Goal: Information Seeking & Learning: Check status

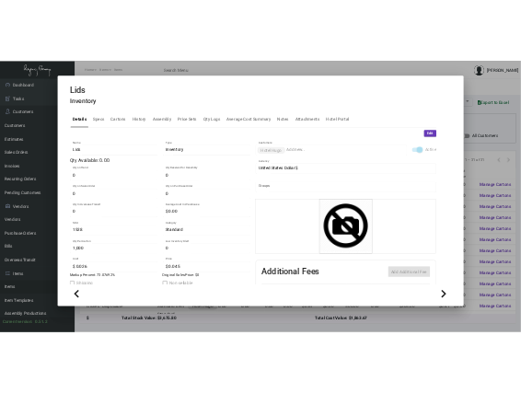
scroll to position [230, 0]
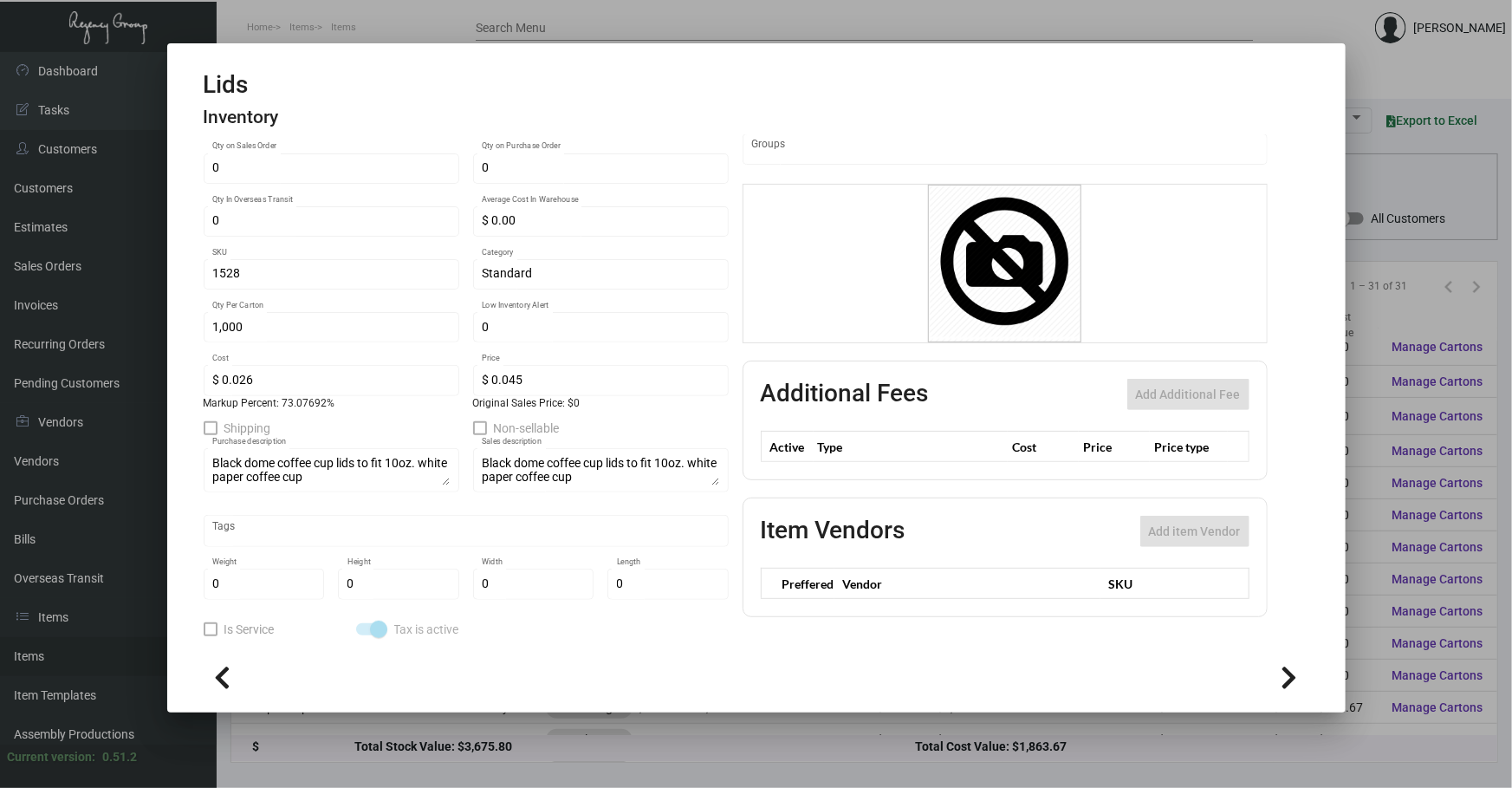
click at [1370, 178] on div at bounding box center [756, 394] width 1512 height 788
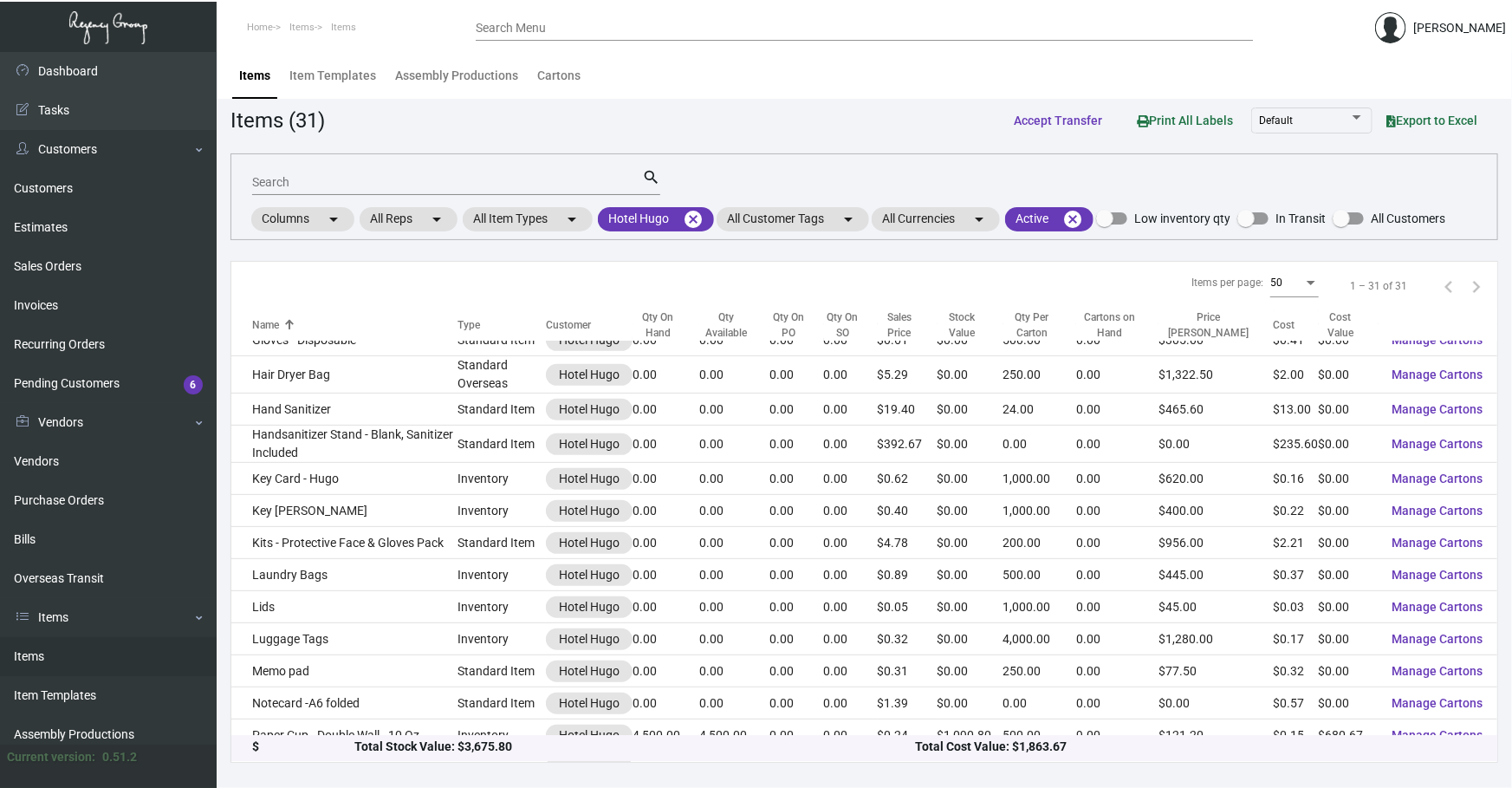
scroll to position [372, 0]
click at [697, 216] on mat-icon "cancel" at bounding box center [693, 219] width 21 height 21
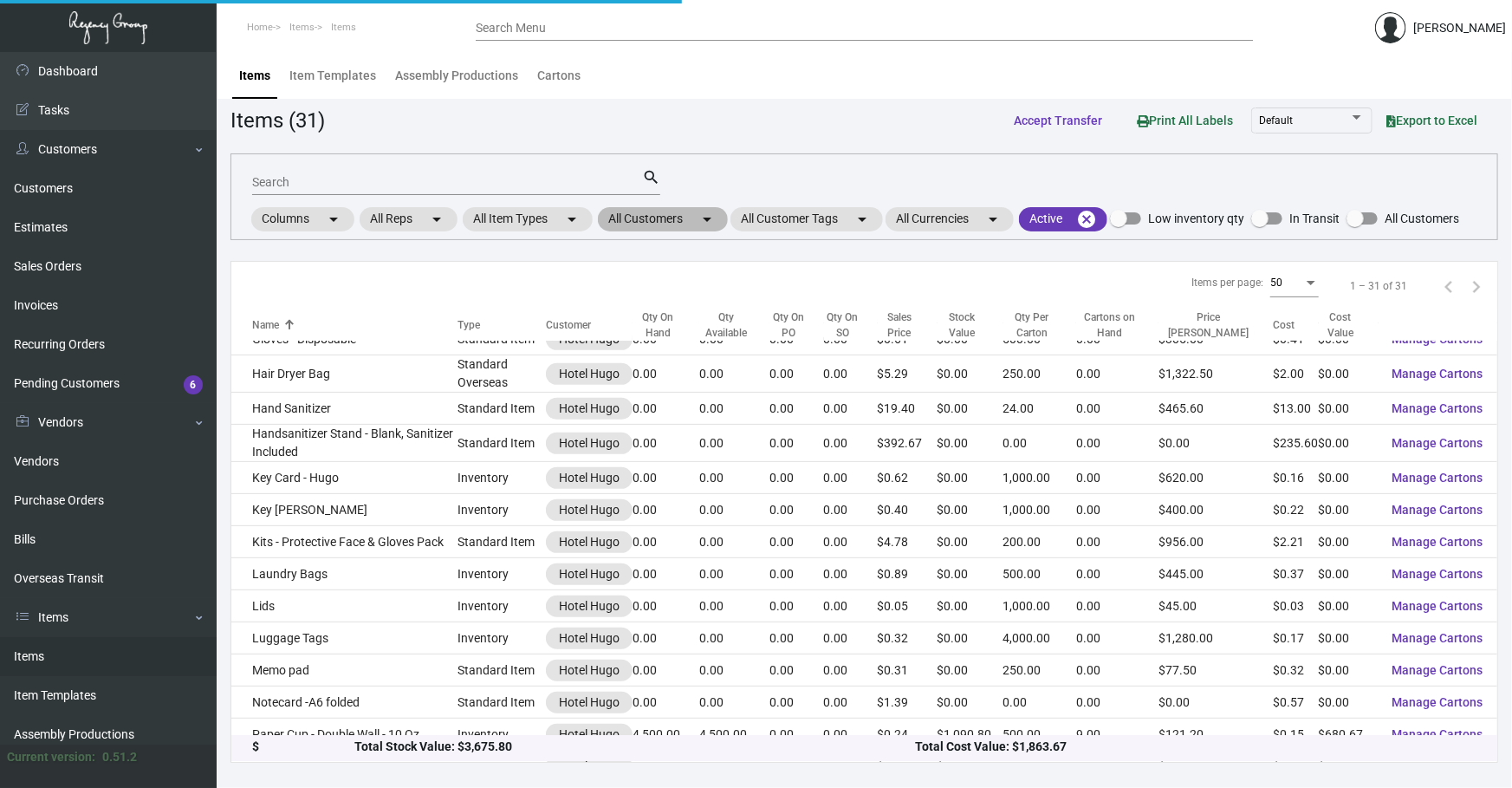
click at [683, 219] on mat-chip "All Customers arrow_drop_down" at bounding box center [663, 219] width 130 height 24
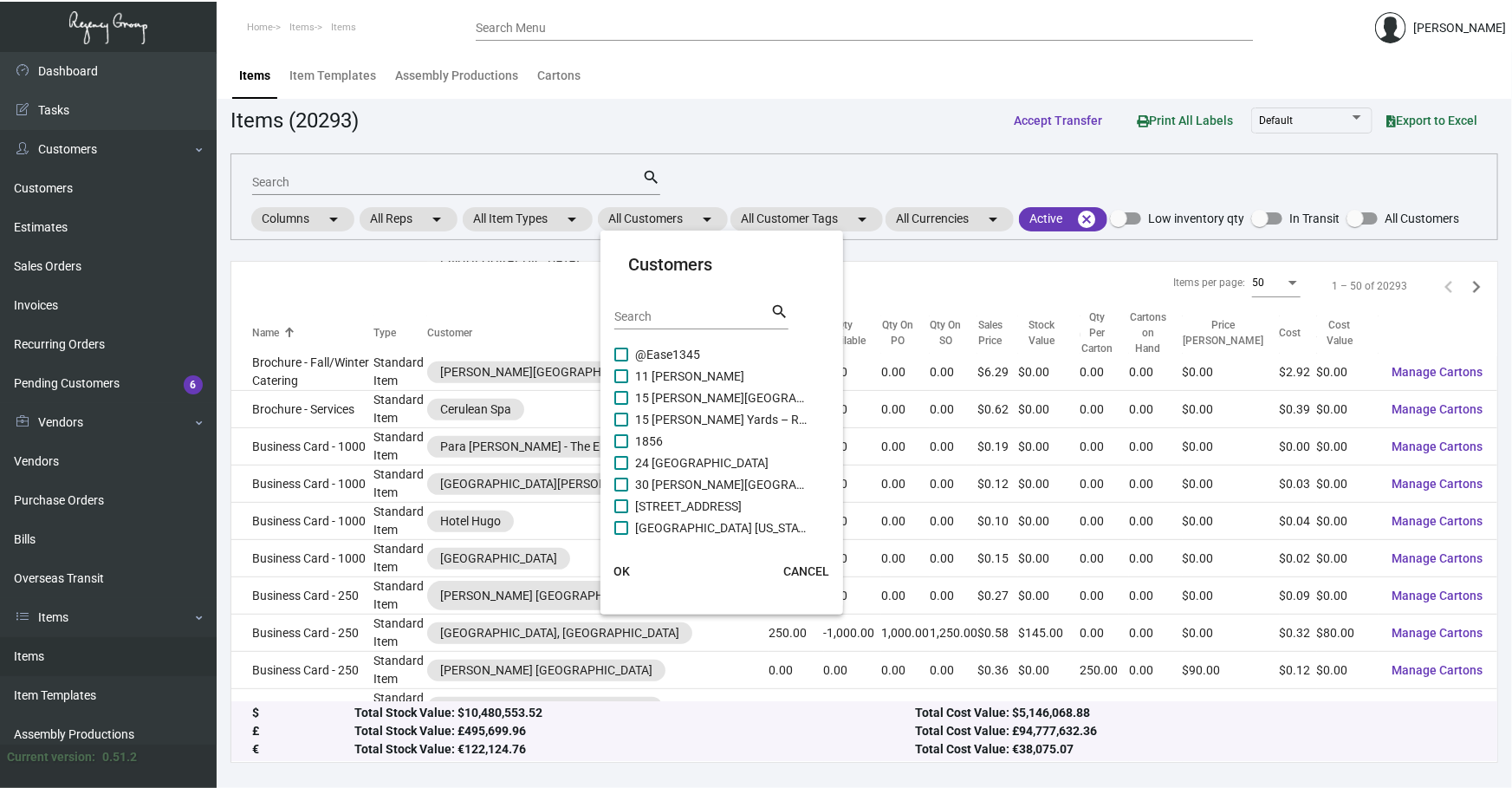
drag, startPoint x: 655, startPoint y: 321, endPoint x: 648, endPoint y: 306, distance: 16.6
click at [656, 321] on input "Search" at bounding box center [693, 317] width 156 height 14
type input "[GEOGRAPHIC_DATA]"
click at [713, 348] on span "[GEOGRAPHIC_DATA]" at bounding box center [722, 354] width 173 height 21
click at [621, 362] on input "[GEOGRAPHIC_DATA]" at bounding box center [620, 362] width 1 height 1
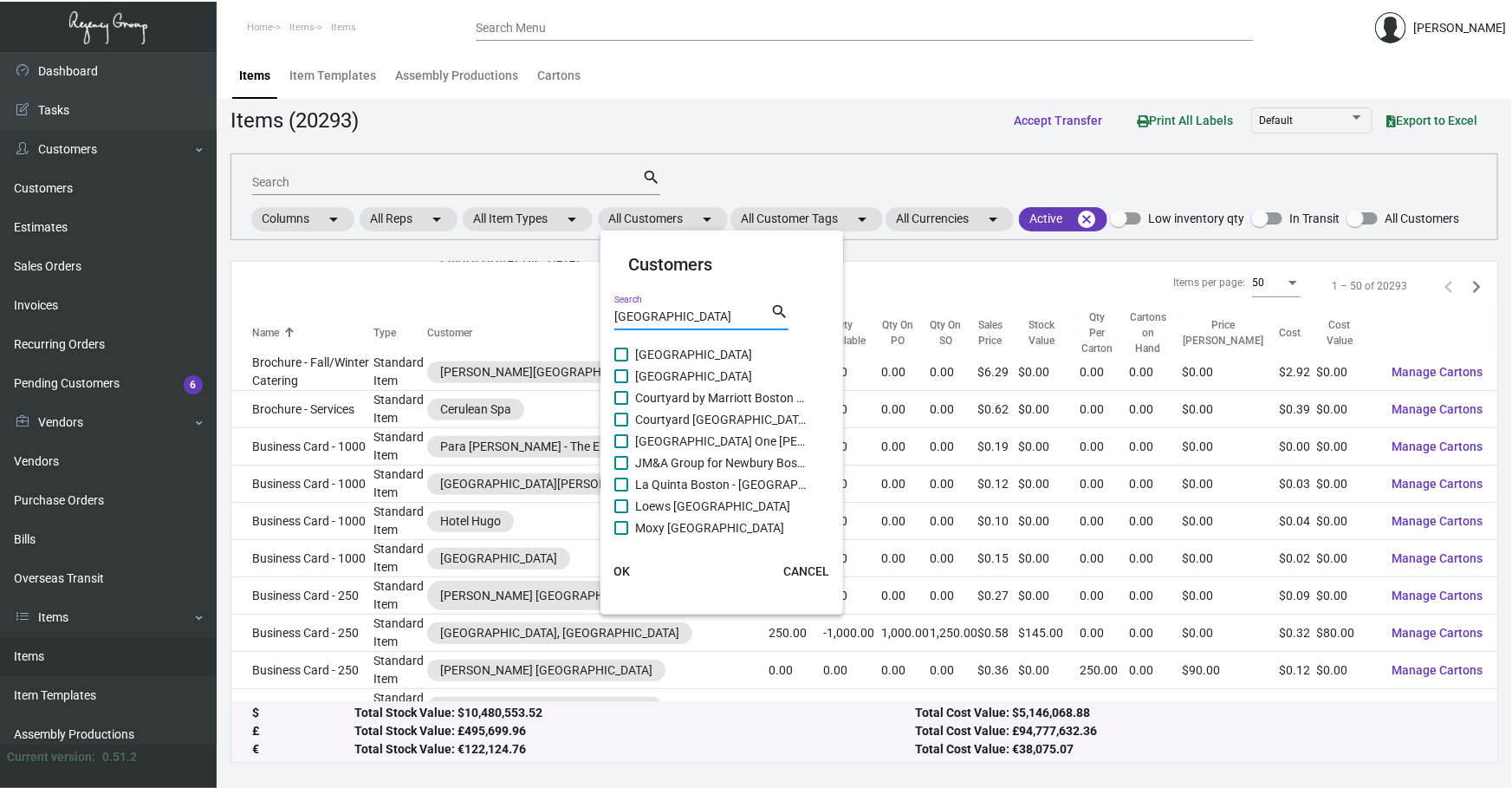
checkbox input "true"
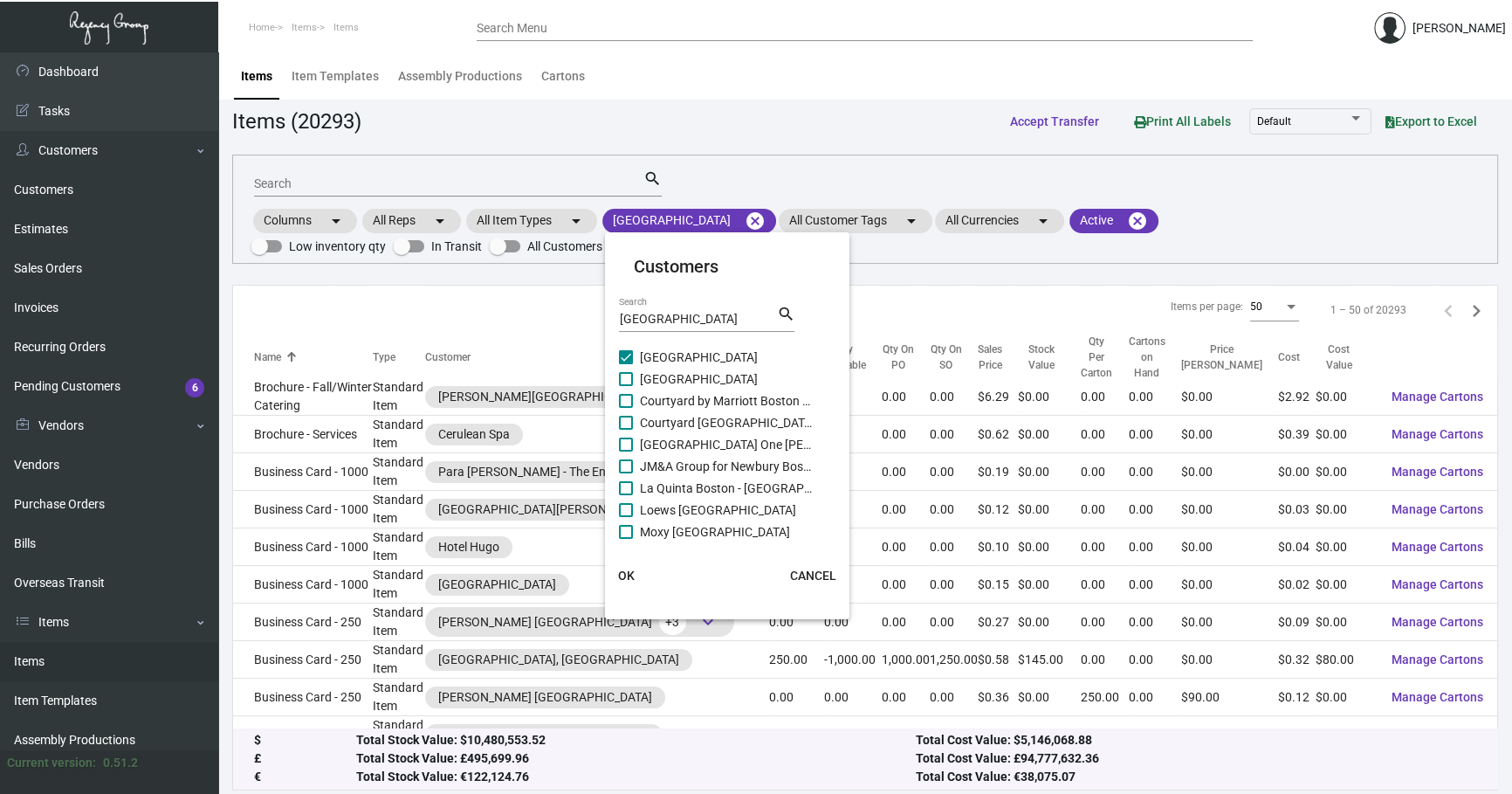
click at [633, 566] on button "OK" at bounding box center [626, 575] width 56 height 31
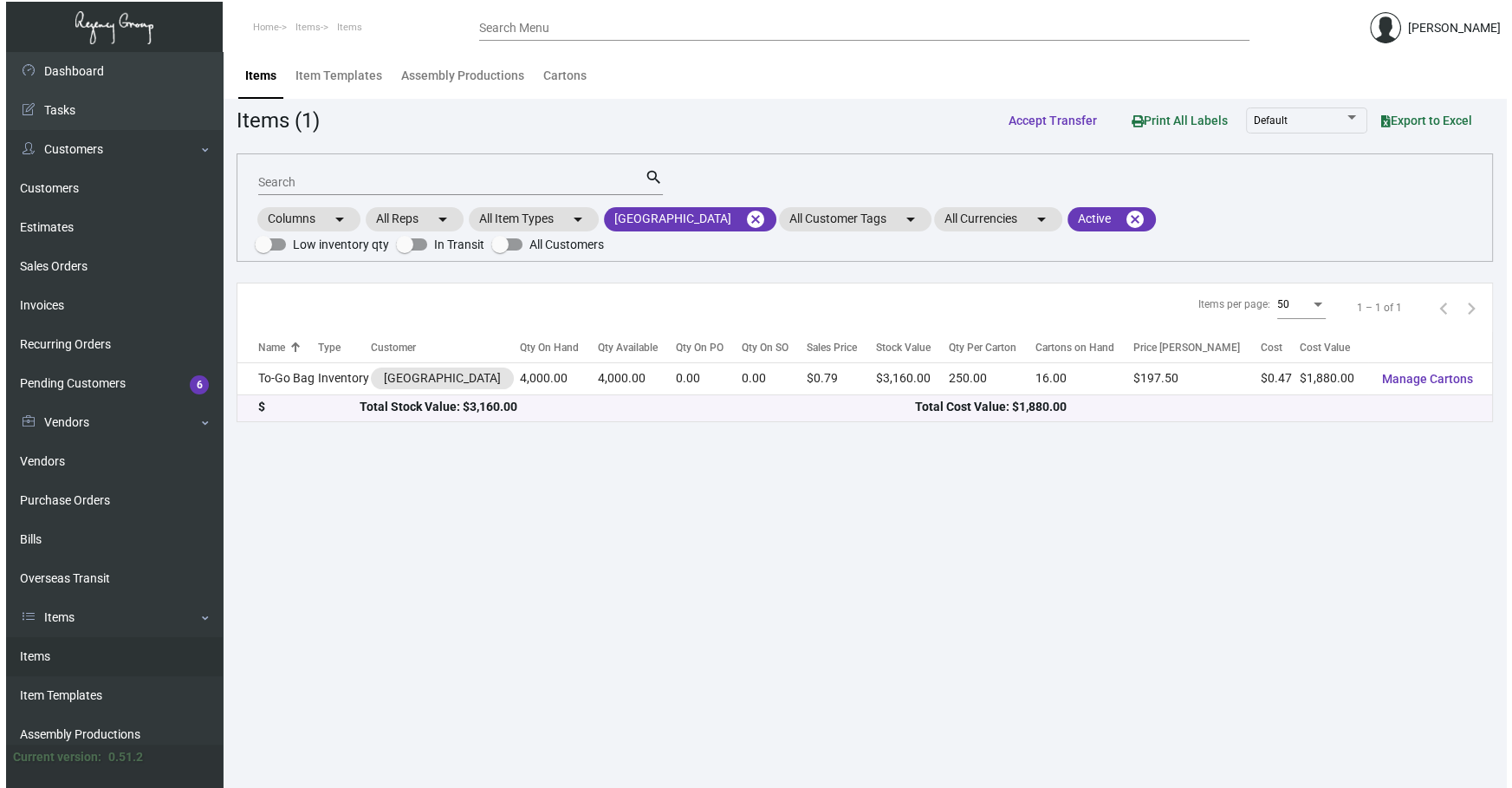
scroll to position [0, 0]
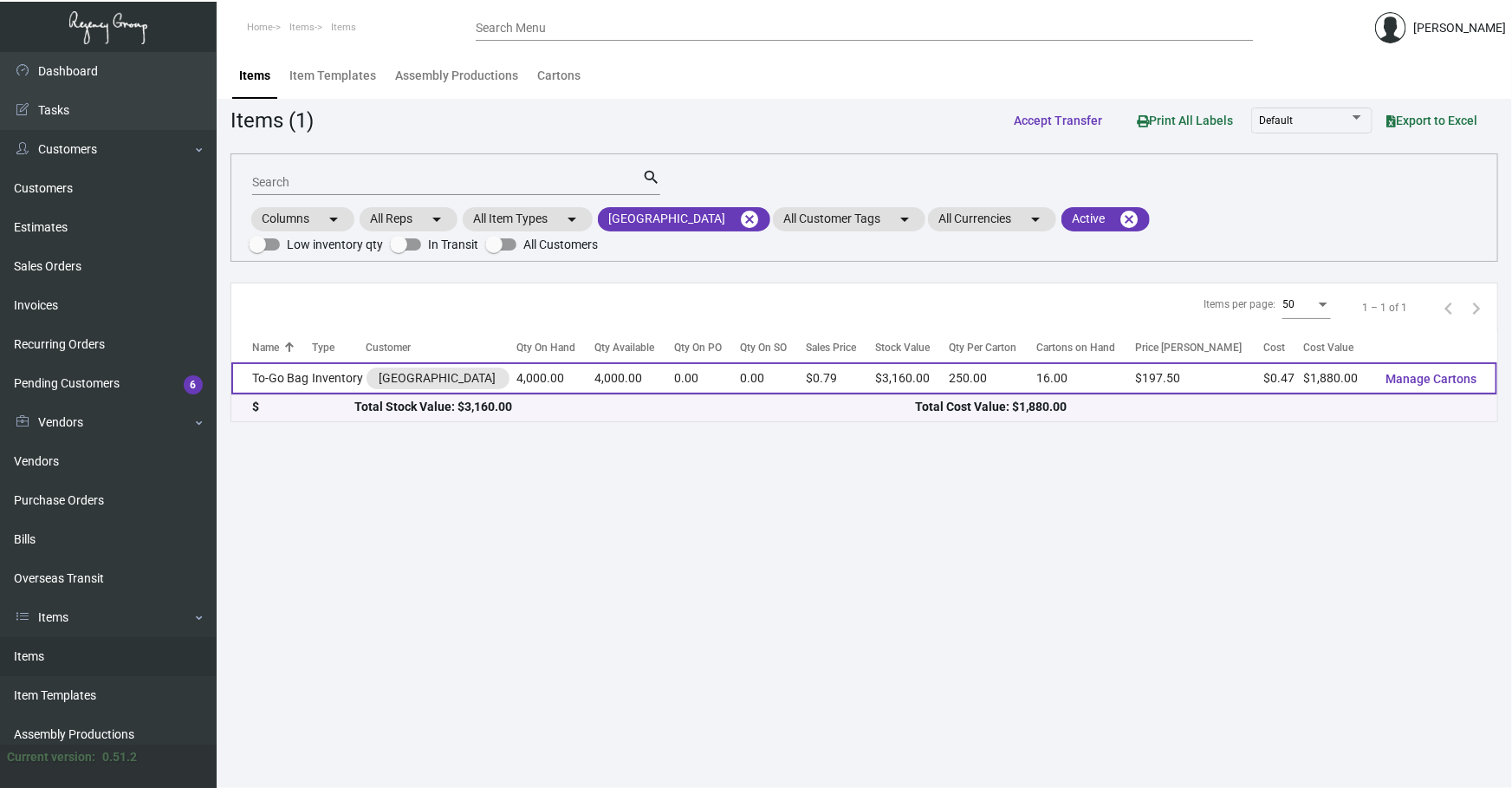
click at [326, 375] on td "Inventory" at bounding box center [339, 378] width 54 height 32
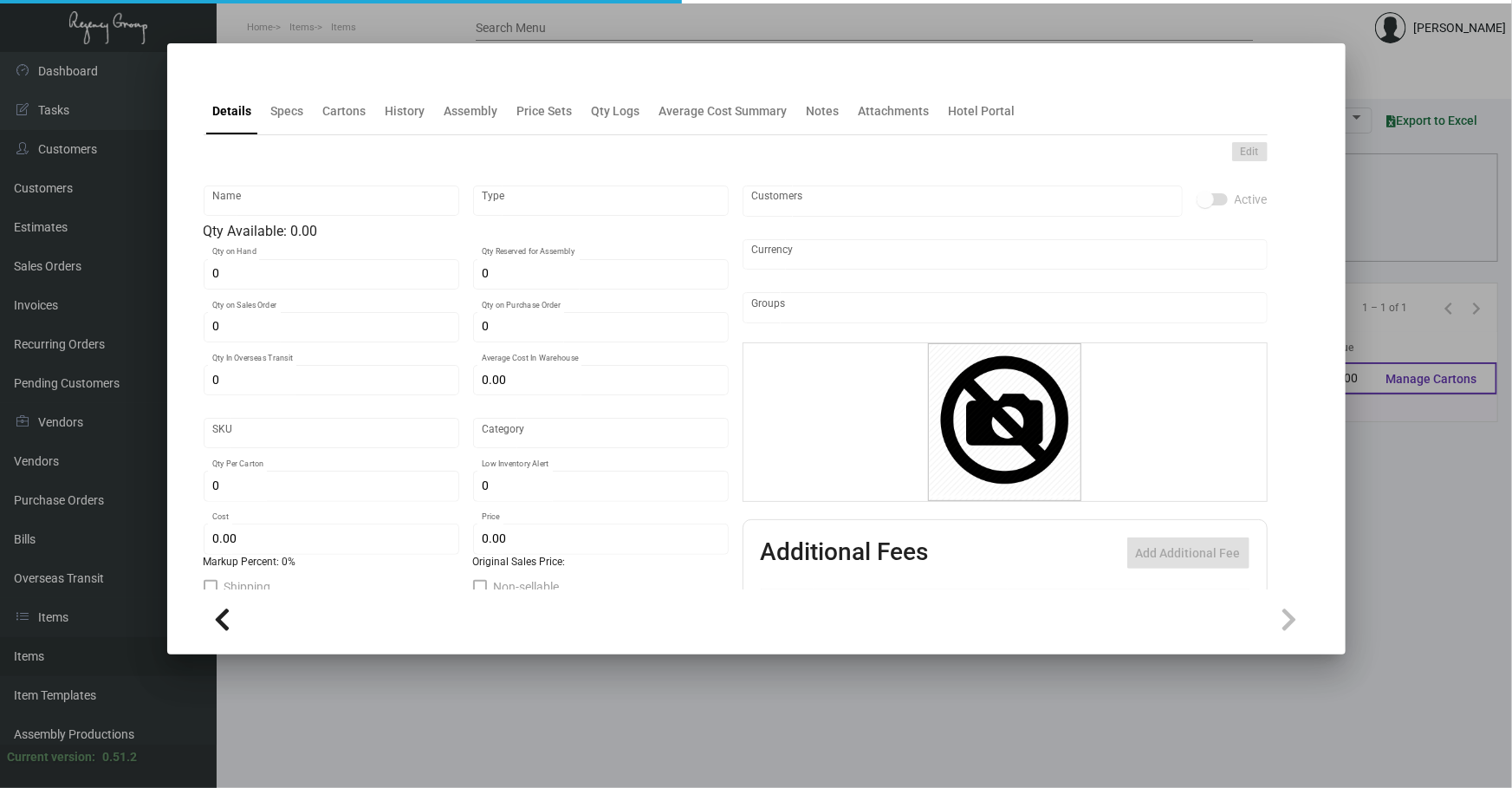
type input "To-Go Bag"
type input "Inventory"
type input "4,000"
type input "$ 0.47"
type input "Inventory"
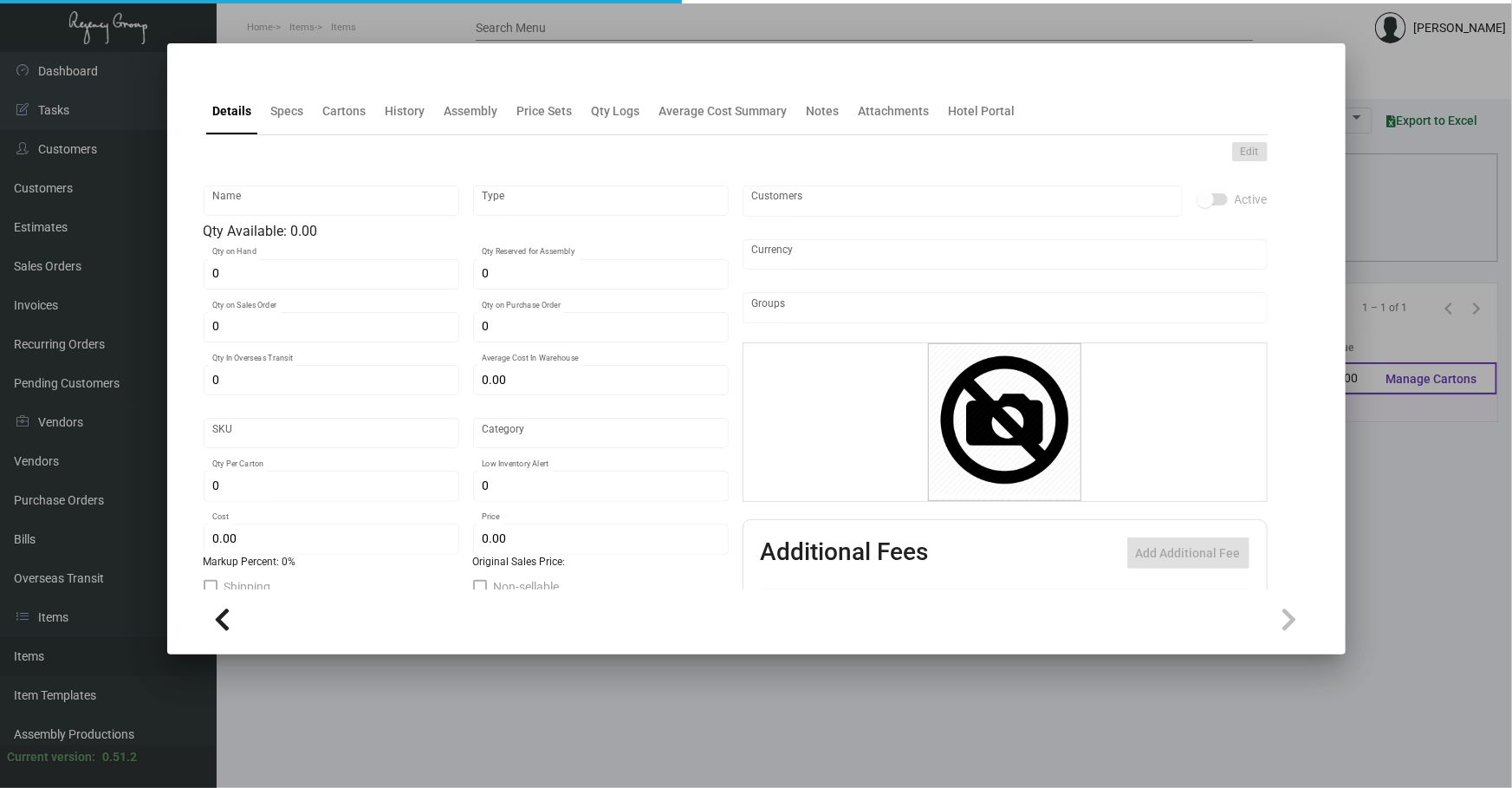
type input "250"
type input "$ 0.47"
type input "$ 0.79"
checkbox input "true"
type input "United States Dollar $"
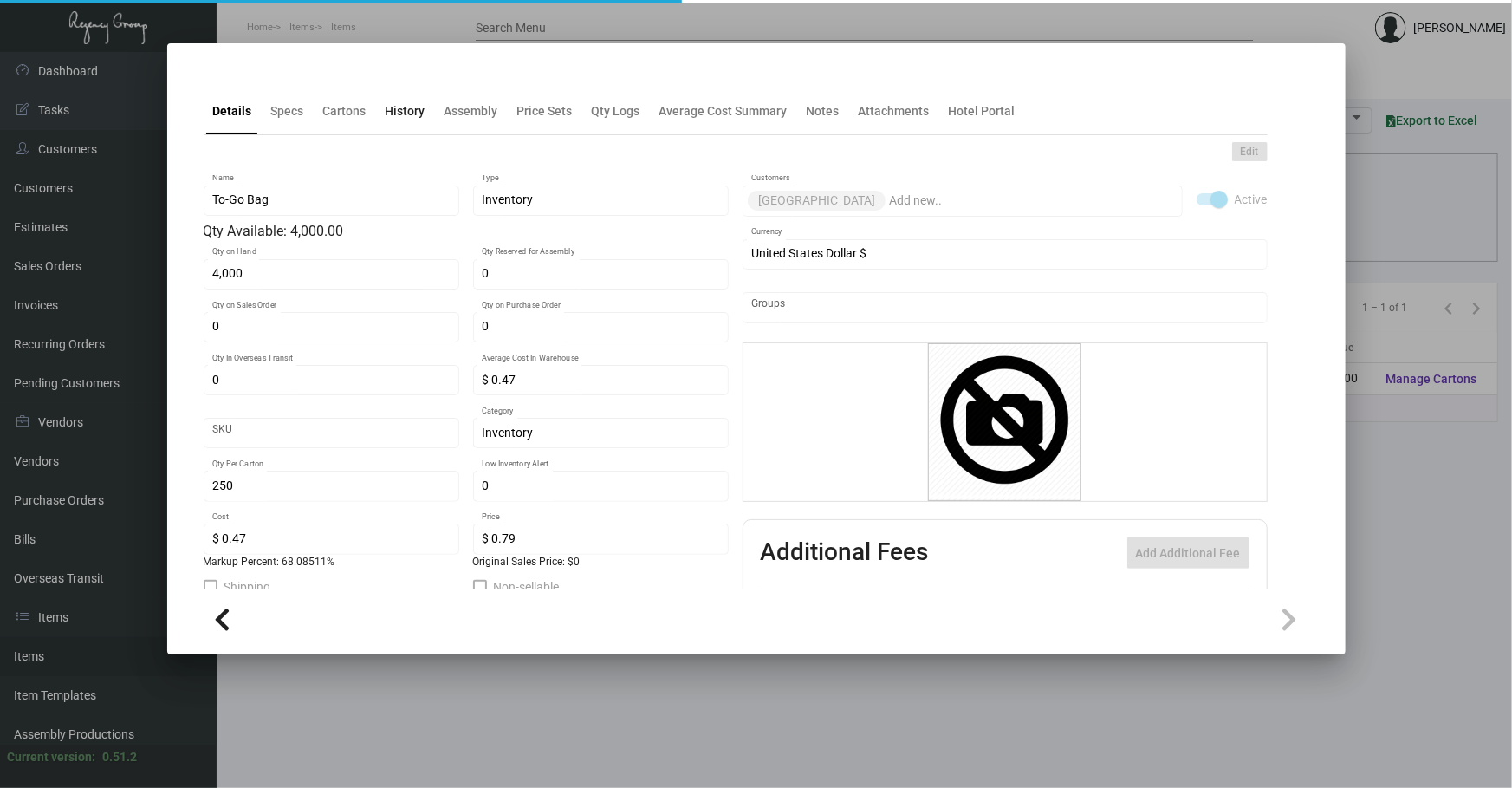
click at [399, 125] on div "History" at bounding box center [405, 111] width 54 height 41
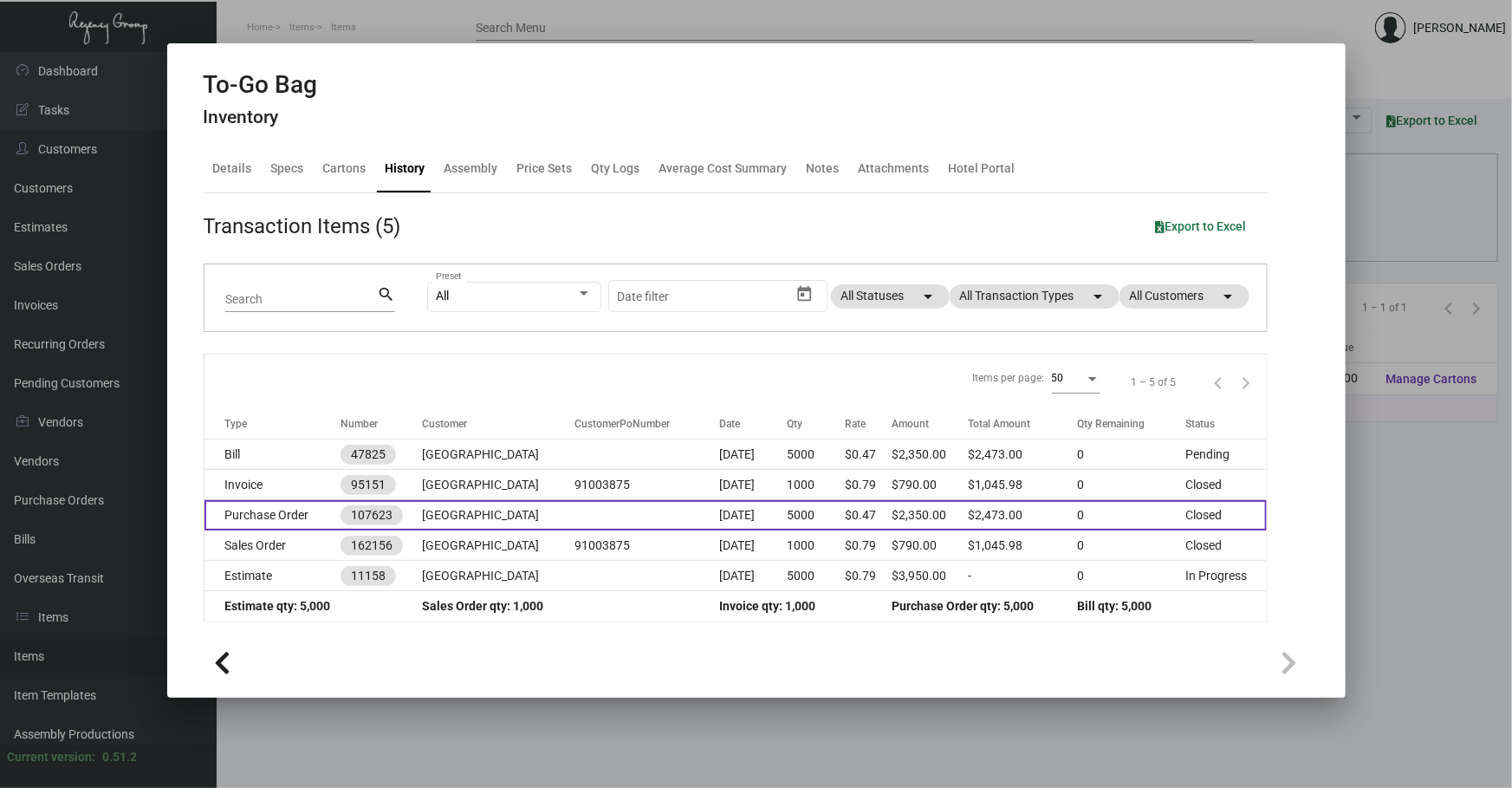
click at [629, 514] on td at bounding box center [647, 515] width 145 height 30
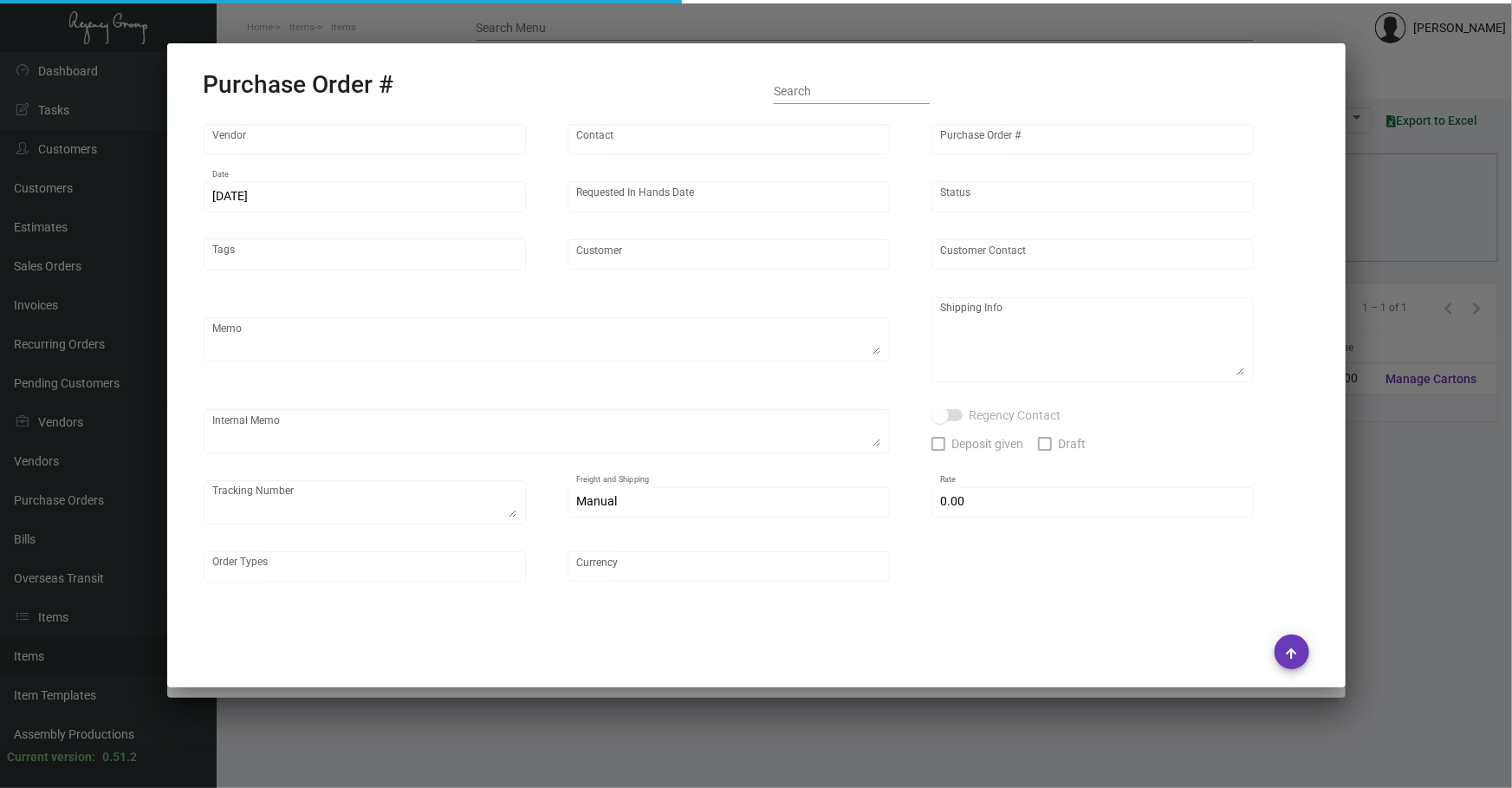
type input "American Ad Bag Co"
type input "Order Processing"
type input "107623"
type input "[DATE]"
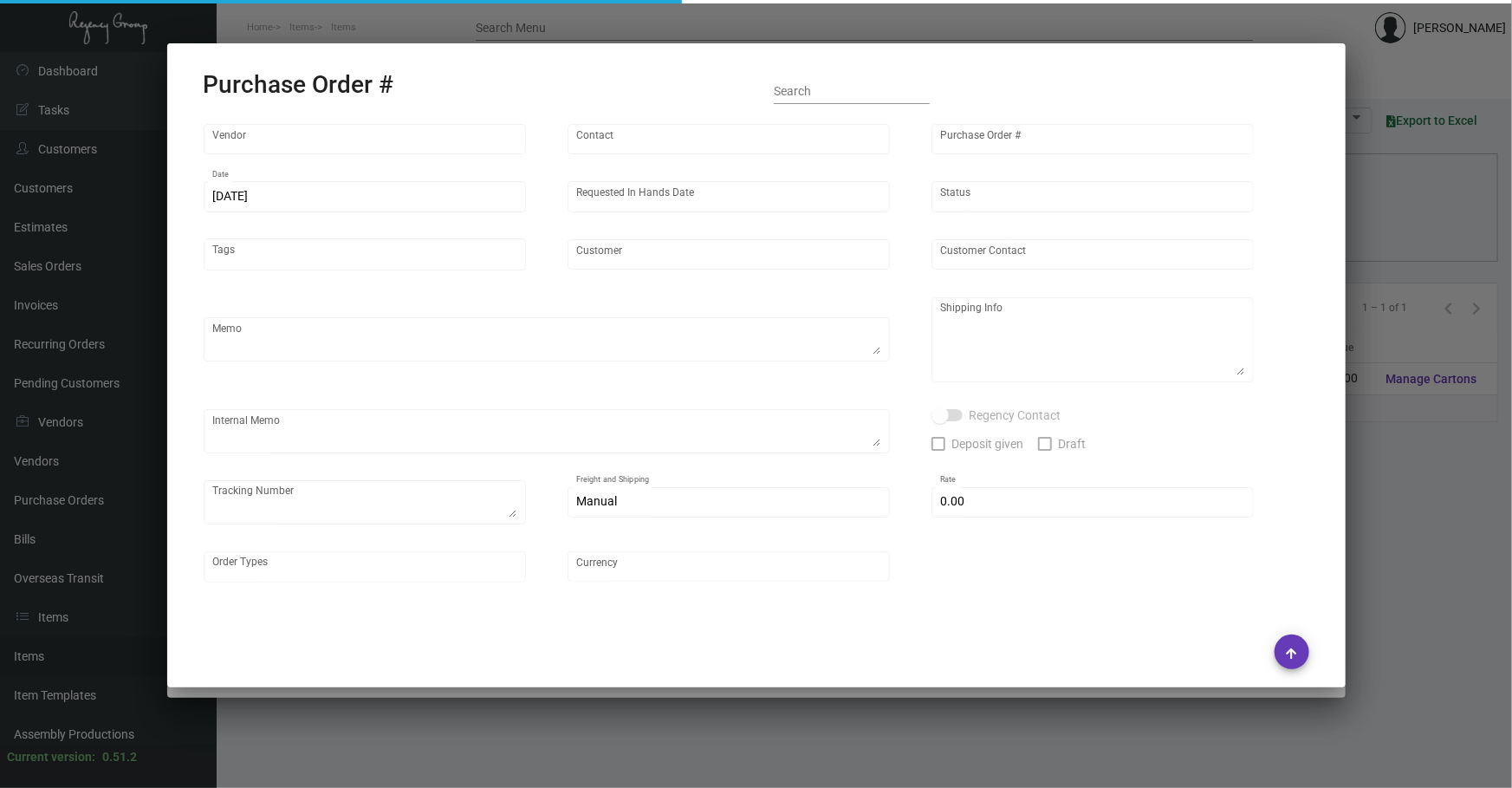
type input "[GEOGRAPHIC_DATA]"
type textarea "Ship via UPS Ground Acct# 1AY276."
type textarea "Regency Group NJ - [PERSON_NAME] [STREET_ADDRESS]"
type textarea "10/16 - 1 pallet [PERSON_NAME]/fast freight. Vendor gave freight by mistake to …"
checkbox input "true"
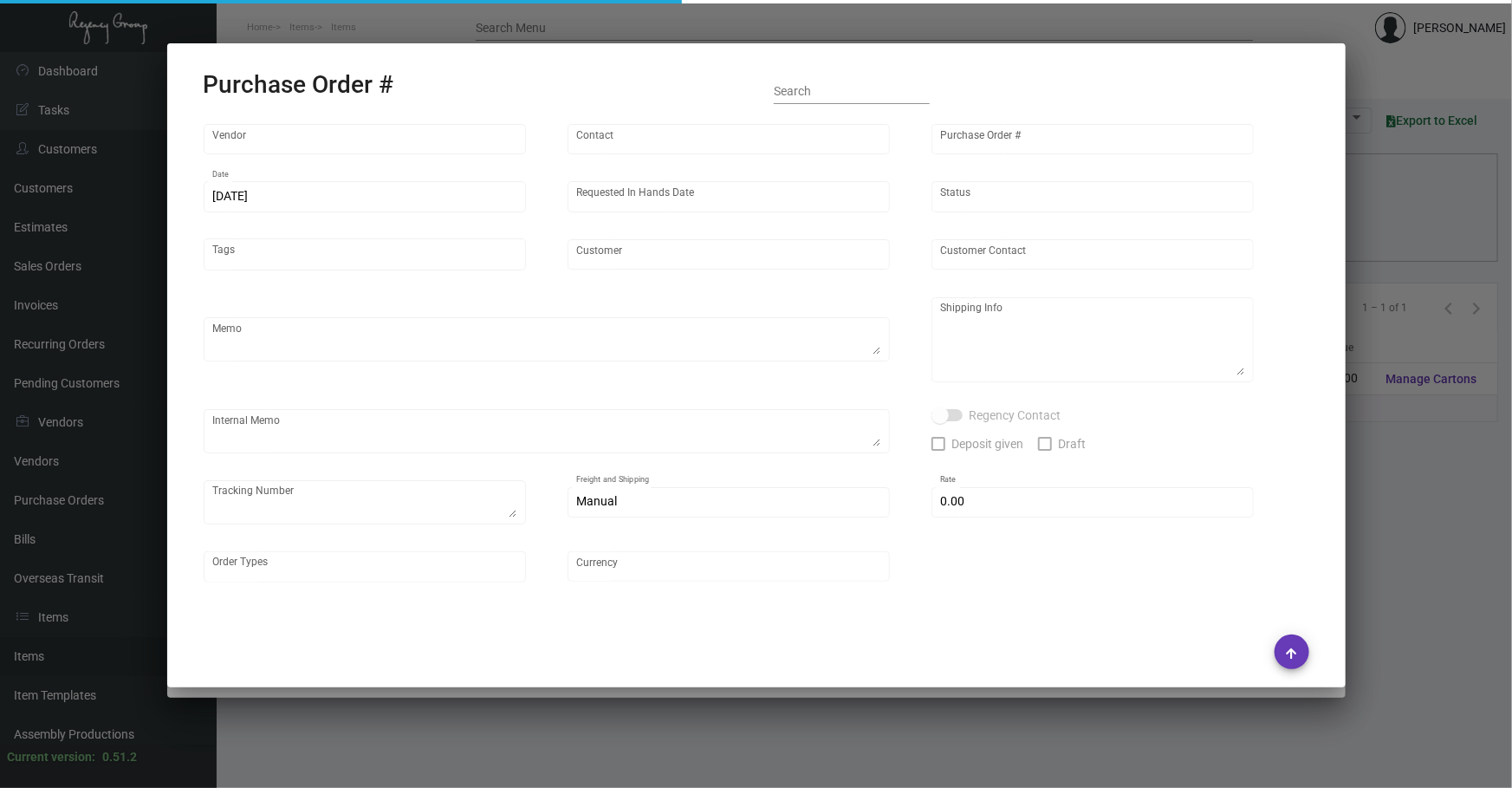
type input "$ 0.00"
type input "United States Dollar $"
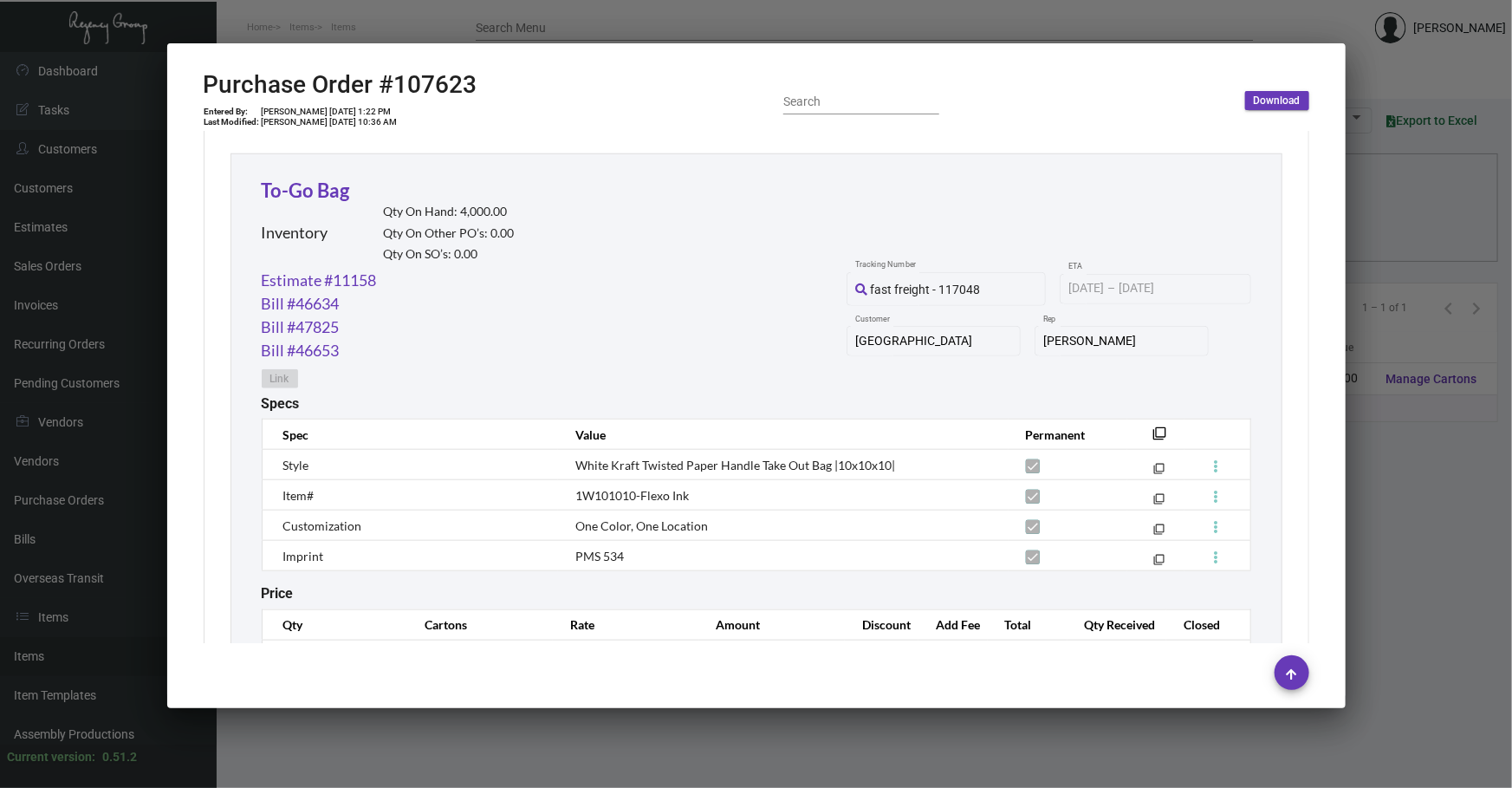
scroll to position [871, 0]
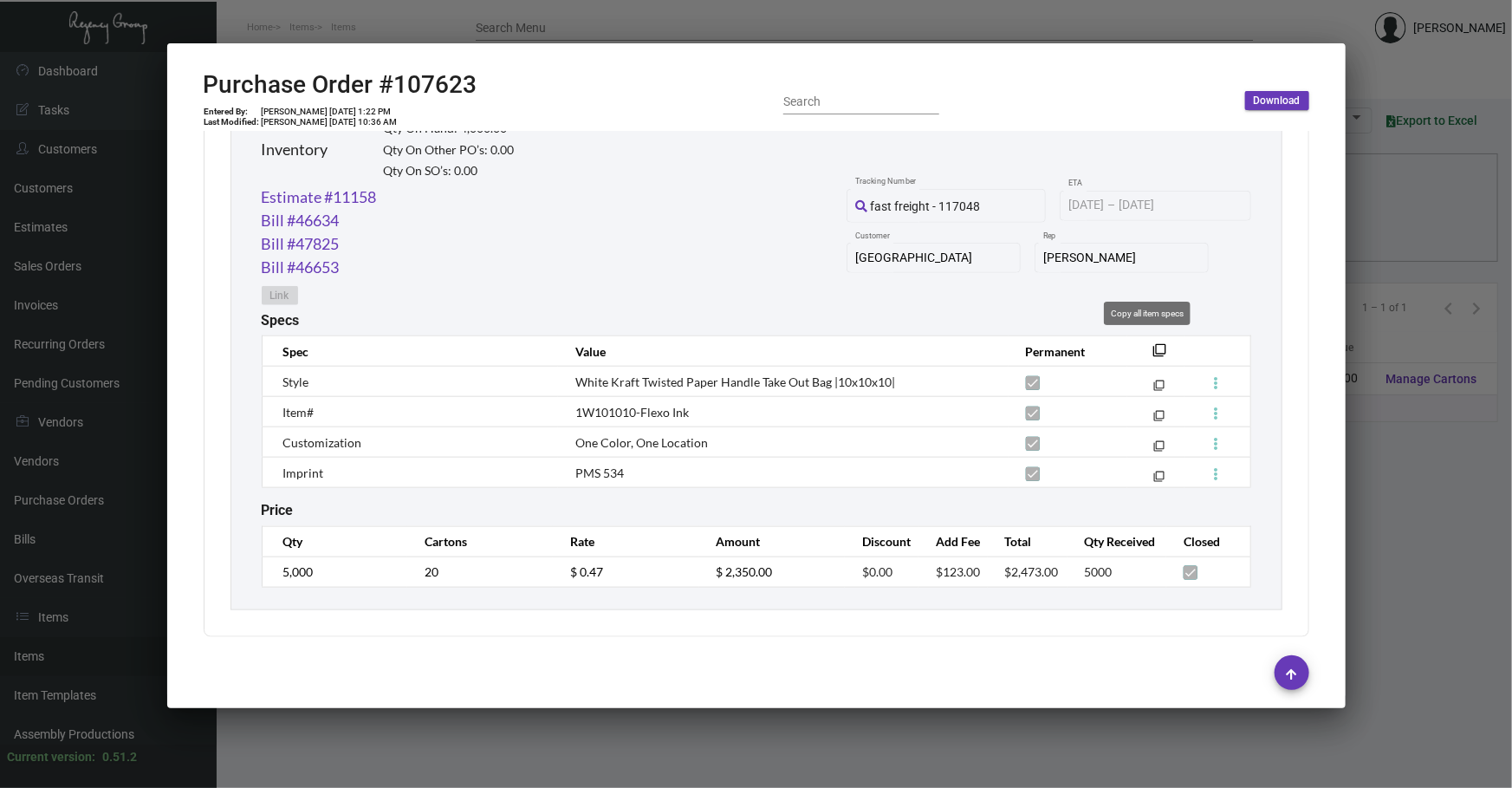
click at [1153, 348] on mat-icon "filter_none" at bounding box center [1160, 355] width 14 height 14
click at [1089, 752] on div at bounding box center [756, 394] width 1512 height 788
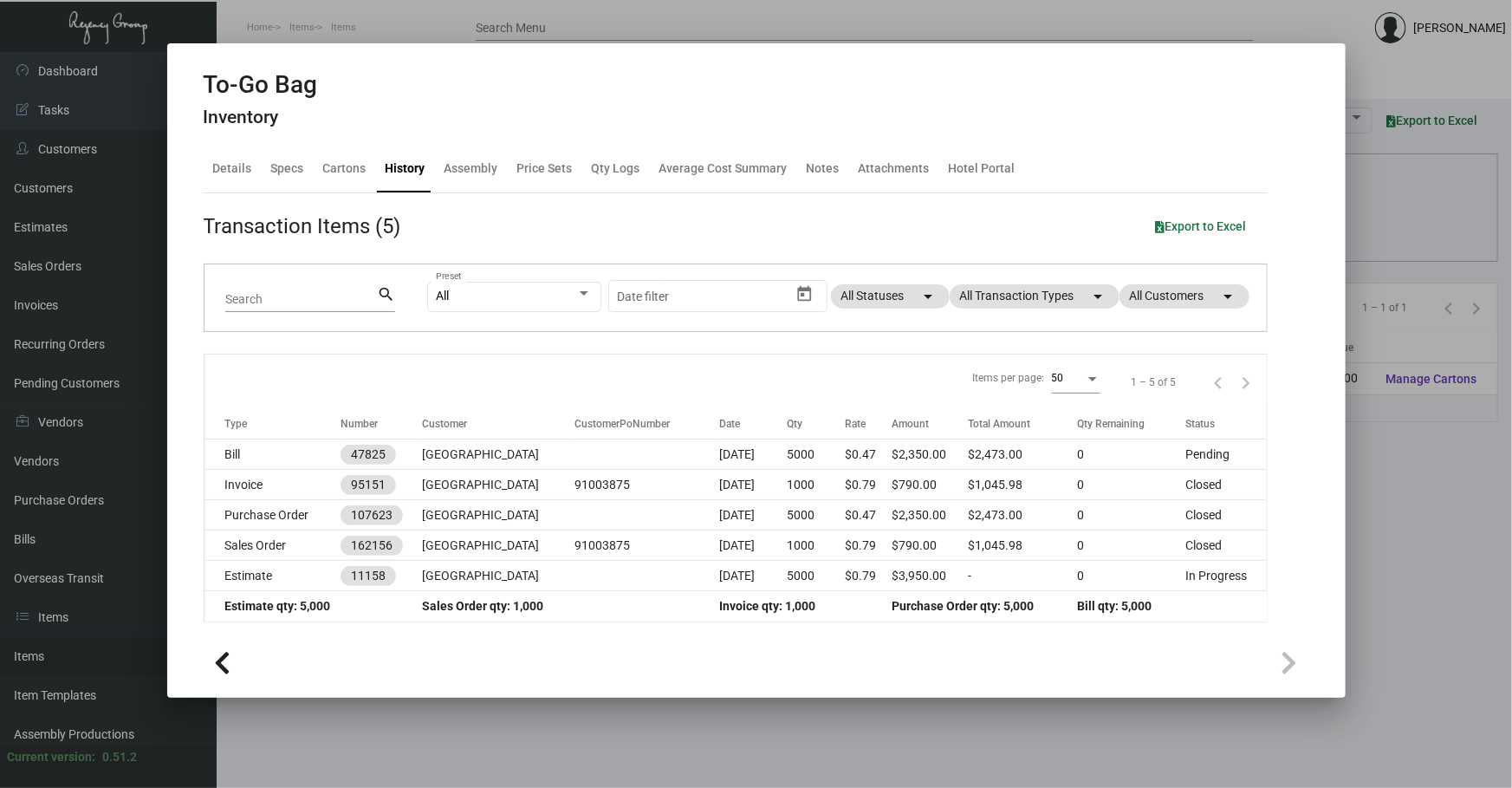
click at [1061, 734] on div at bounding box center [756, 394] width 1512 height 788
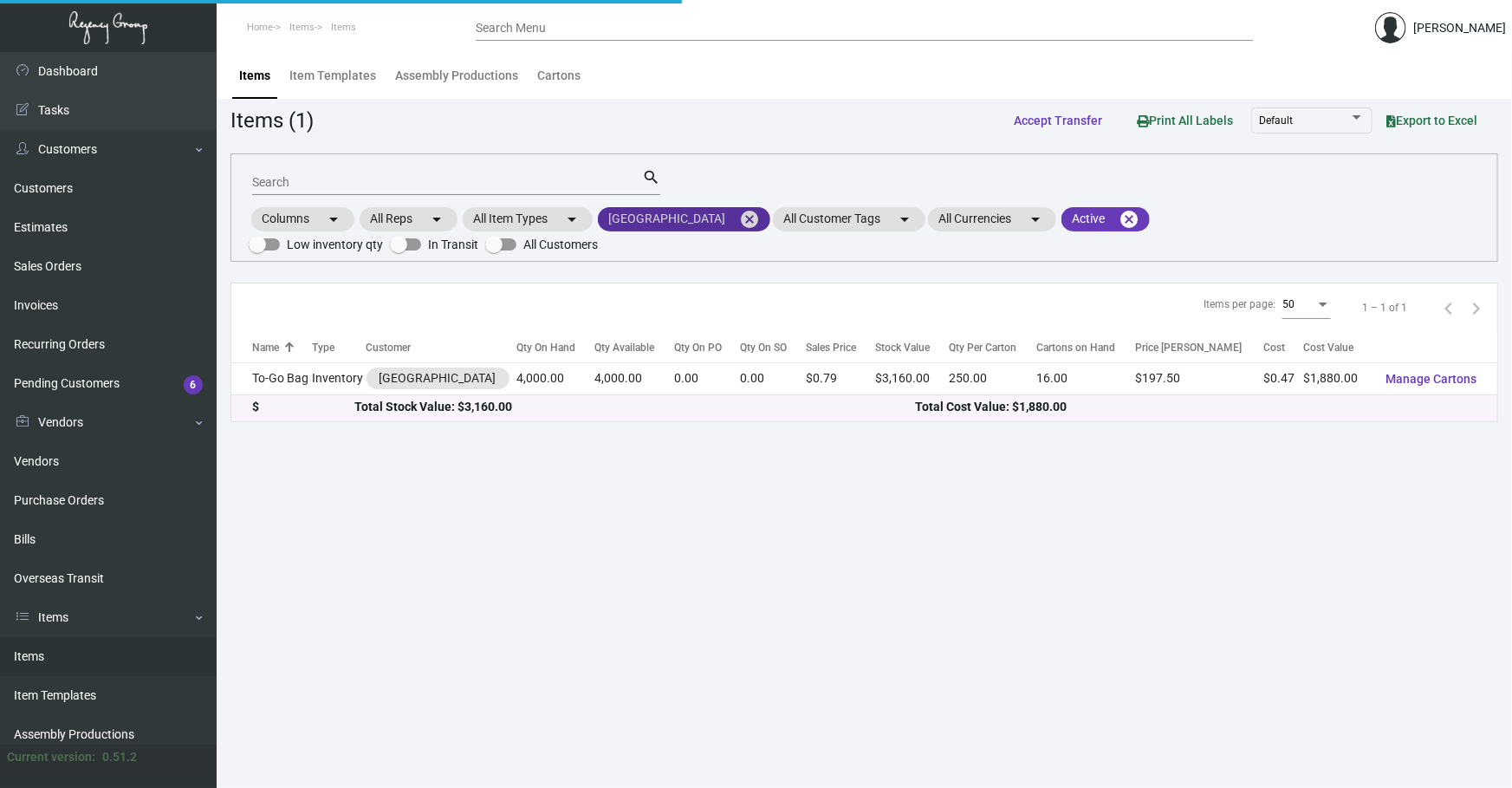
click at [739, 221] on mat-icon "cancel" at bounding box center [749, 219] width 21 height 21
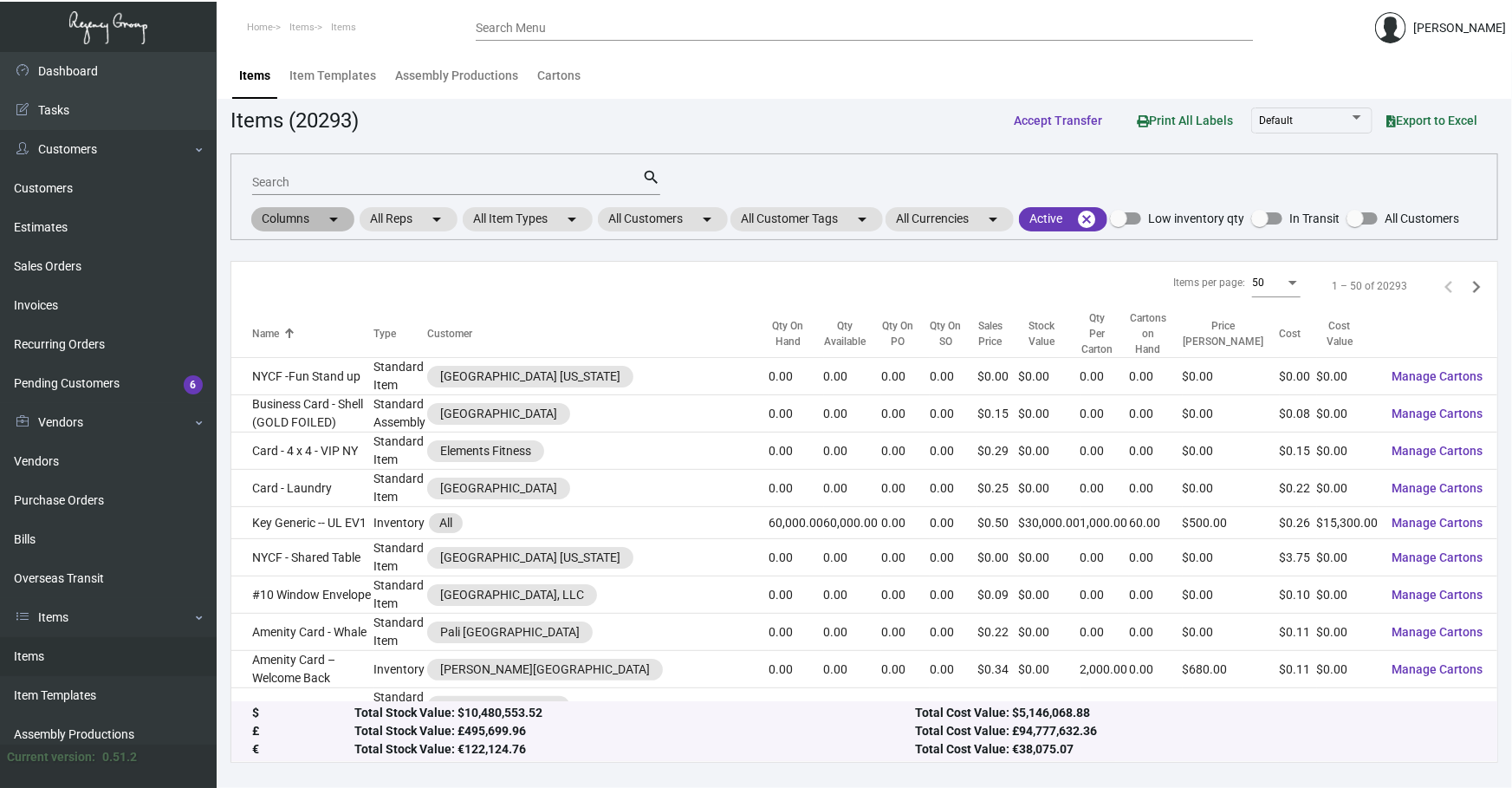
click at [702, 204] on div "Columns arrow_drop_down All Reps arrow_drop_down All Item Types arrow_drop_down…" at bounding box center [854, 218] width 1211 height 29
click at [691, 227] on mat-chip "All Customers arrow_drop_down" at bounding box center [663, 219] width 130 height 24
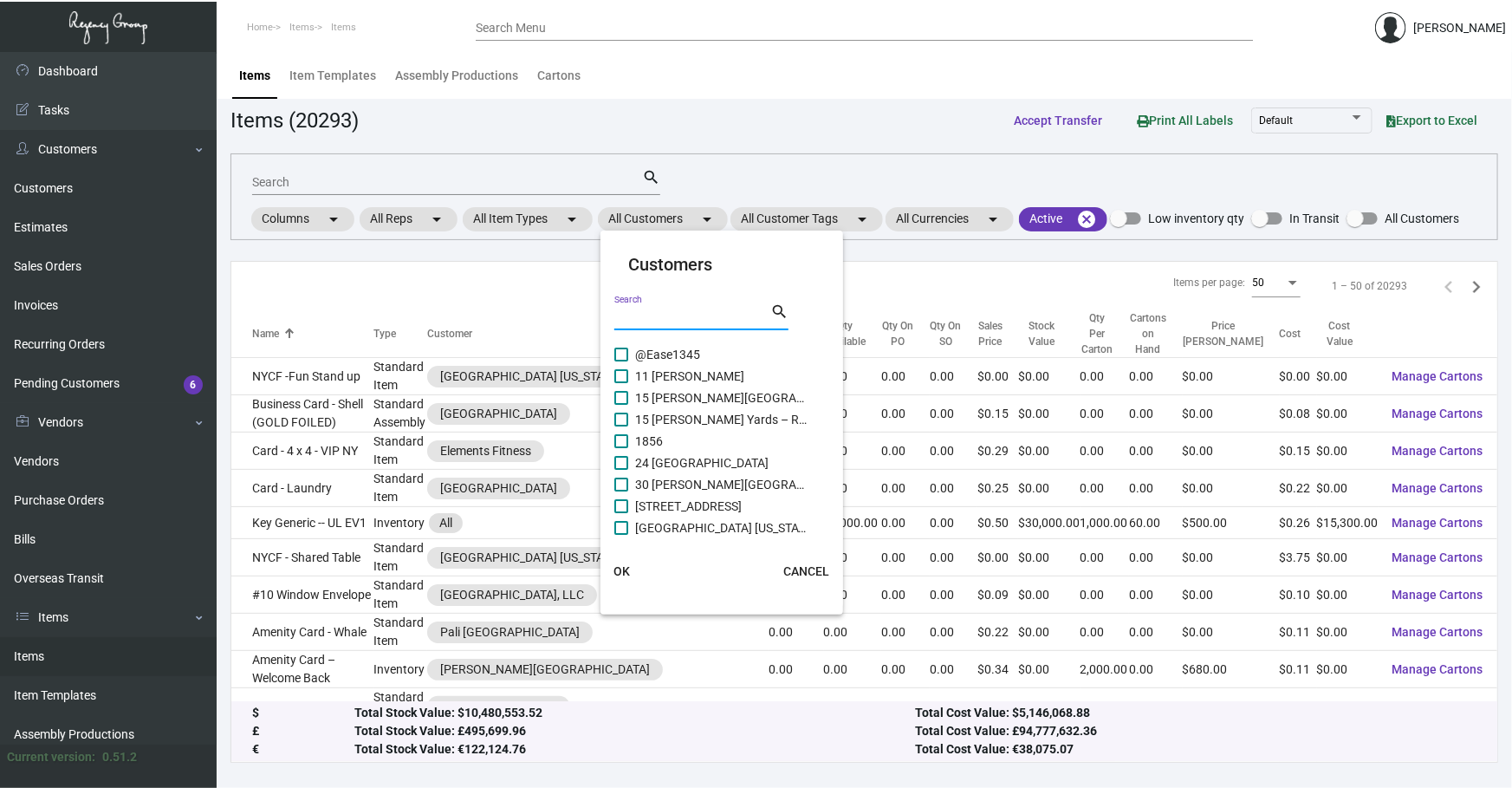
click at [651, 312] on input "Search" at bounding box center [693, 317] width 156 height 14
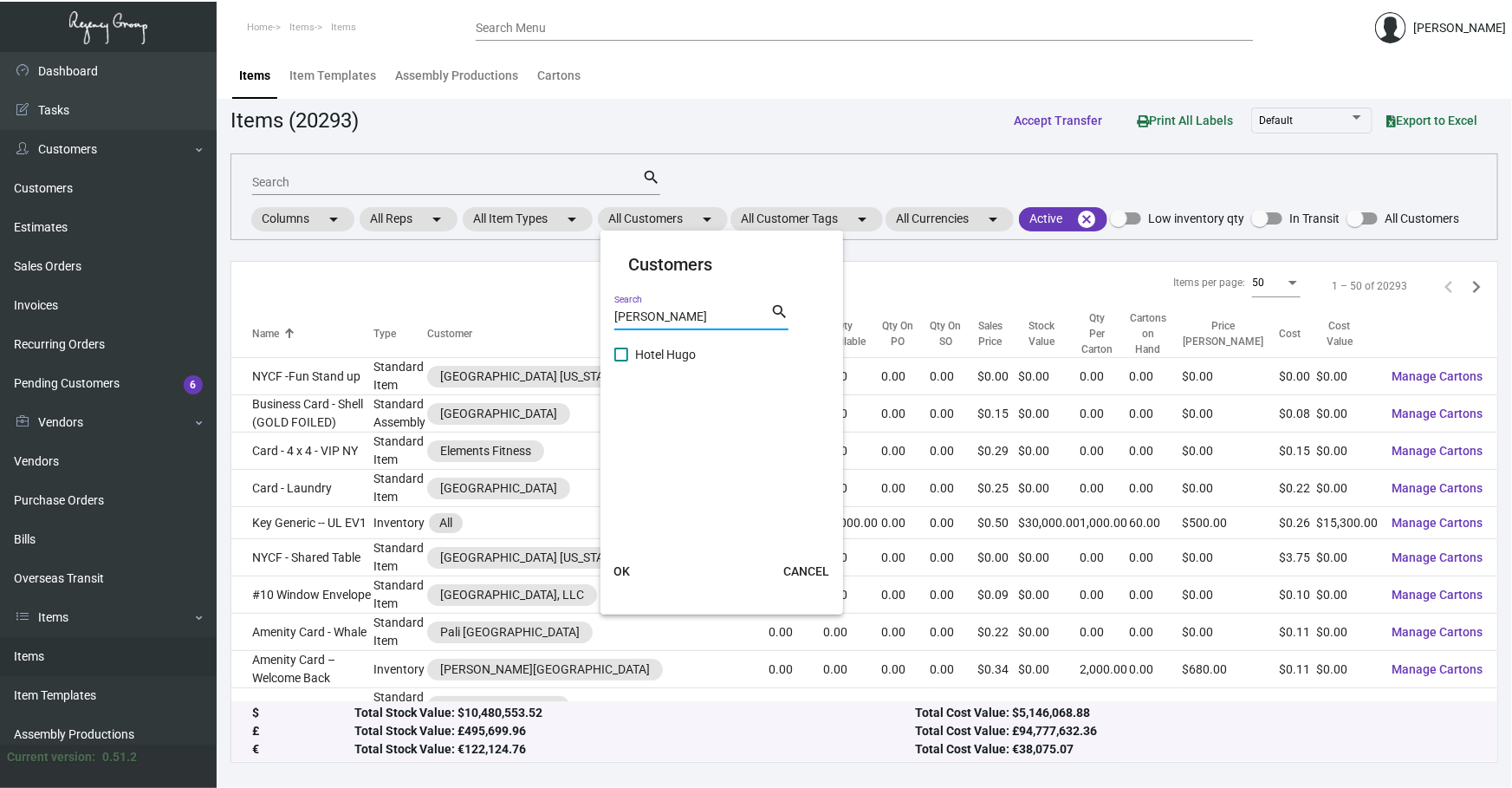
type input "[PERSON_NAME]"
click at [616, 355] on span at bounding box center [621, 354] width 14 height 14
click at [620, 362] on input "Hotel Hugo" at bounding box center [620, 362] width 1 height 1
checkbox input "true"
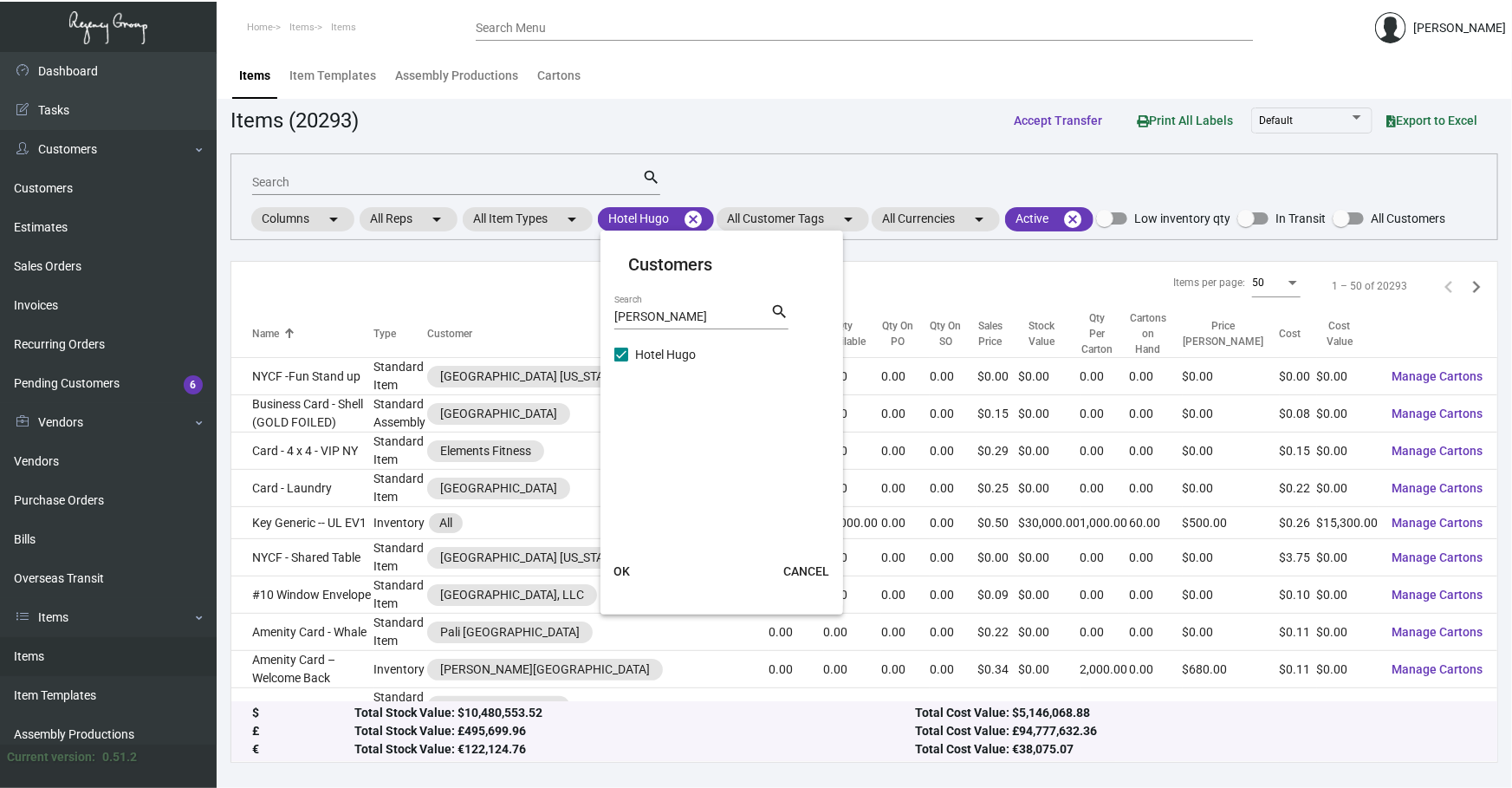
click at [636, 559] on button "OK" at bounding box center [621, 571] width 56 height 31
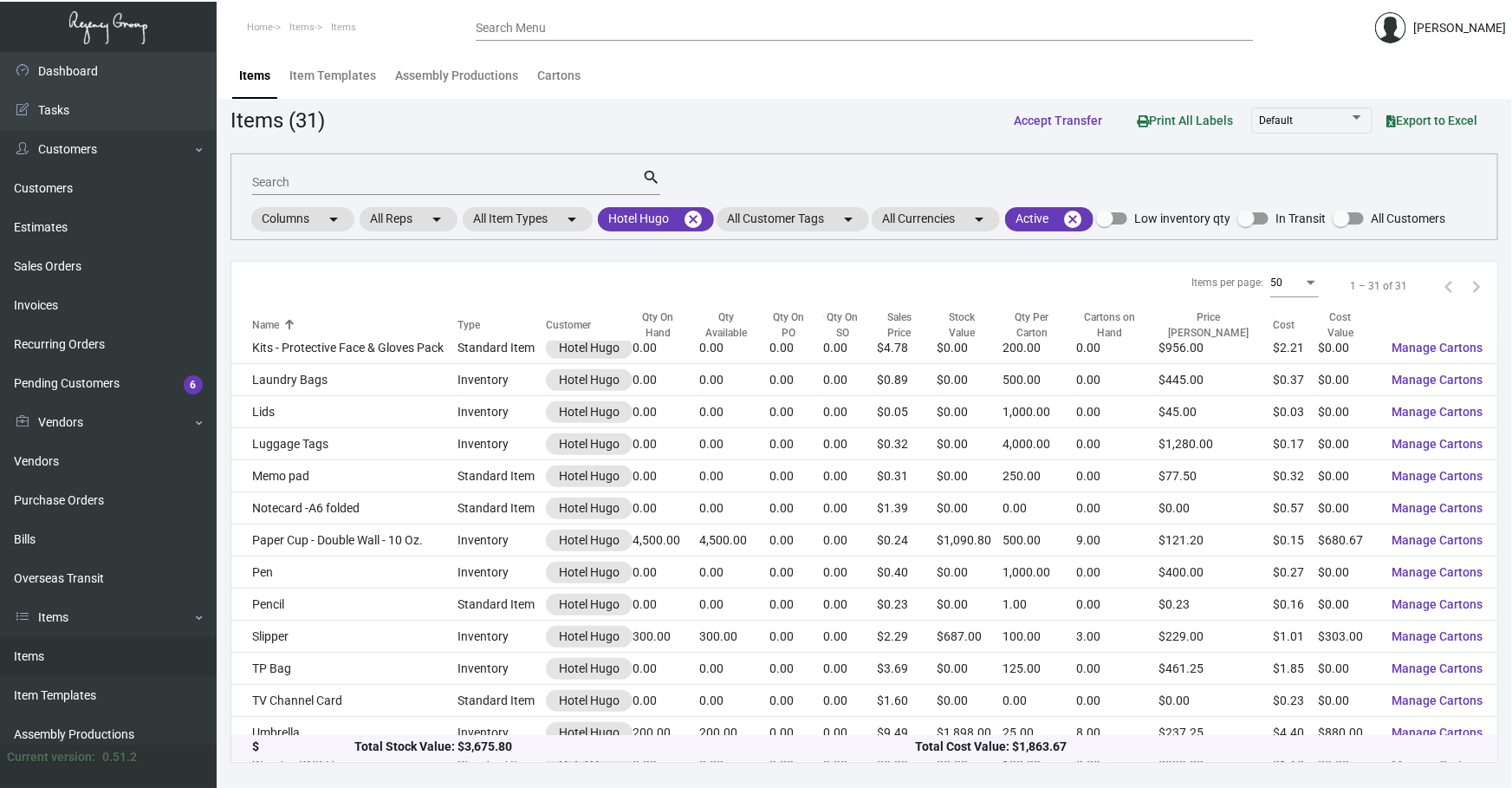
scroll to position [577, 0]
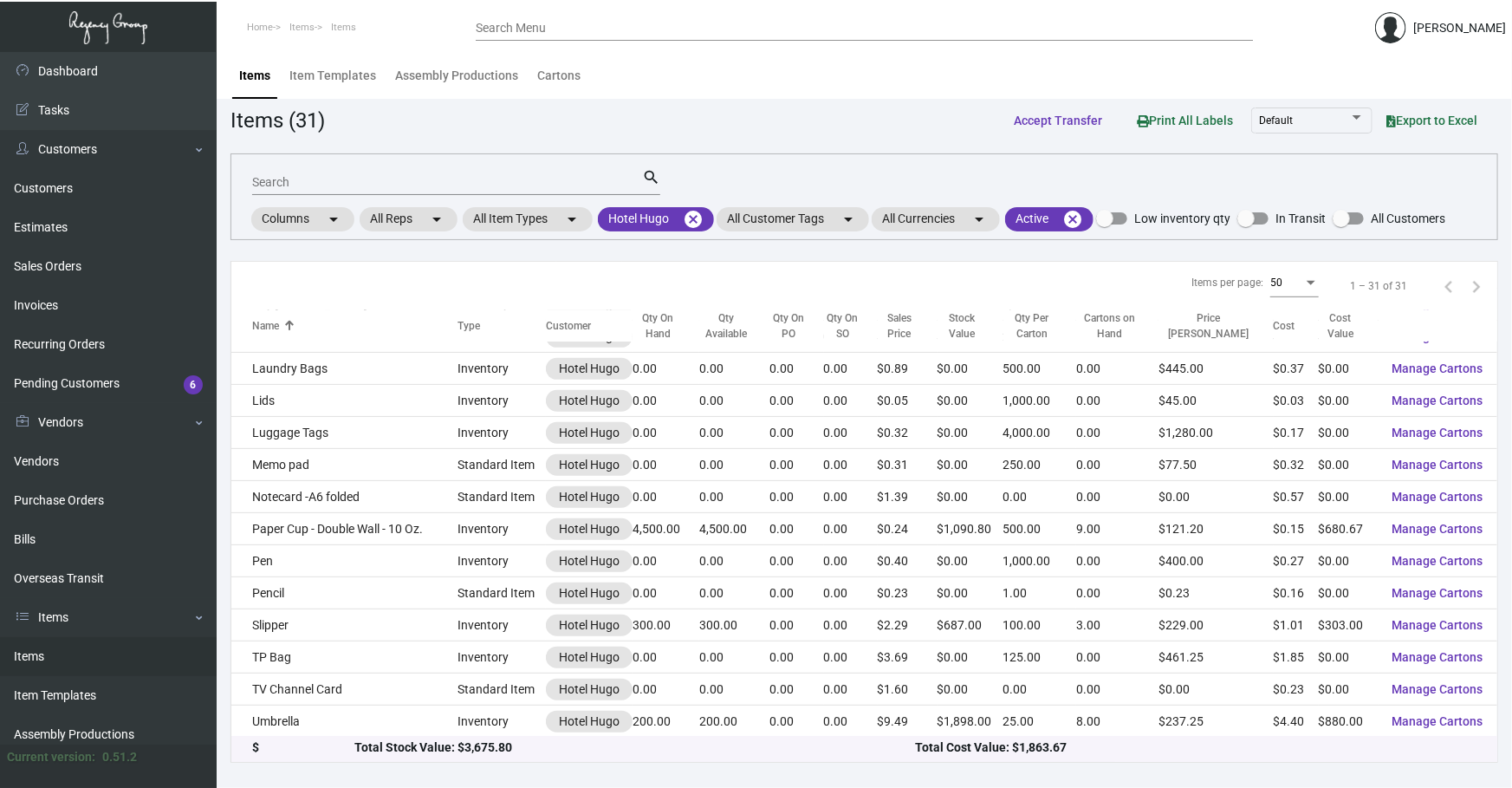
click at [442, 190] on div "Search" at bounding box center [447, 182] width 390 height 27
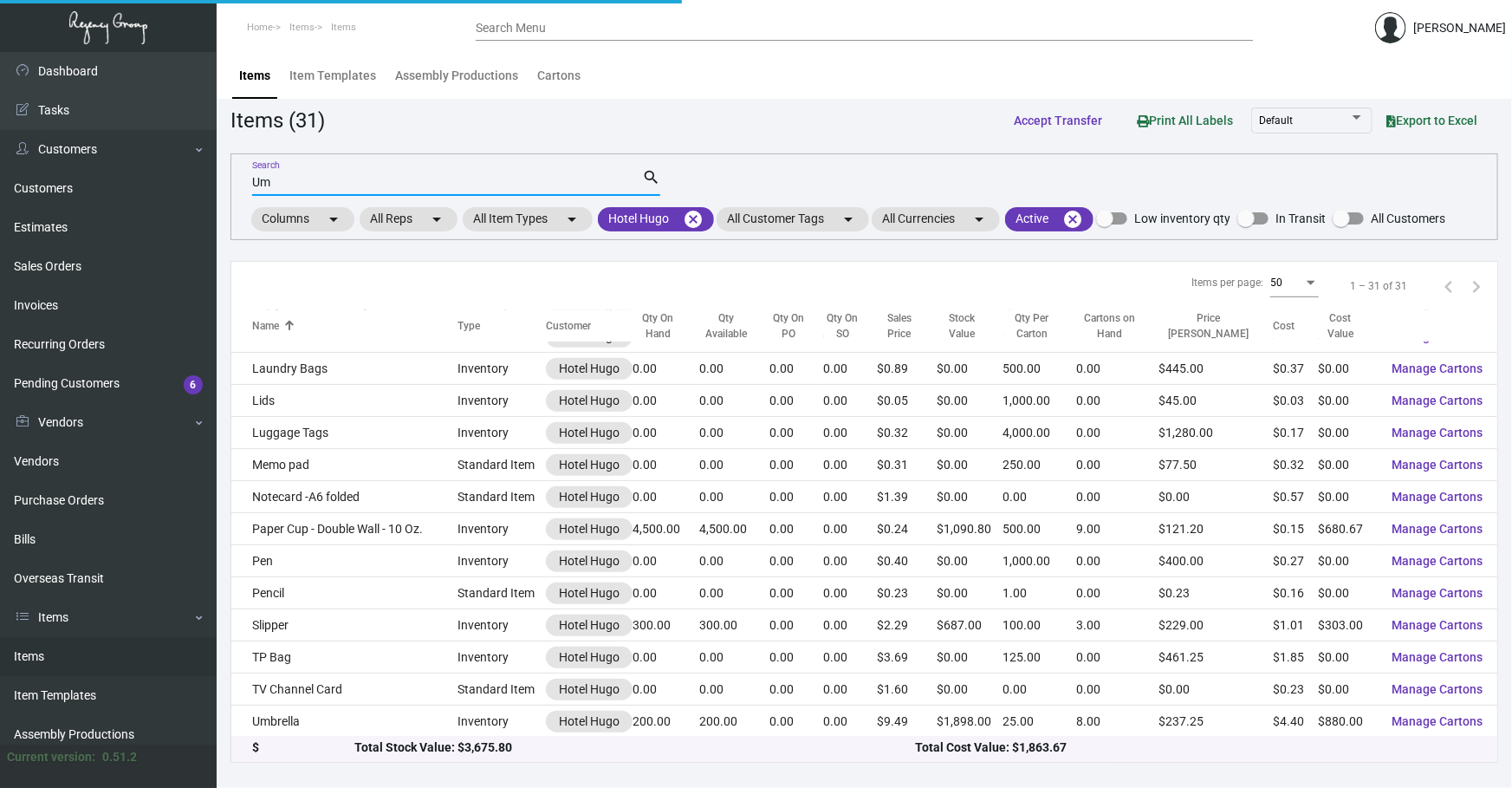
scroll to position [0, 0]
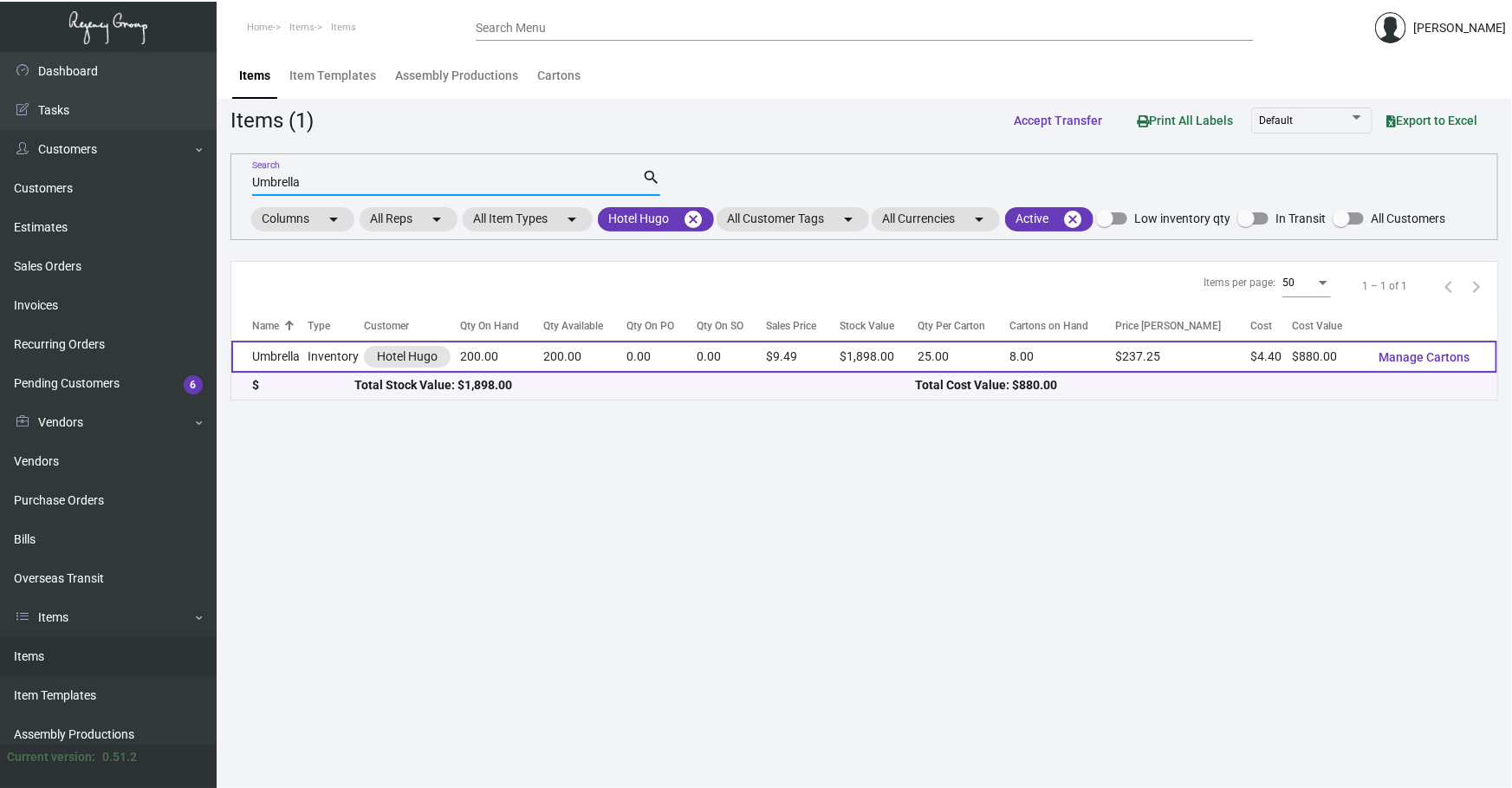
type input "Umbrella"
click at [282, 356] on td "Umbrella" at bounding box center [269, 357] width 76 height 32
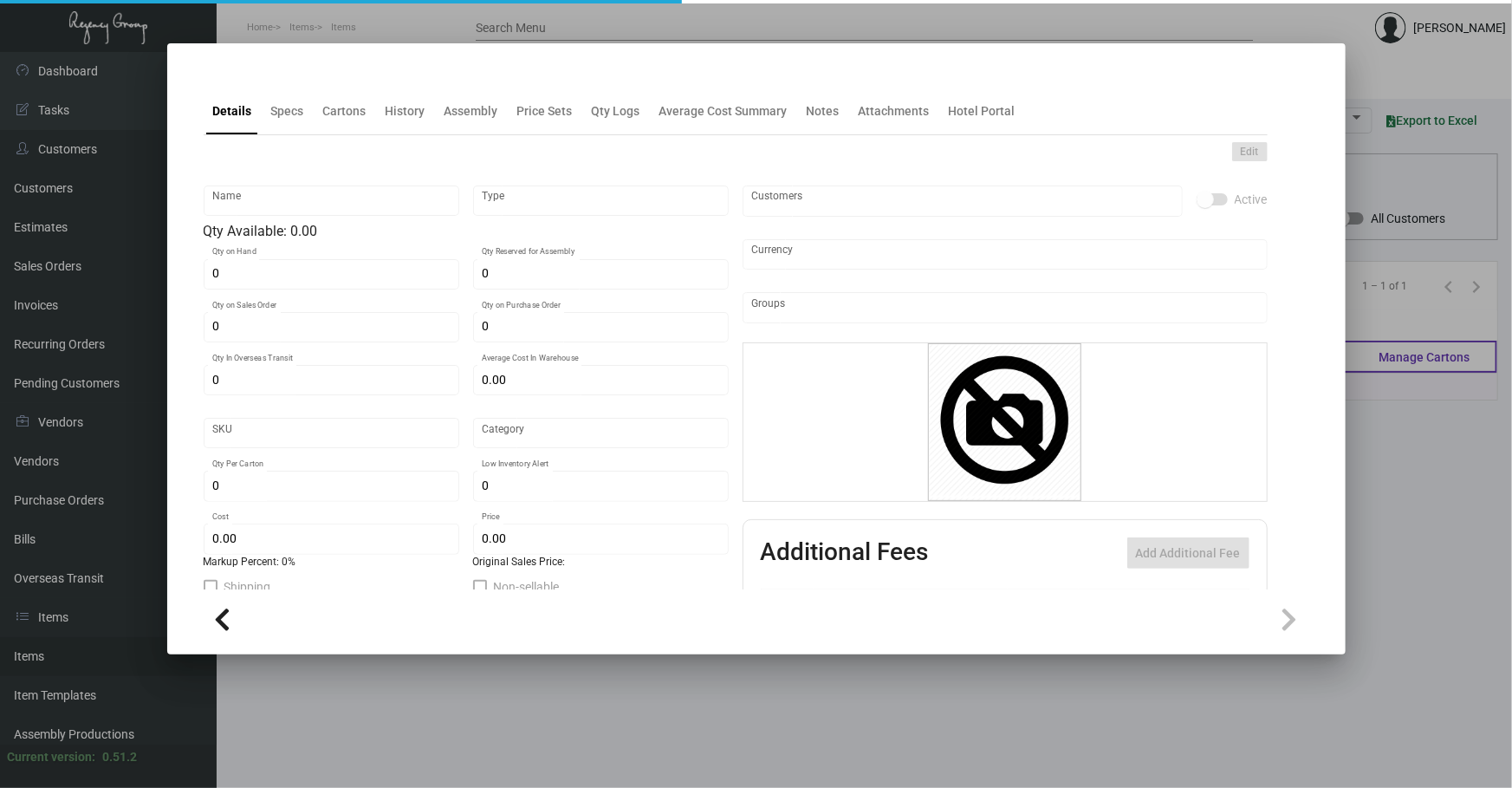
type input "Umbrella"
type input "Inventory"
type input "200"
type input "$ 0.00"
type input "1532"
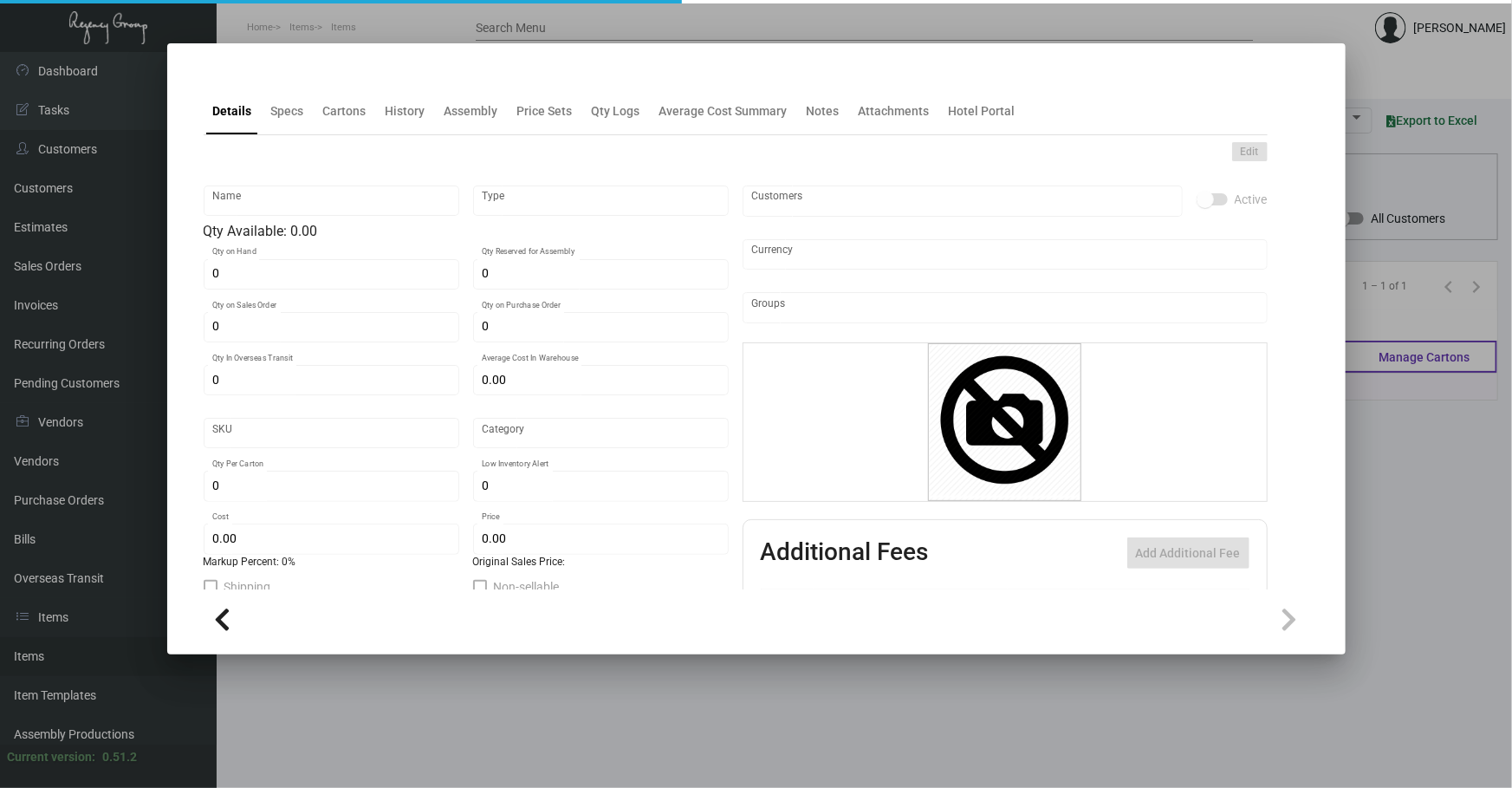
type input "Standard"
type input "25"
type input "$ 4.40"
type input "$ 9.49"
type textarea "[PERSON_NAME]: Size 25” when open, fiberglass stick auto open umbrella, special…"
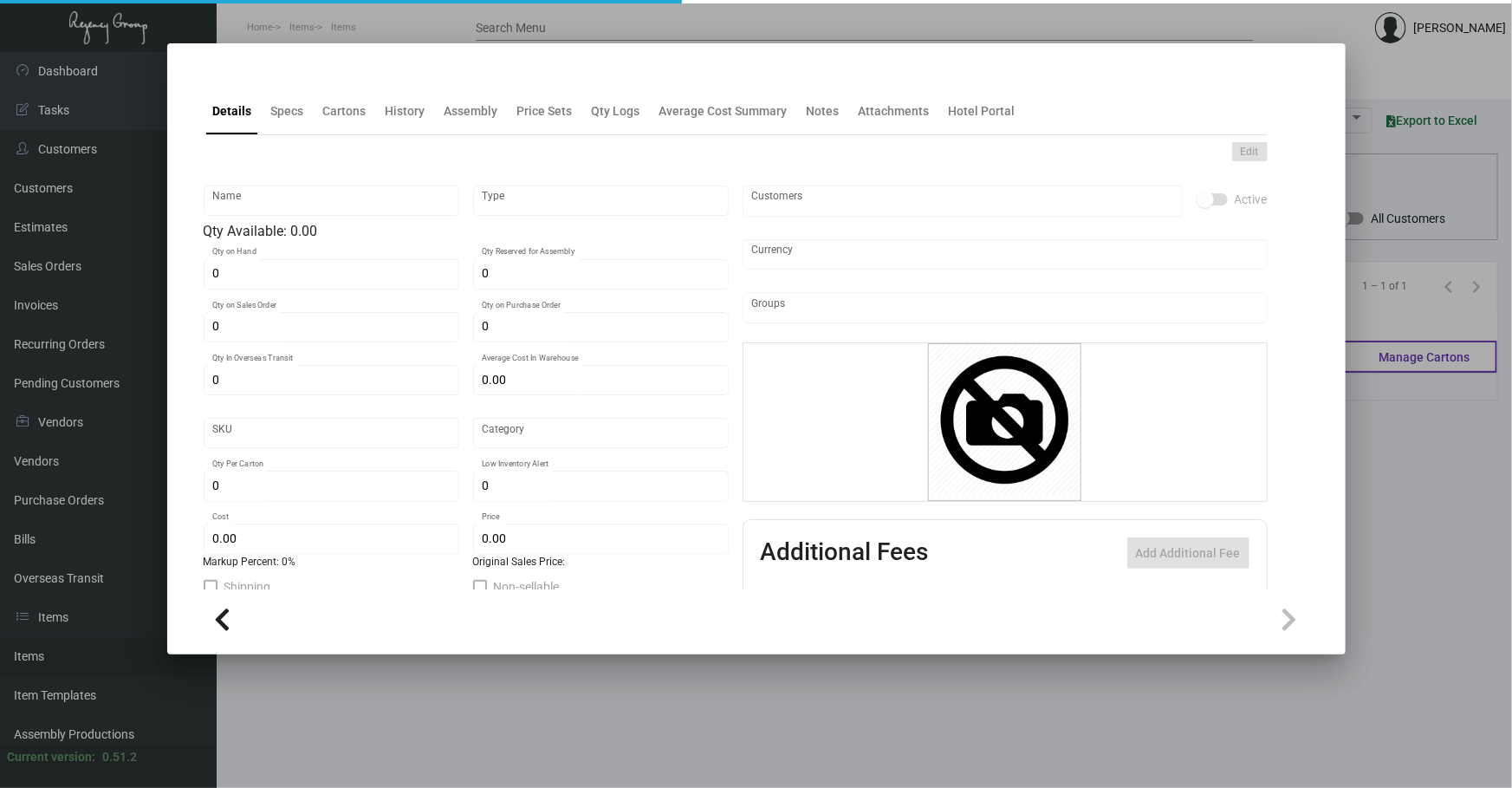
type textarea "[PERSON_NAME]: Size 25” when open, fiberglass stick auto open umbrella, special…"
checkbox input "true"
type input "United States Dollar $"
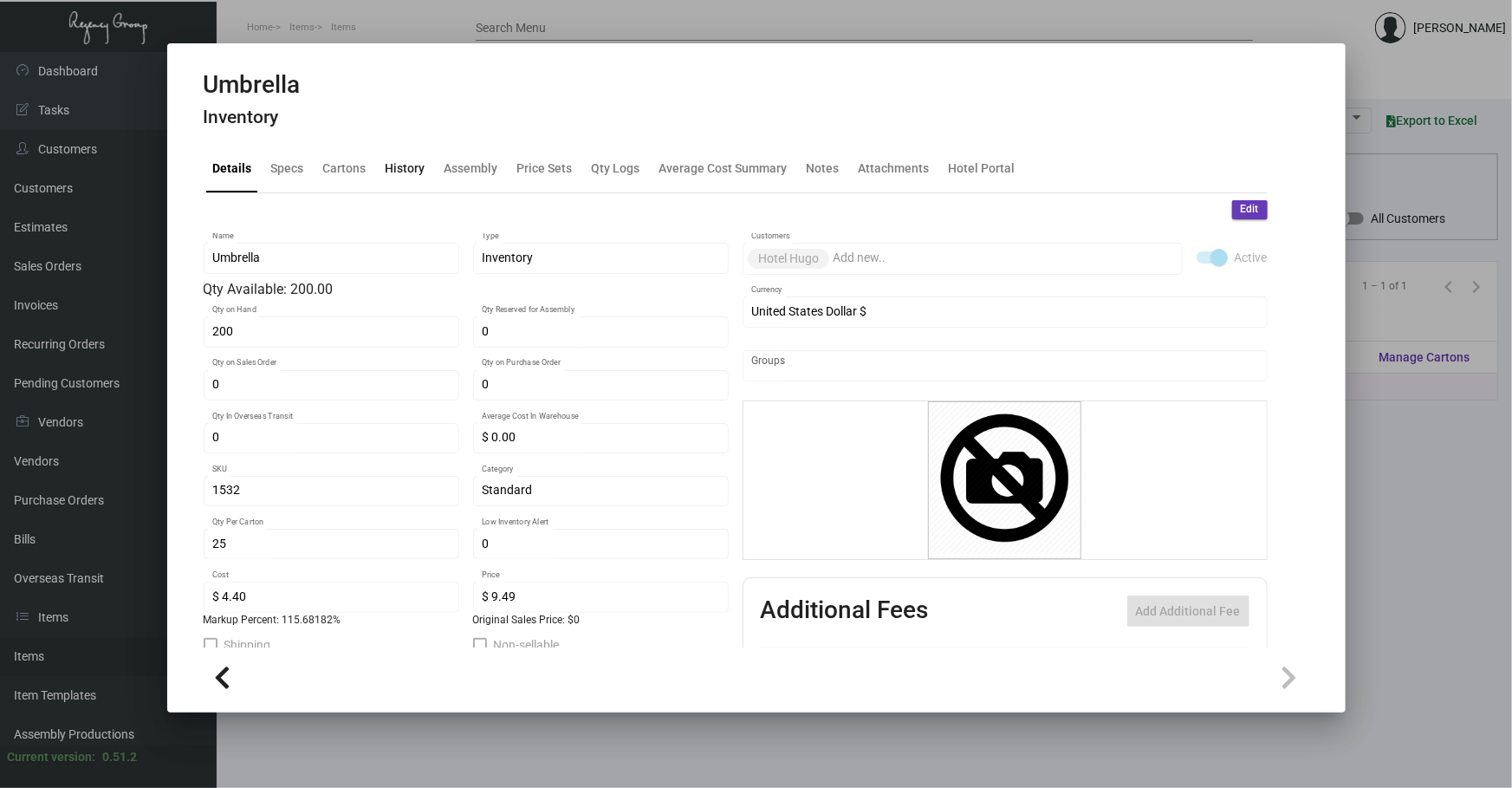
click at [395, 169] on div "History" at bounding box center [406, 168] width 40 height 18
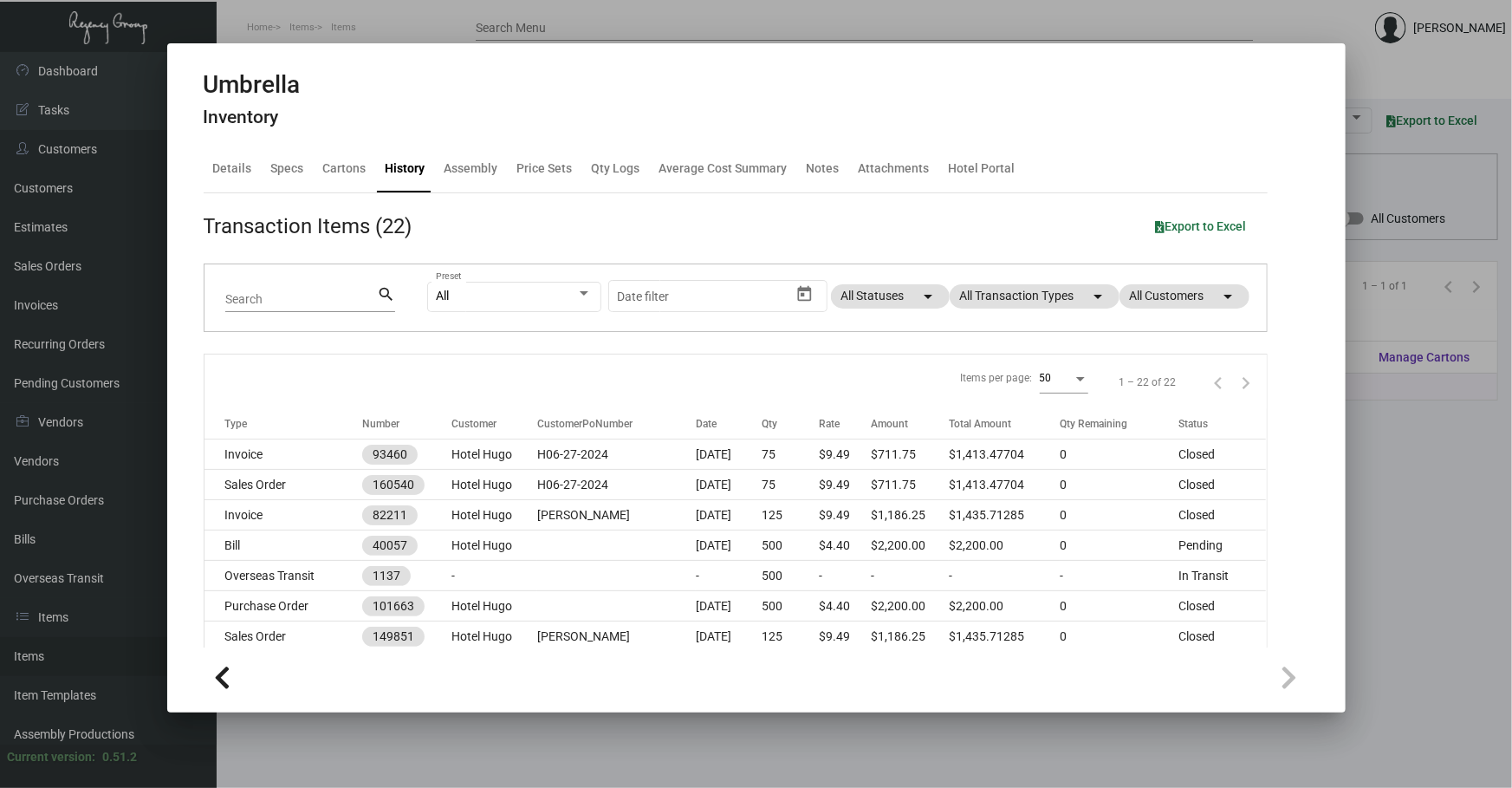
click at [1060, 310] on div "All Preset Start date – Date filter All Statuses arrow_drop_down All Transactio…" at bounding box center [837, 298] width 819 height 68
click at [1056, 300] on mat-chip "All Transaction Types arrow_drop_down" at bounding box center [1035, 297] width 169 height 24
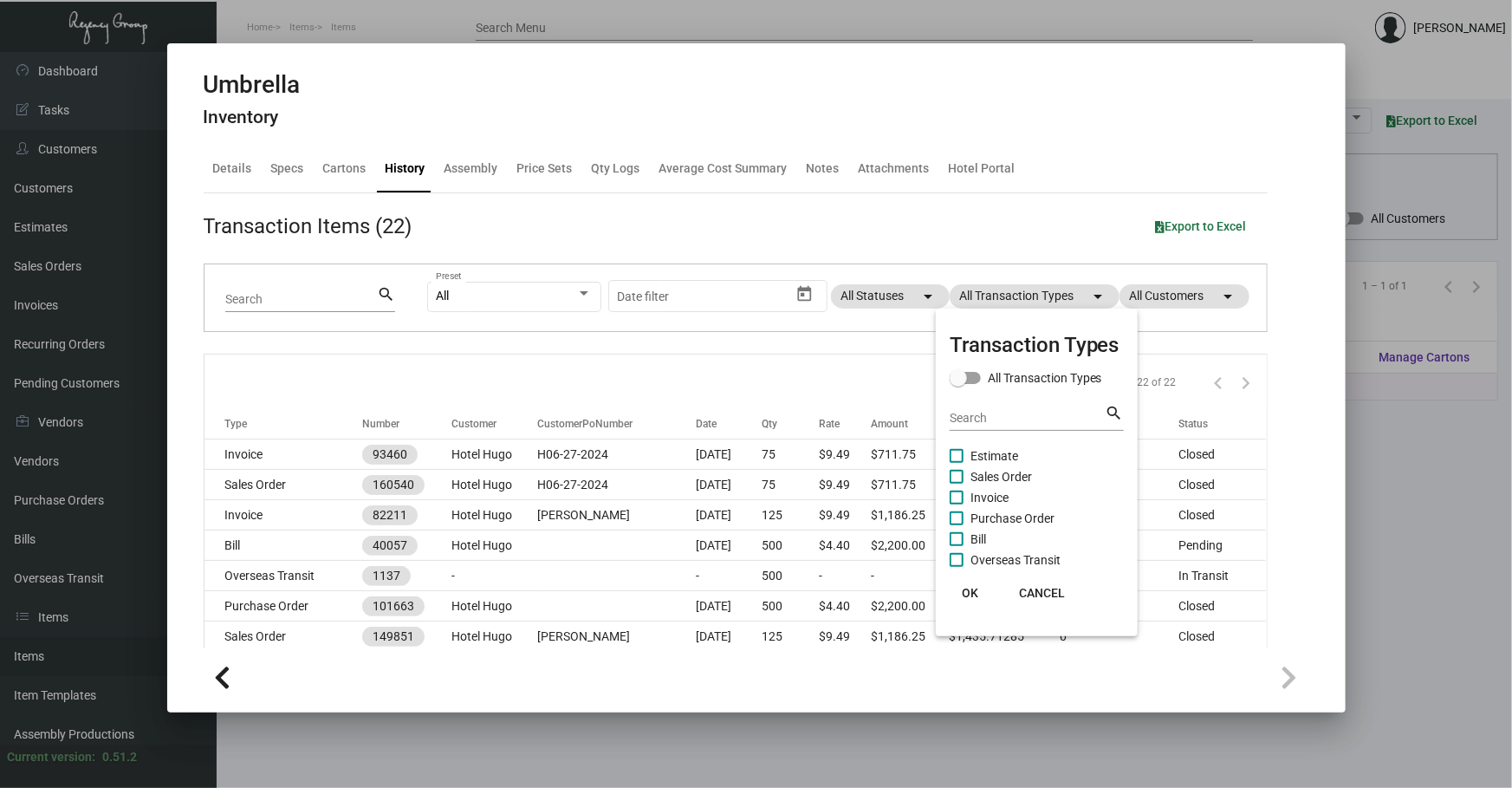
click at [1036, 511] on span "Purchase Order" at bounding box center [1012, 518] width 84 height 21
click at [957, 525] on input "Purchase Order" at bounding box center [956, 525] width 1 height 1
checkbox input "true"
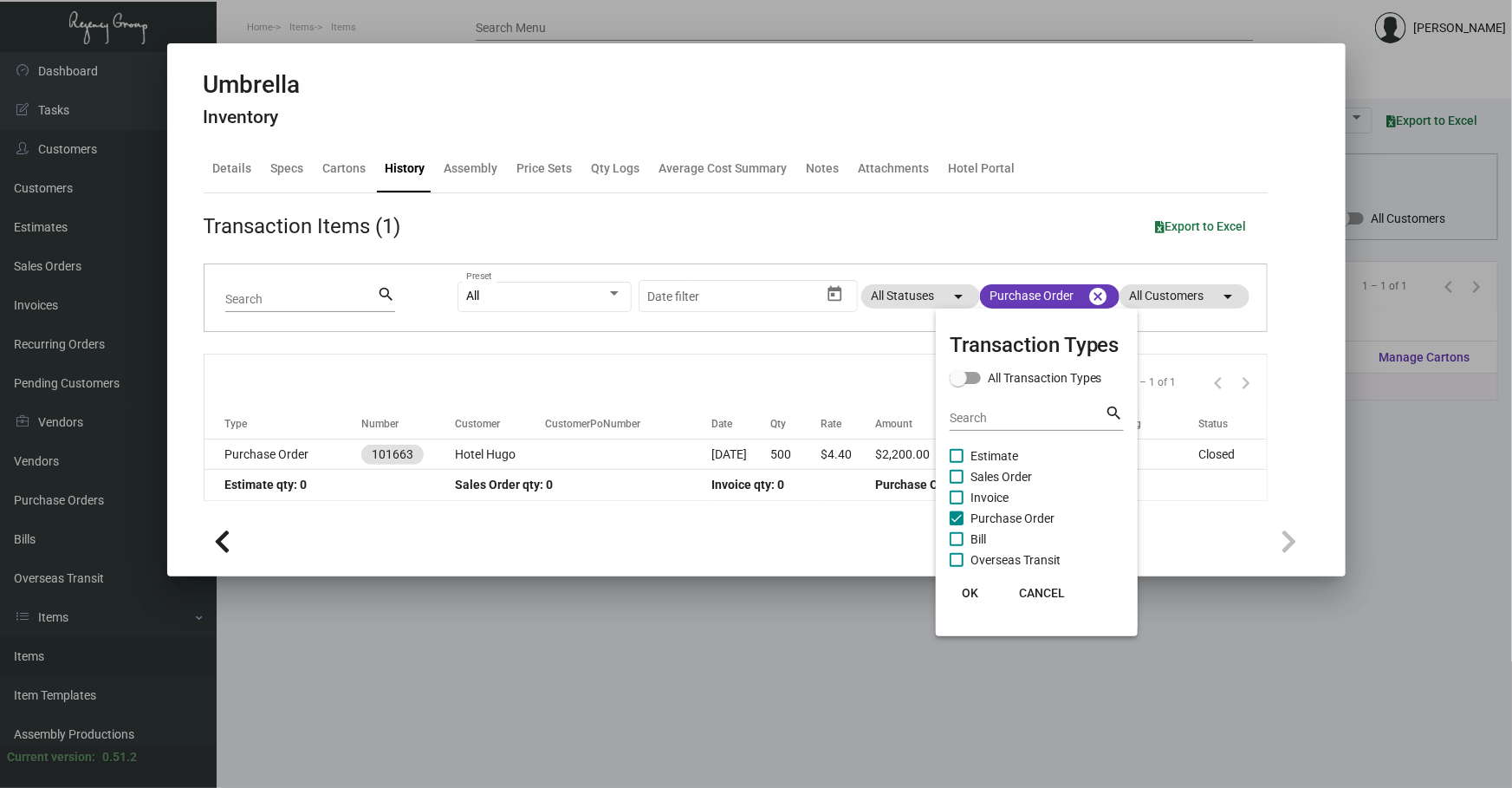
click at [963, 597] on span "OK" at bounding box center [970, 592] width 16 height 14
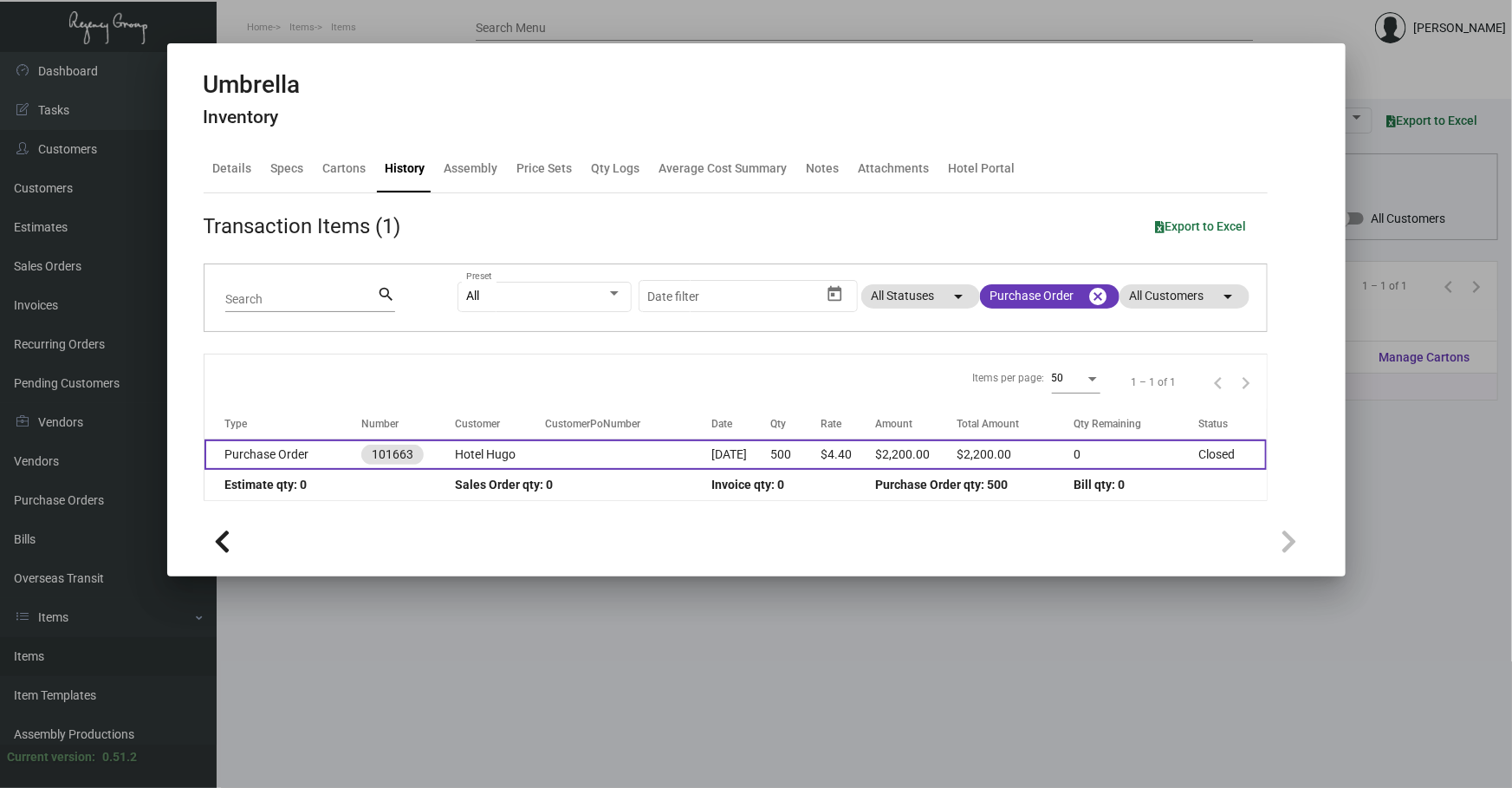
click at [722, 459] on td "[DATE]" at bounding box center [741, 455] width 59 height 30
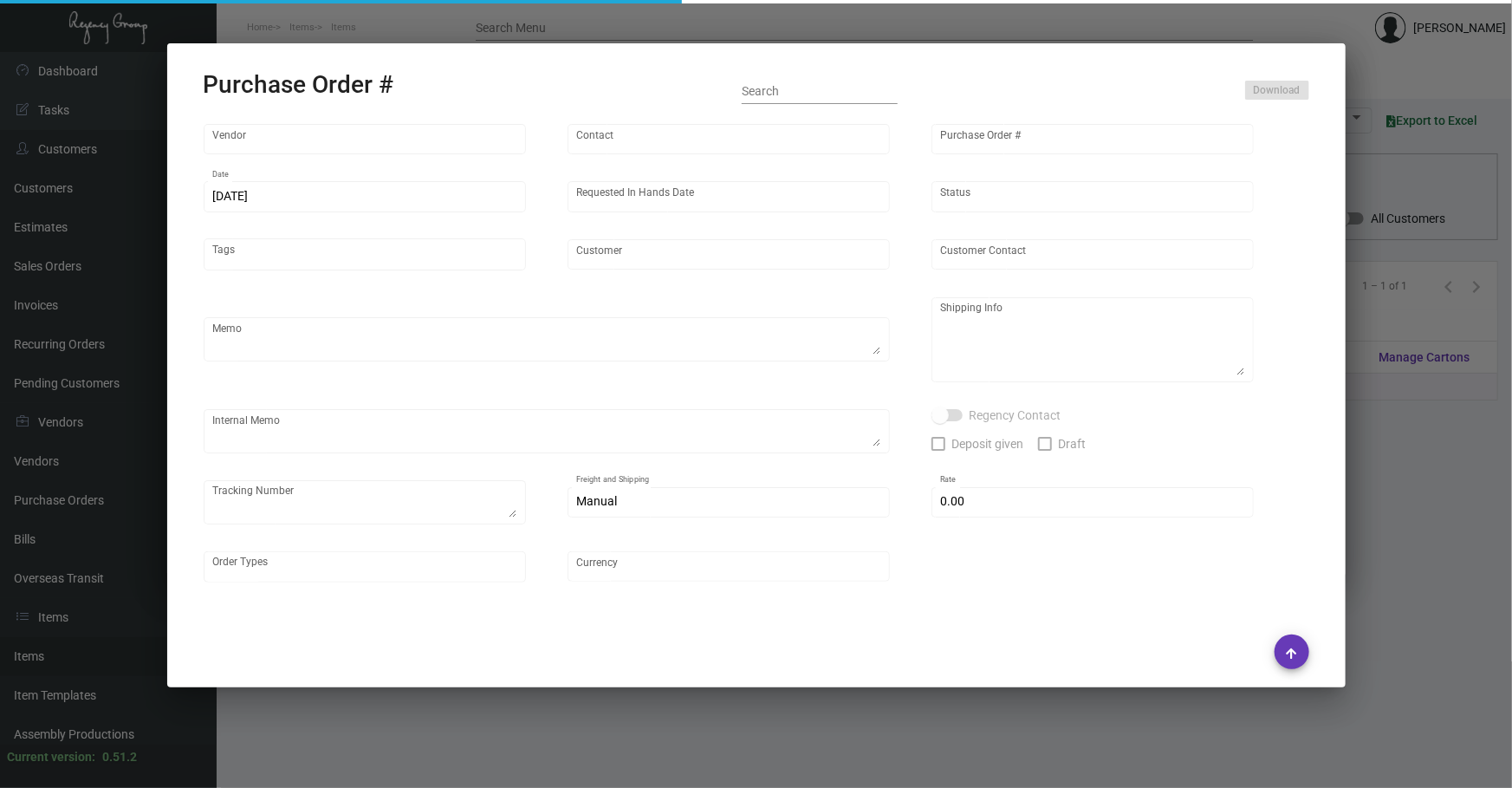
type input "Shanghai East Industrial Co., Ltd,"
type input "[PERSON_NAME]"
type input "101663"
type input "[DATE]"
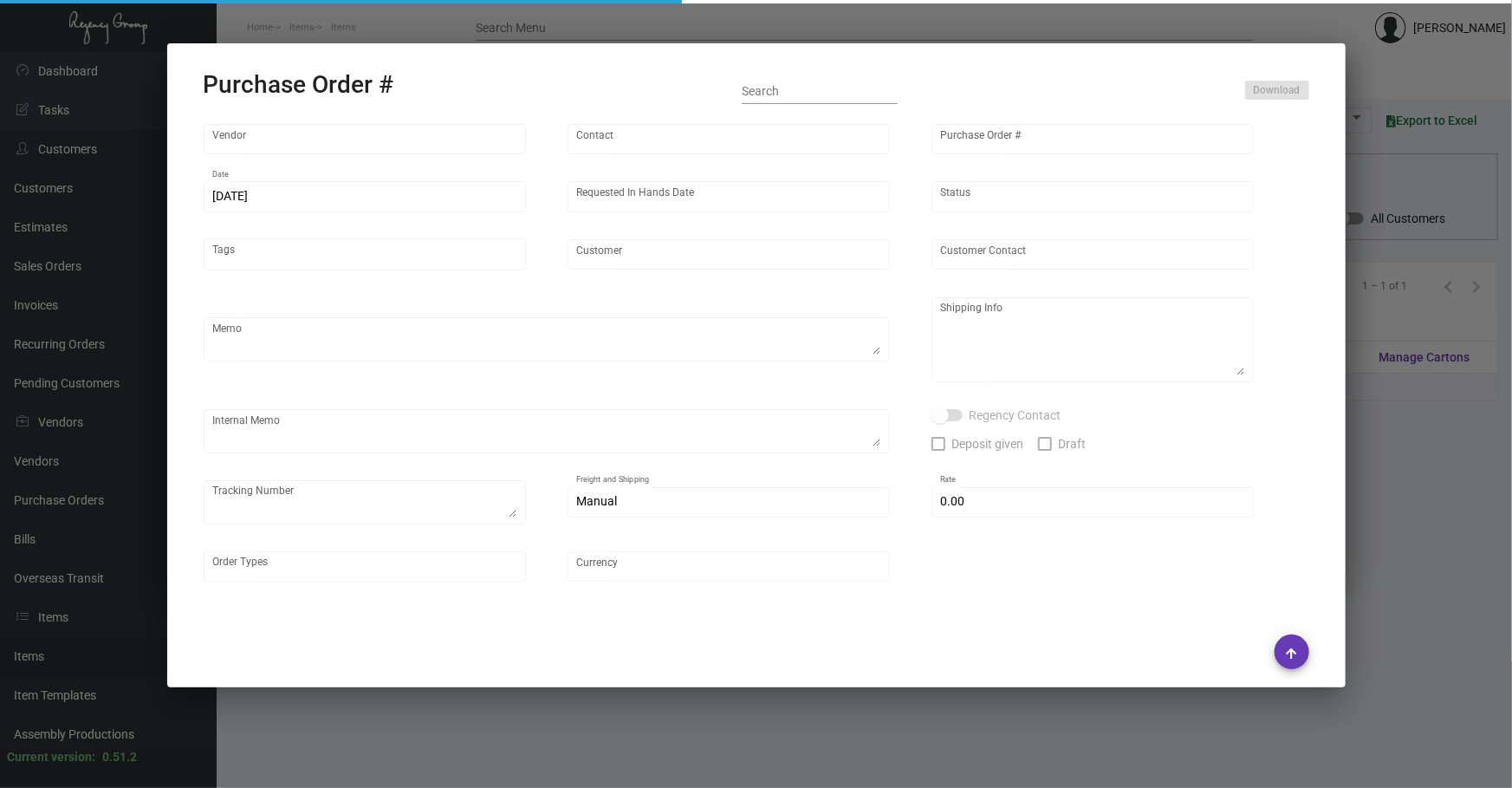
type input "Hotel Hugo"
type textarea "Boat to [GEOGRAPHIC_DATA]"
type textarea "Regency Group NJ - [PERSON_NAME] [STREET_ADDRESS]"
checkbox input "true"
type input "$ 0.00"
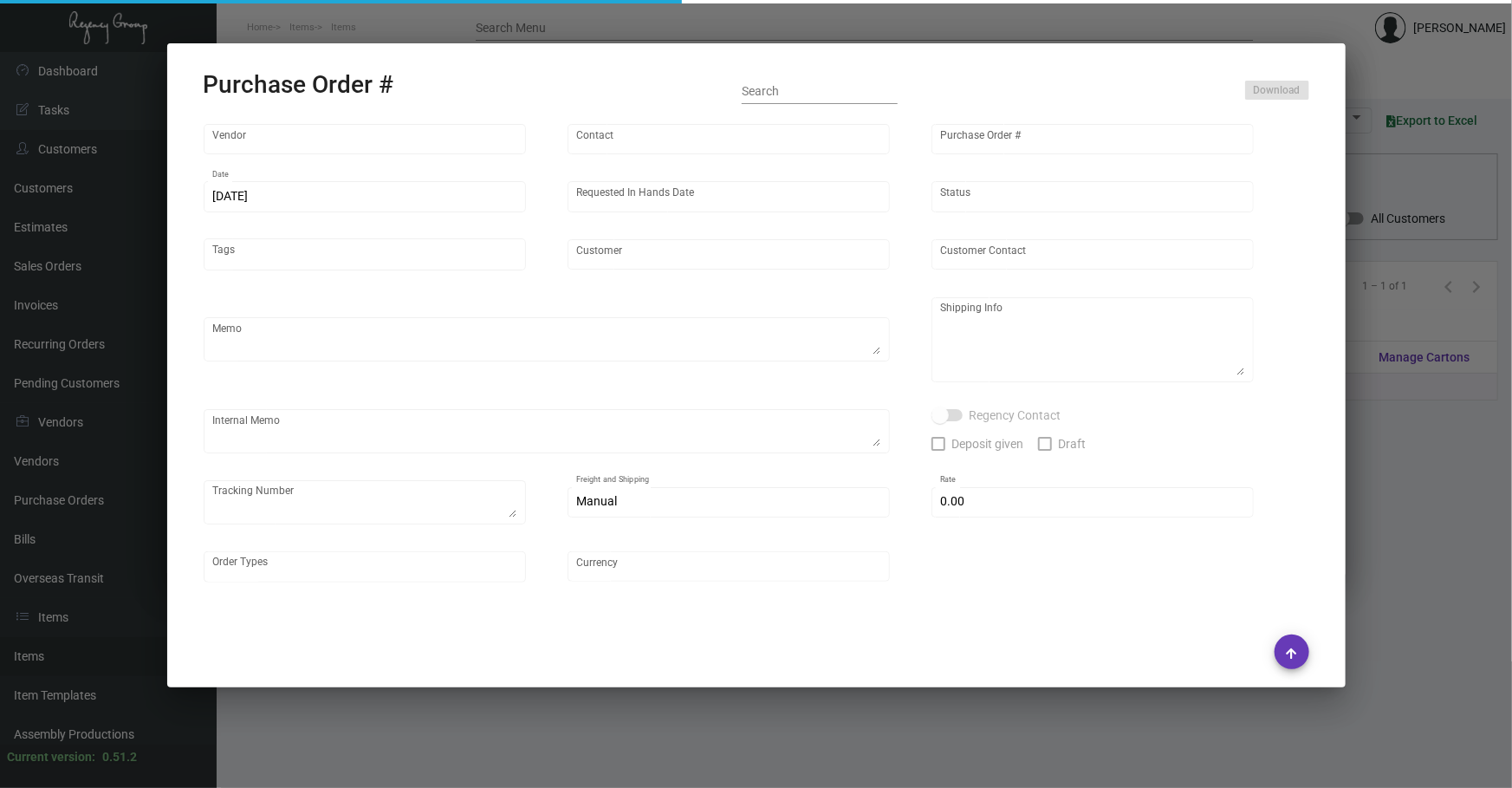
type input "United States Dollar $"
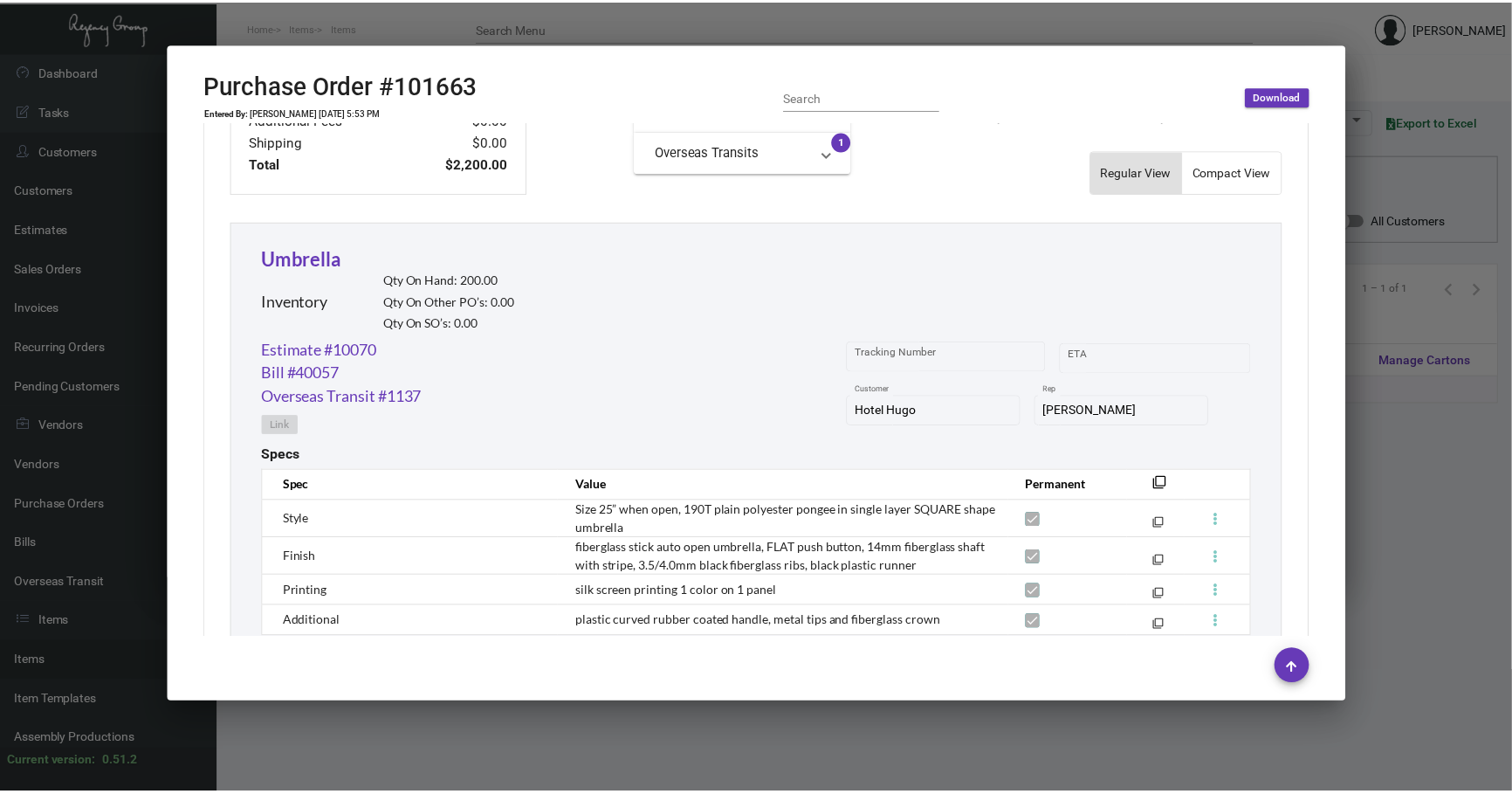
scroll to position [871, 0]
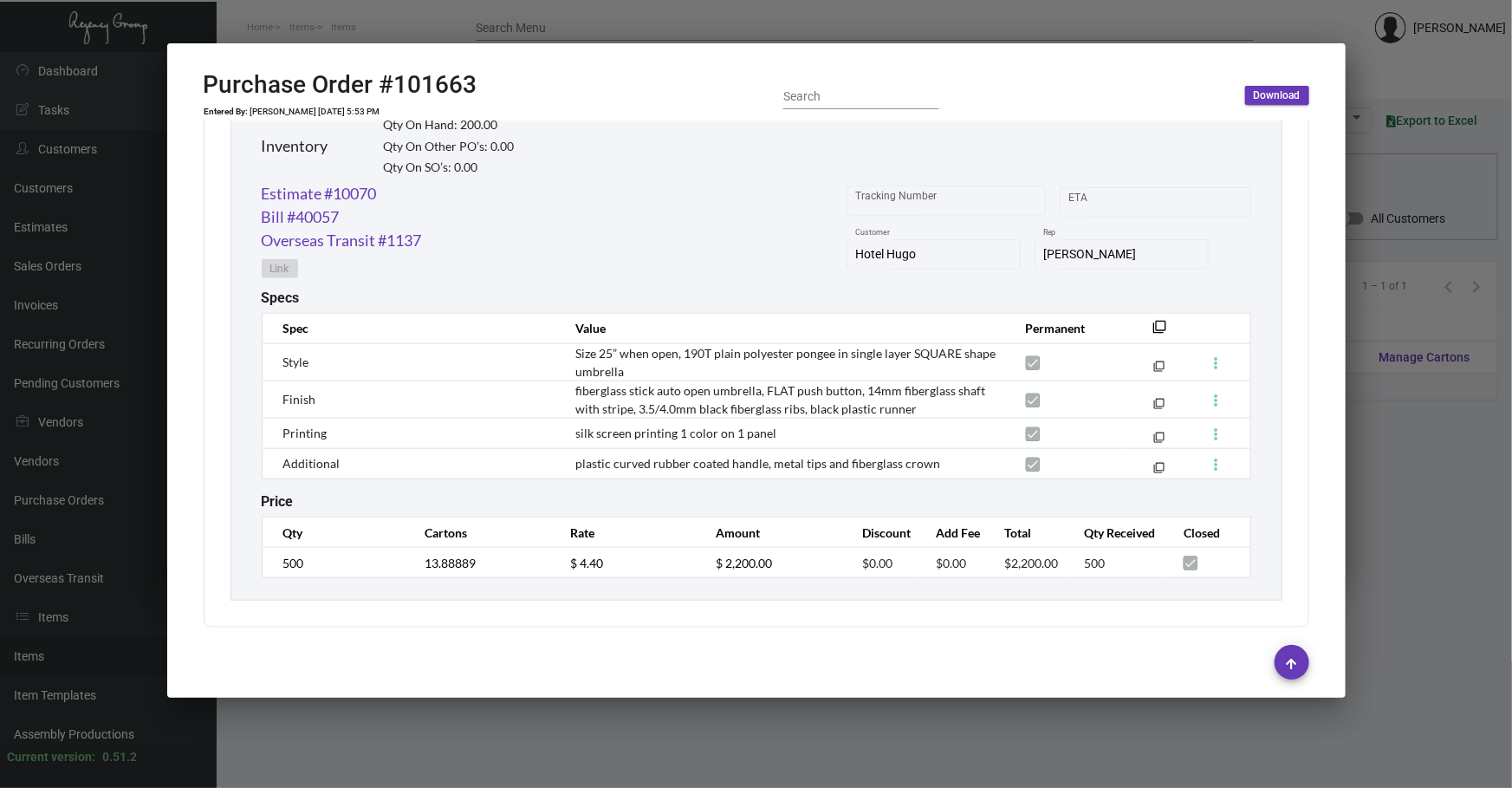
click at [1310, 714] on div at bounding box center [756, 394] width 1512 height 788
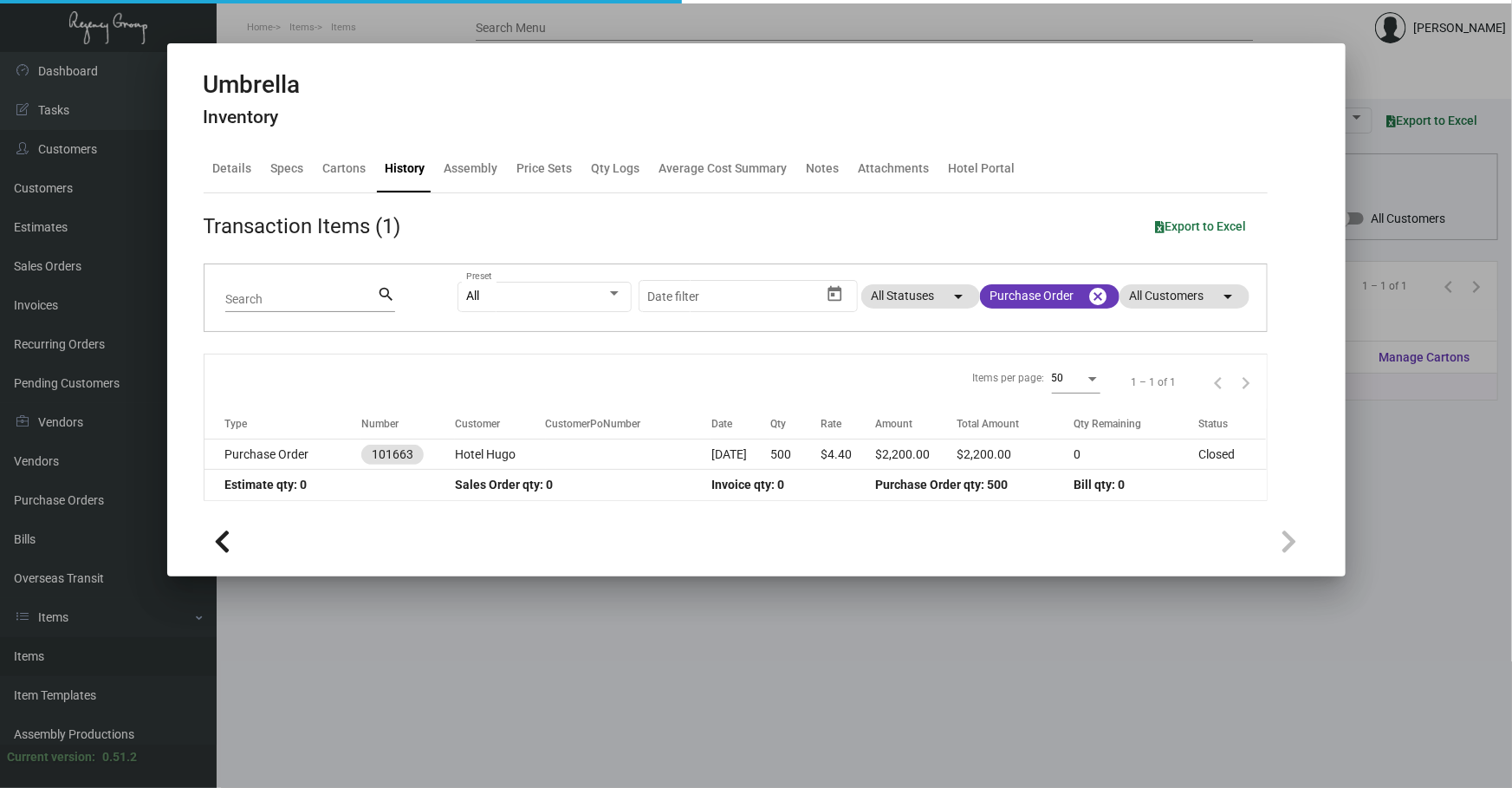
click at [1310, 714] on div at bounding box center [756, 394] width 1512 height 788
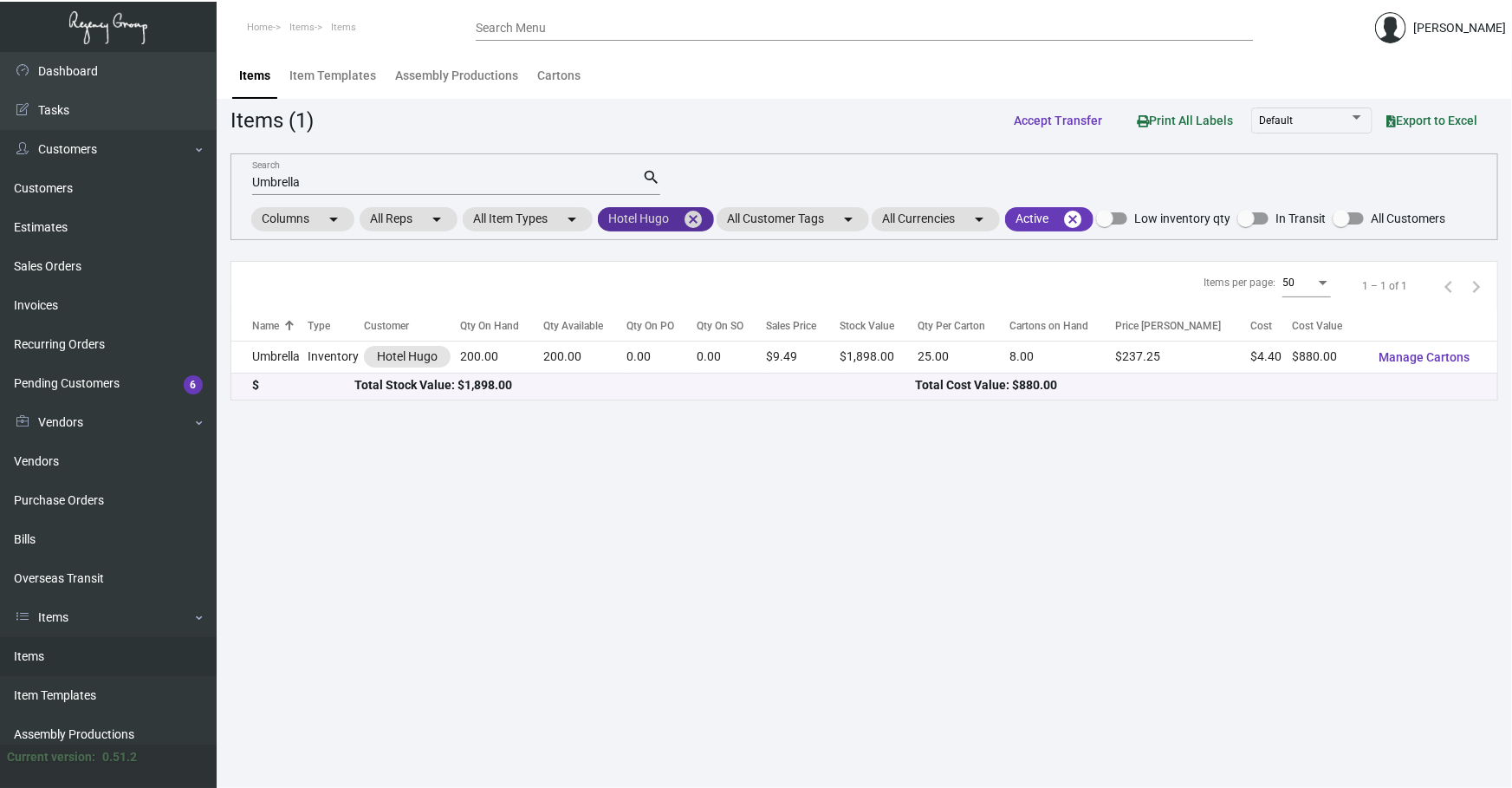
click at [693, 218] on mat-icon "cancel" at bounding box center [693, 219] width 21 height 21
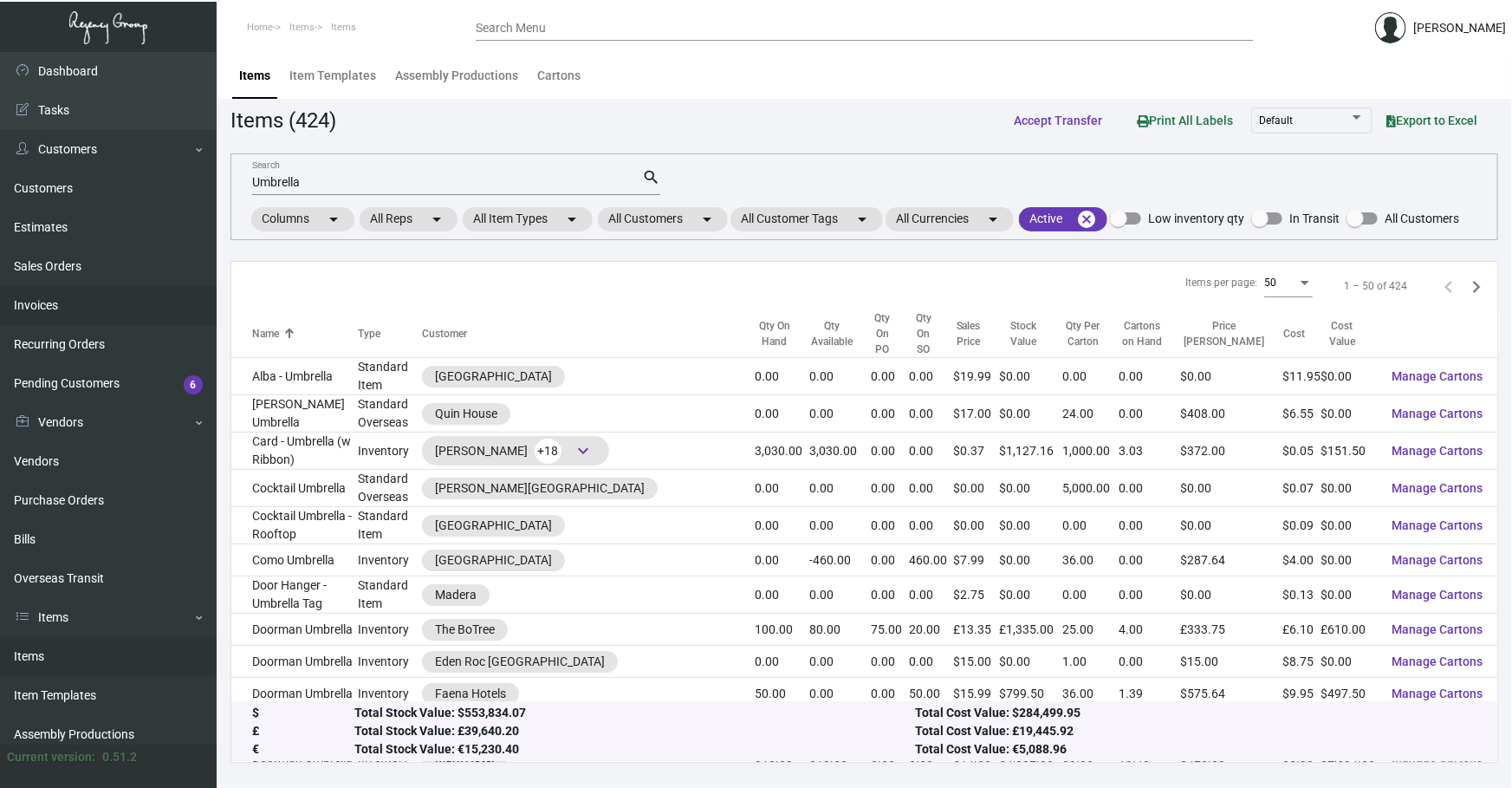
drag, startPoint x: 403, startPoint y: 180, endPoint x: 0, endPoint y: 286, distance: 416.7
click at [98, 265] on div "Dashboard Dashboard Tasks Customers Customers Estimates Sales Orders Invoices R…" at bounding box center [756, 420] width 1512 height 736
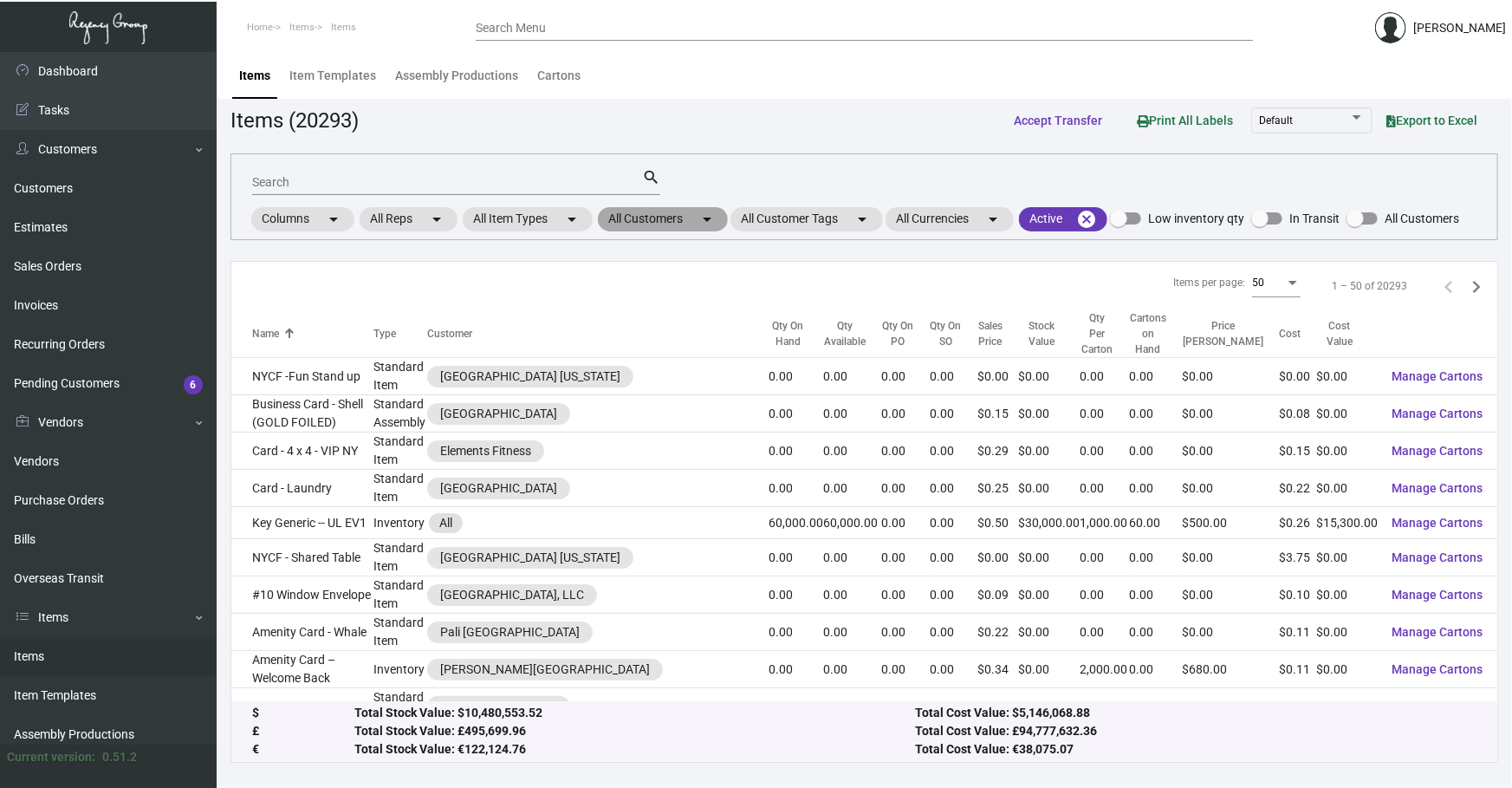
click at [696, 217] on mat-chip "All Customers arrow_drop_down" at bounding box center [663, 219] width 130 height 24
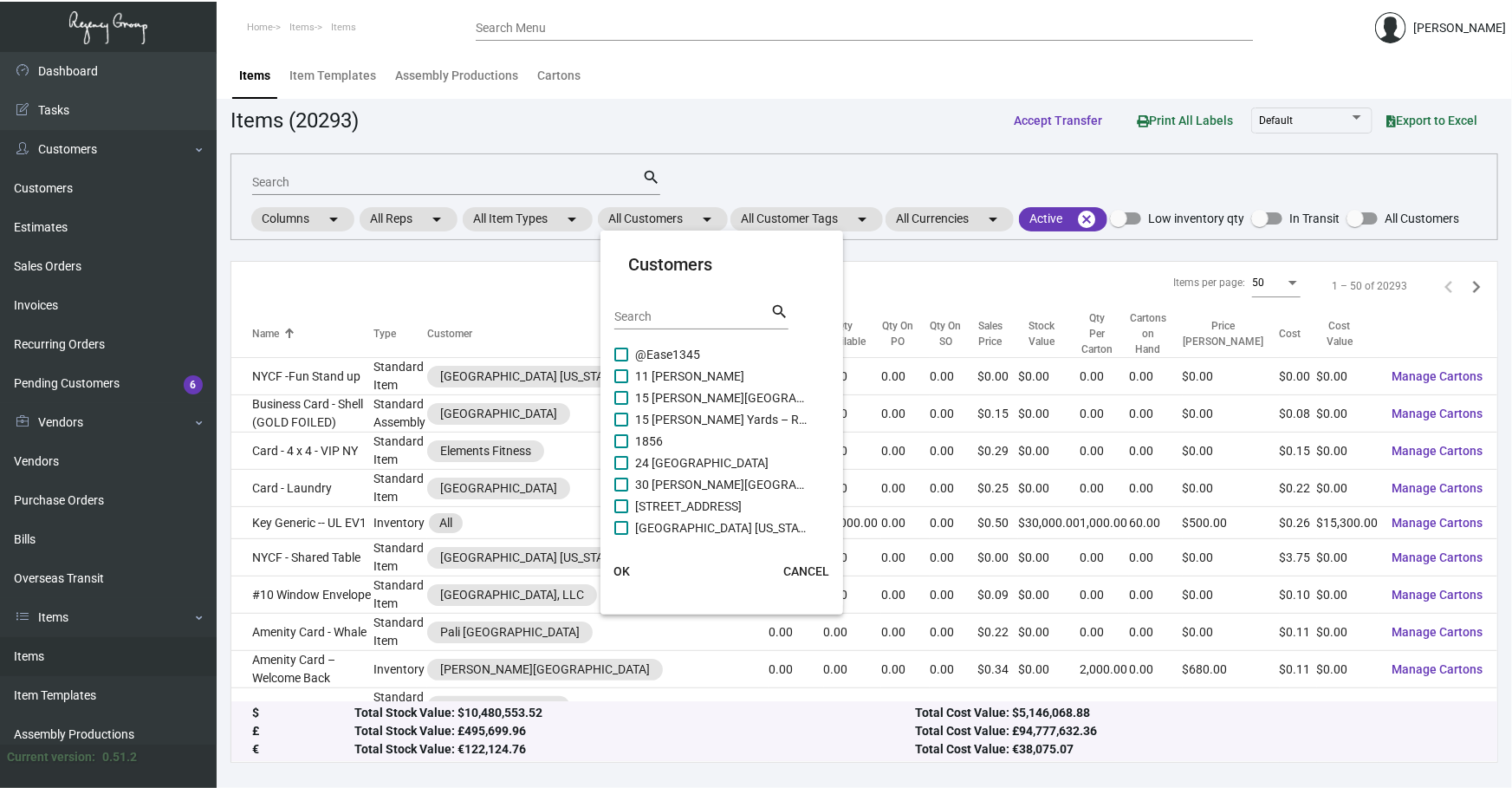
click at [695, 305] on div "Search" at bounding box center [693, 315] width 156 height 27
type input "l"
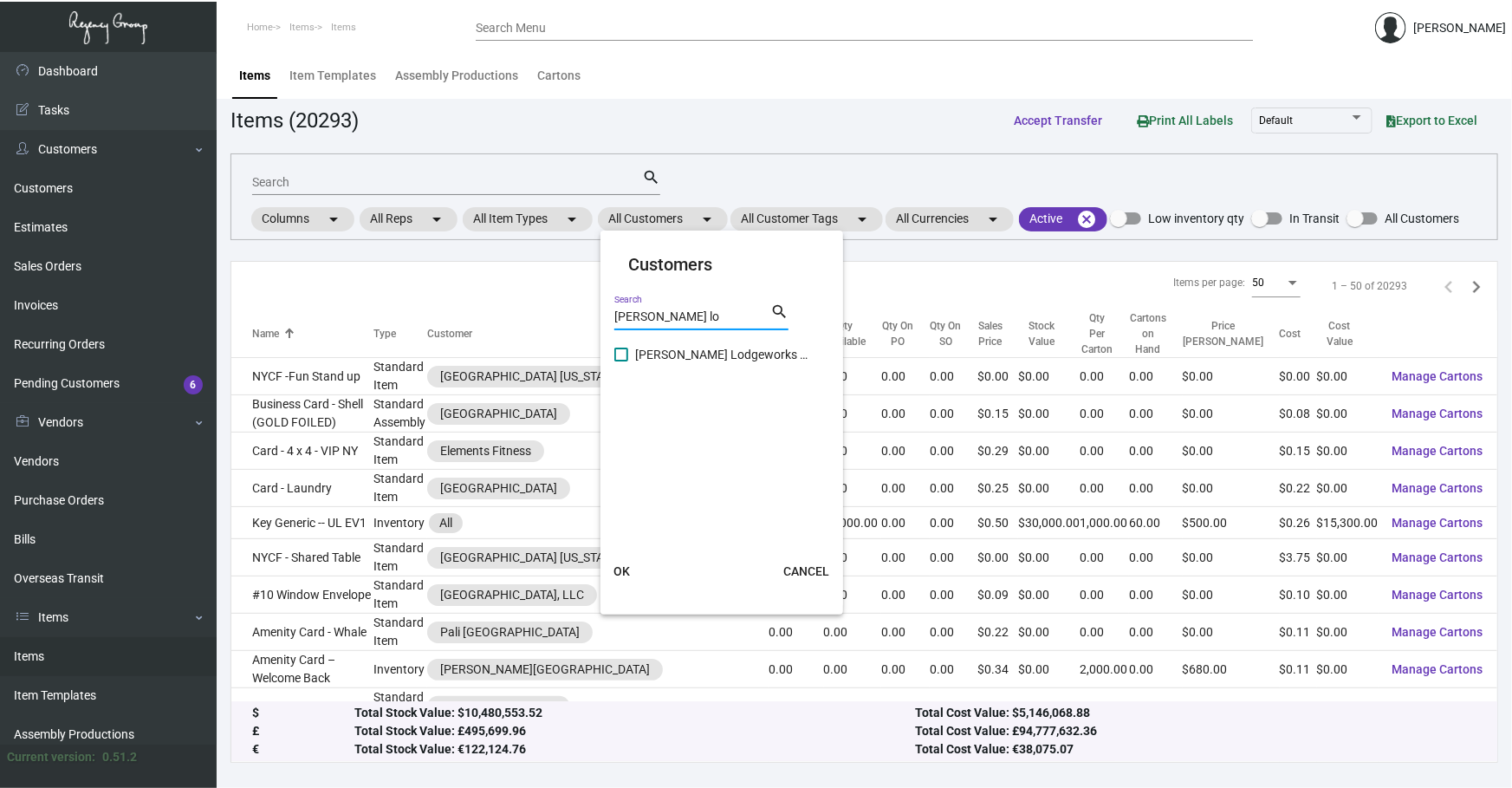
type input "[PERSON_NAME] lo"
click at [743, 356] on span "[PERSON_NAME] Lodgeworks Partners" at bounding box center [722, 354] width 173 height 21
click at [621, 362] on input "[PERSON_NAME] Lodgeworks Partners" at bounding box center [620, 362] width 1 height 1
checkbox input "true"
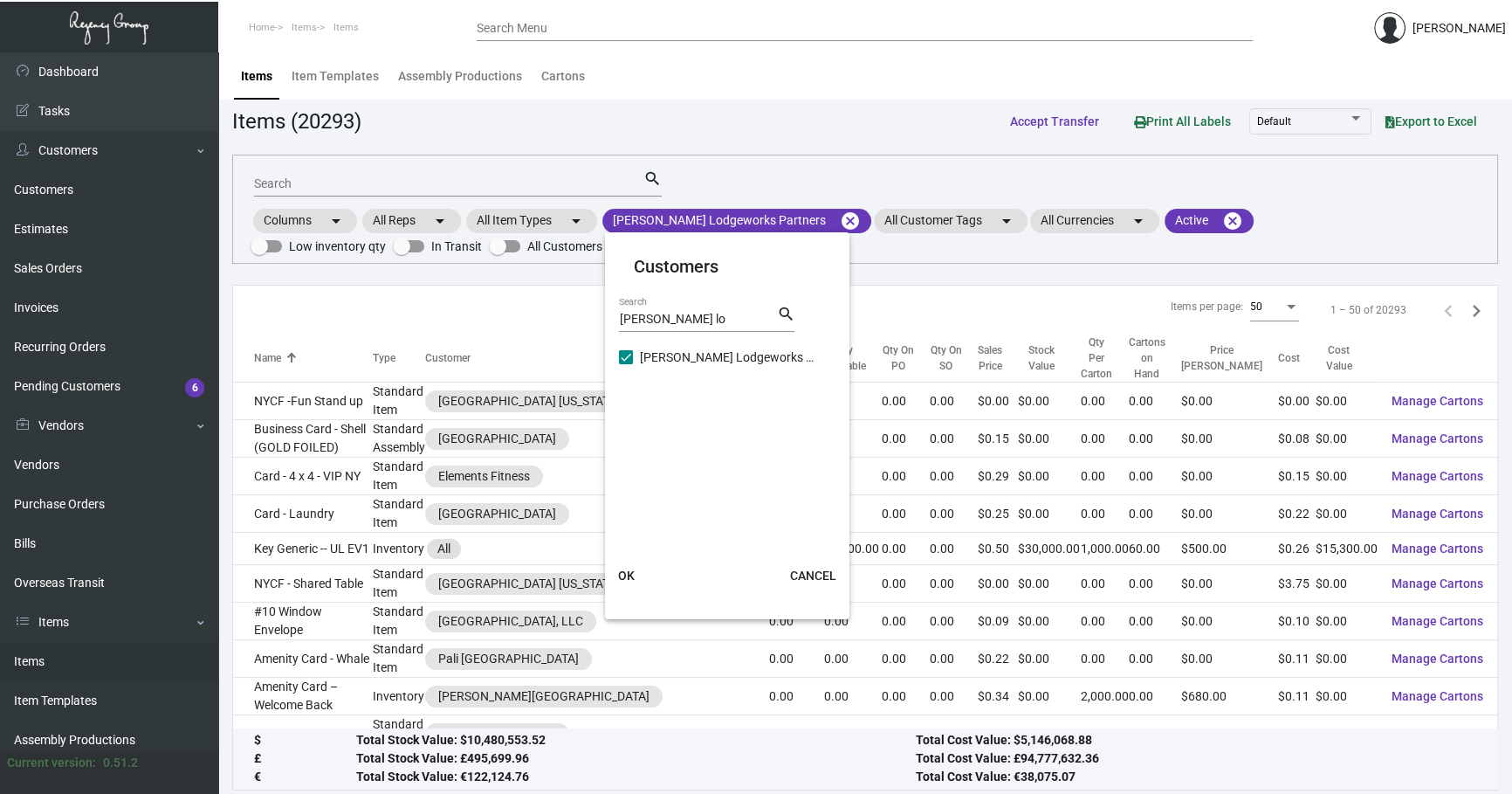
click at [625, 555] on mat-card-actions "OK CANCEL" at bounding box center [728, 576] width 258 height 46
click at [631, 566] on button "OK" at bounding box center [626, 575] width 56 height 31
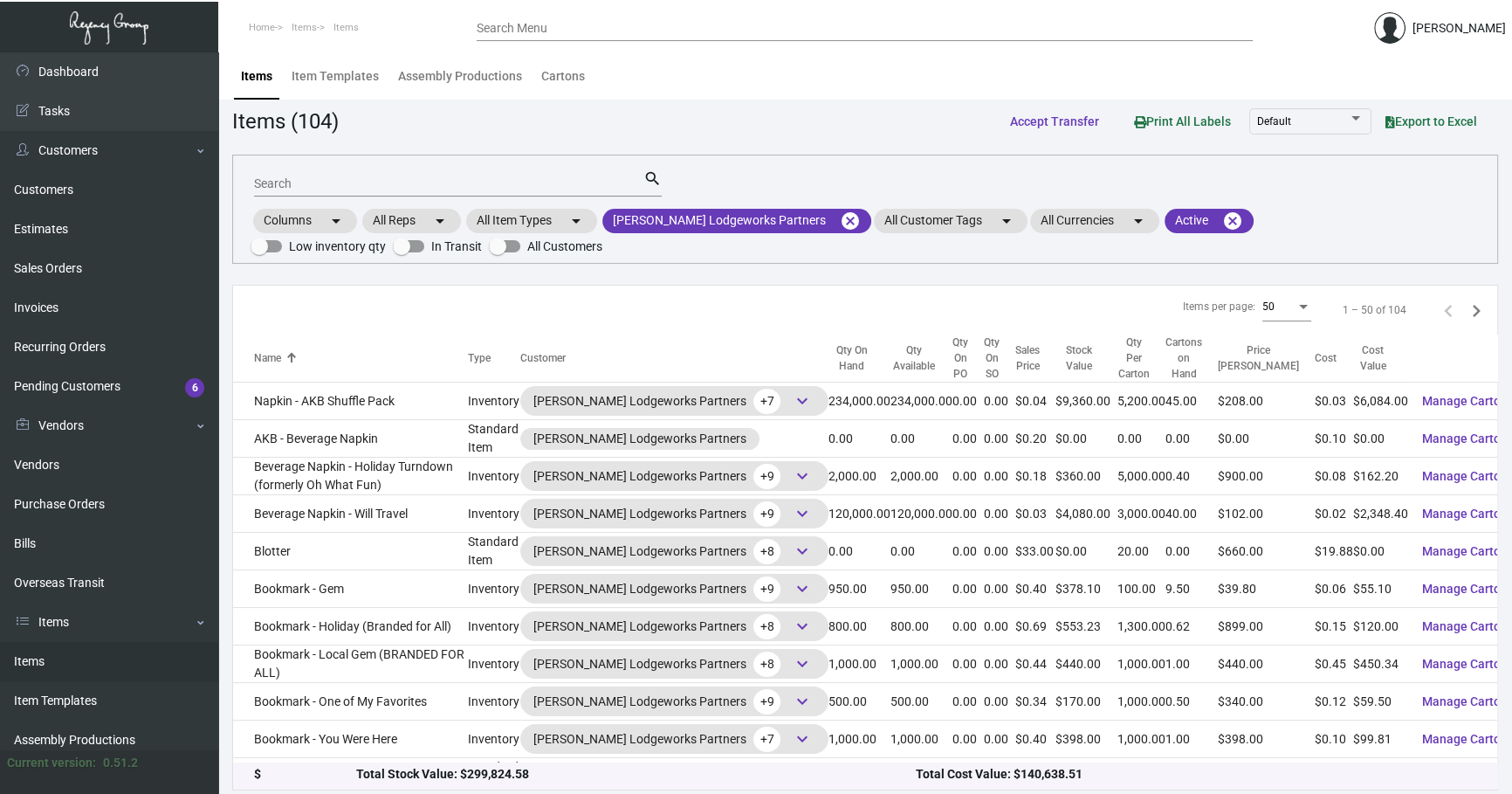
click at [507, 189] on input "Search" at bounding box center [449, 184] width 390 height 14
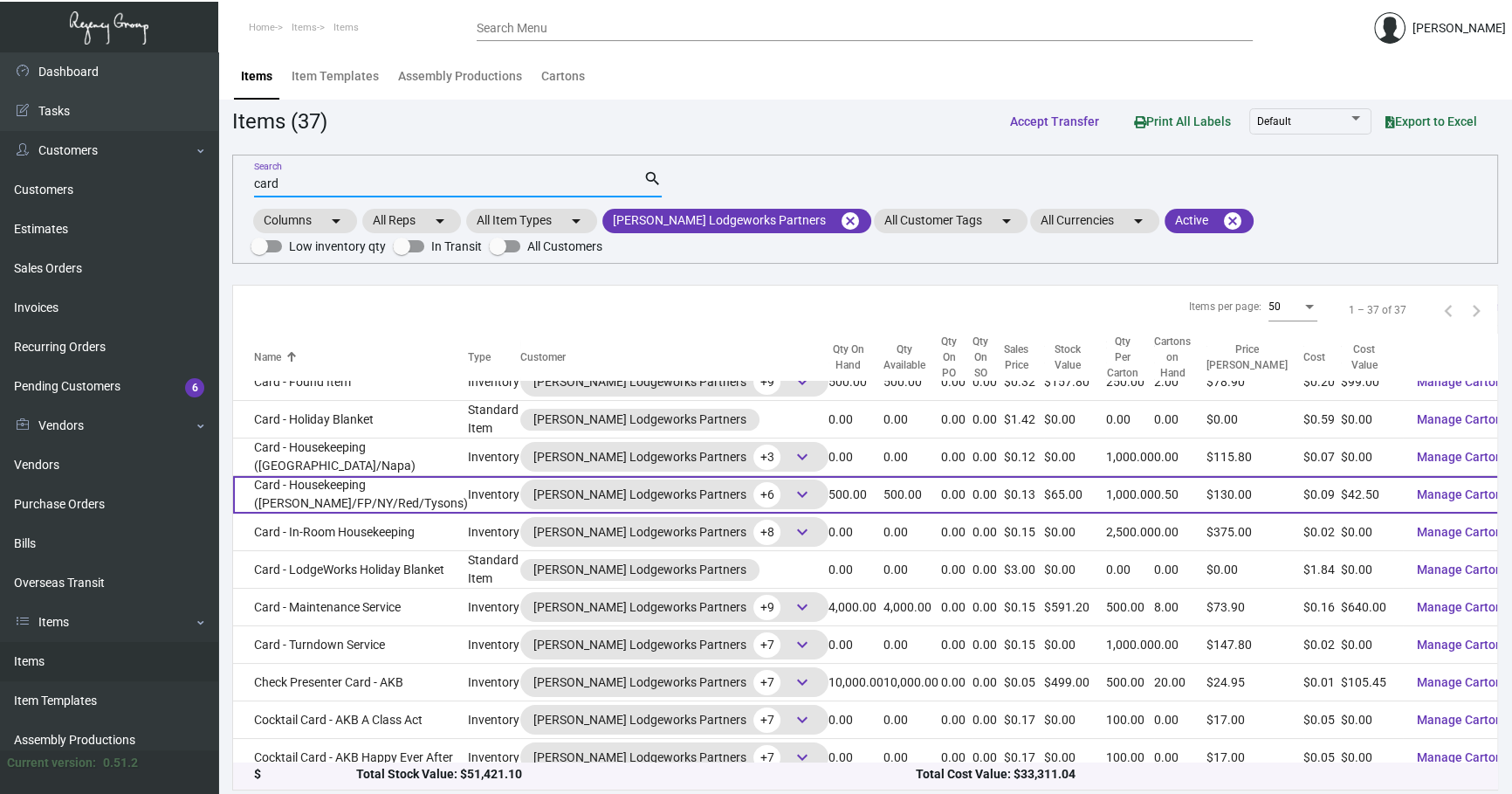
scroll to position [317, 0]
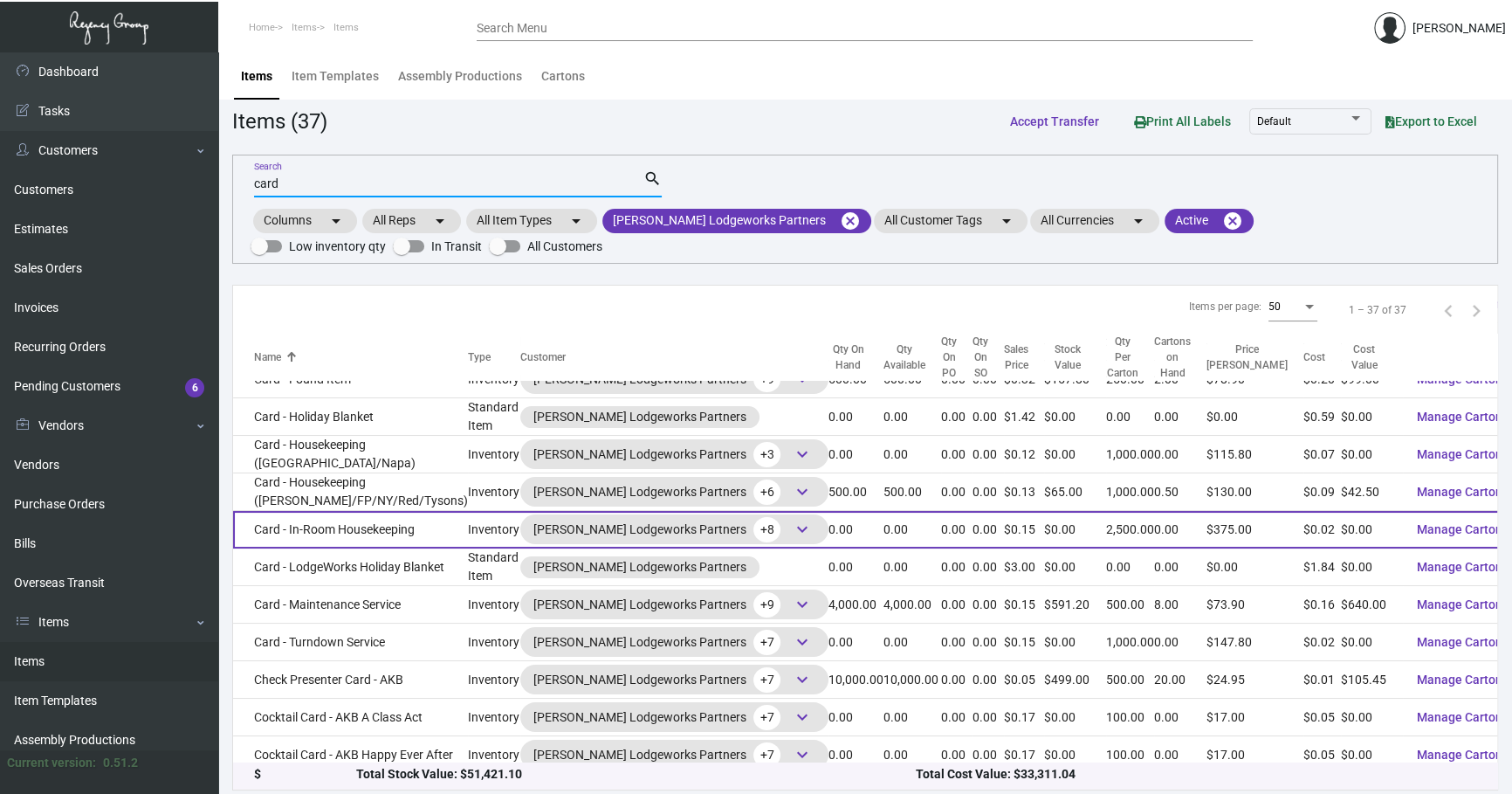
type input "card"
click at [427, 521] on td "Card - In-Room Housekeeping" at bounding box center [351, 530] width 235 height 38
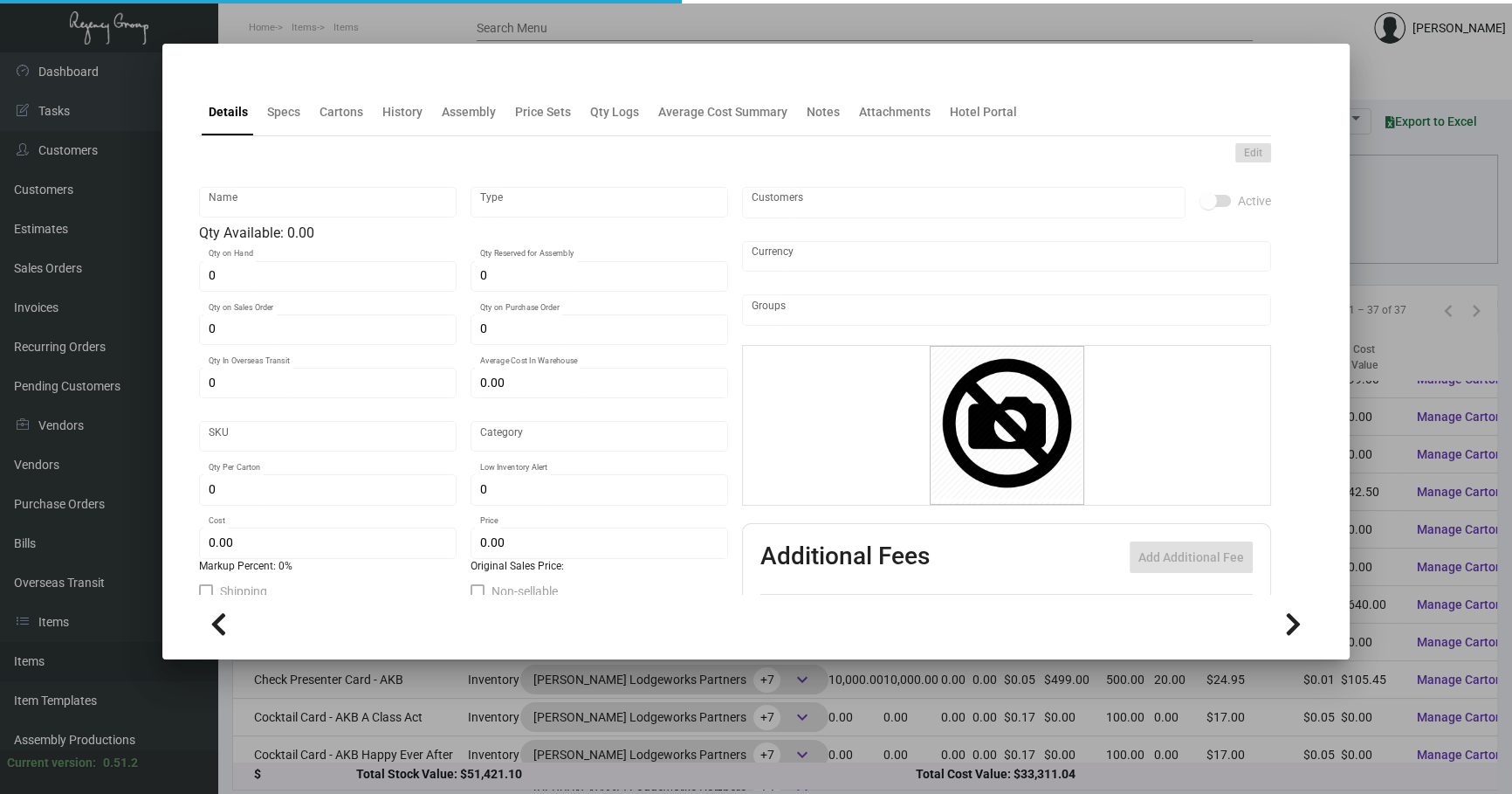
type input "Card - In-Room Housekeeping"
type input "Inventory"
type input "$ 0.11378"
type input "308"
type input "Standard"
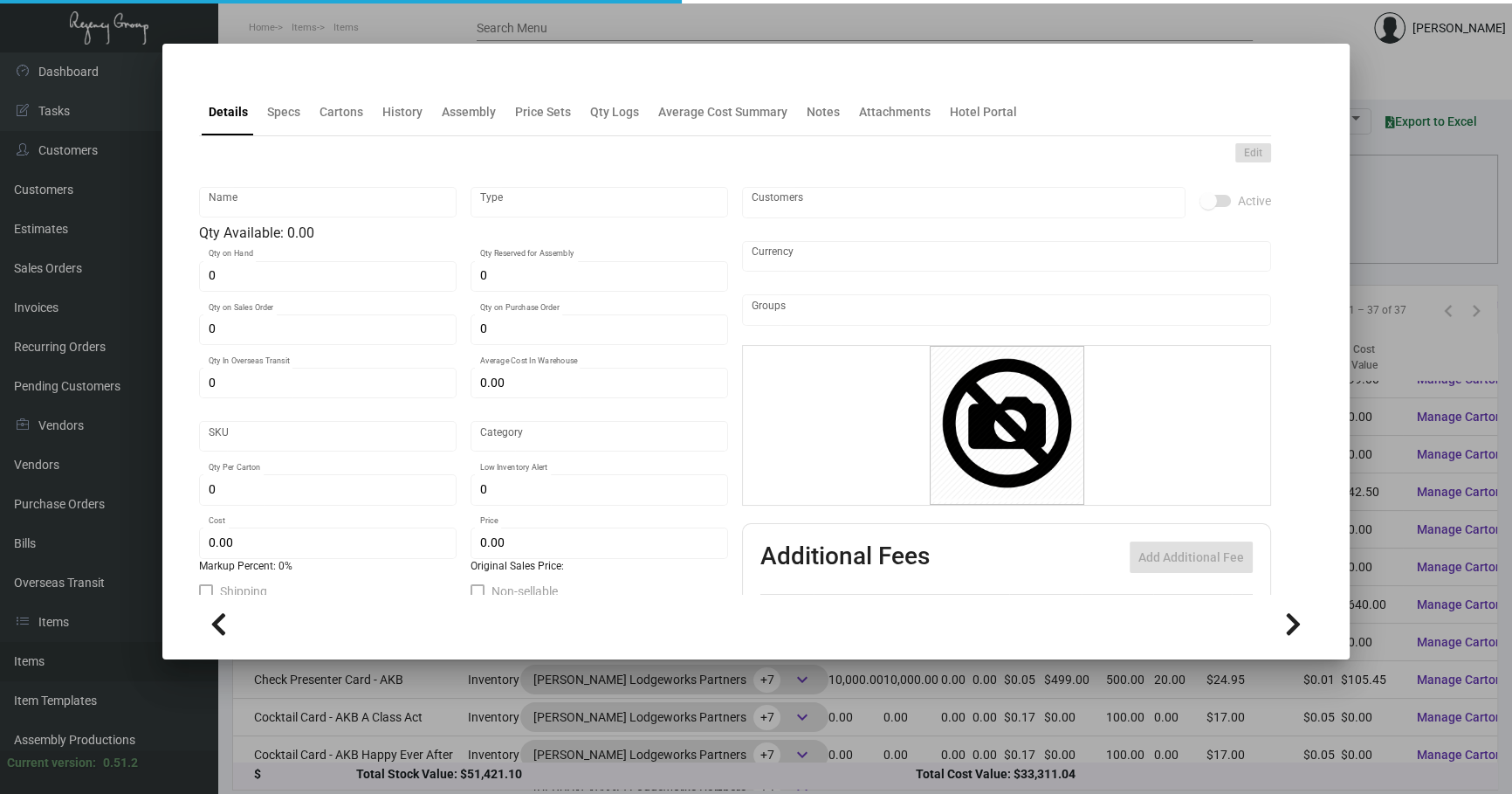
type input "2,500"
type input "$ 0.02475"
type input "$ 0.15"
checkbox input "true"
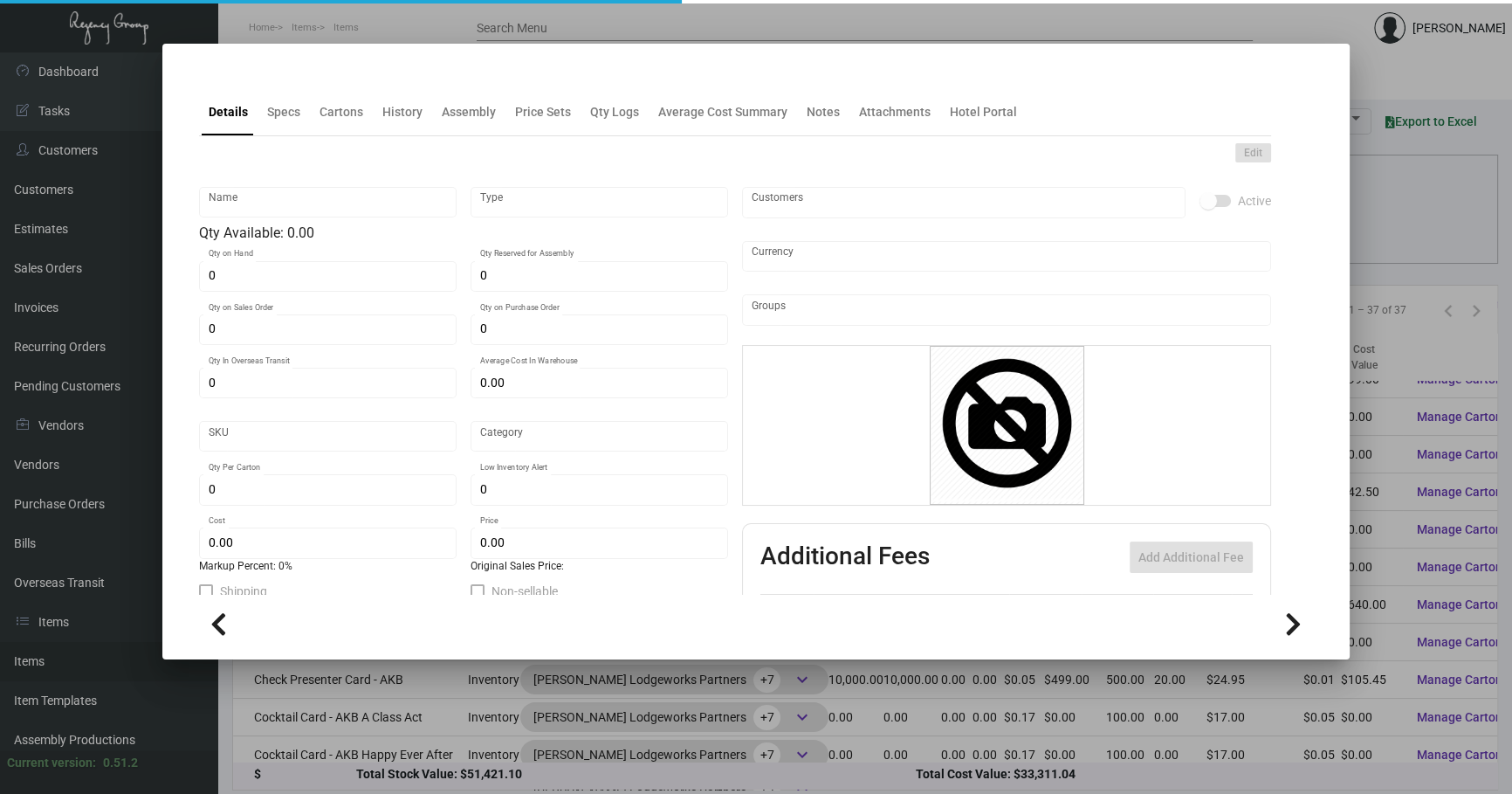
checkbox input "true"
type input "United States Dollar $"
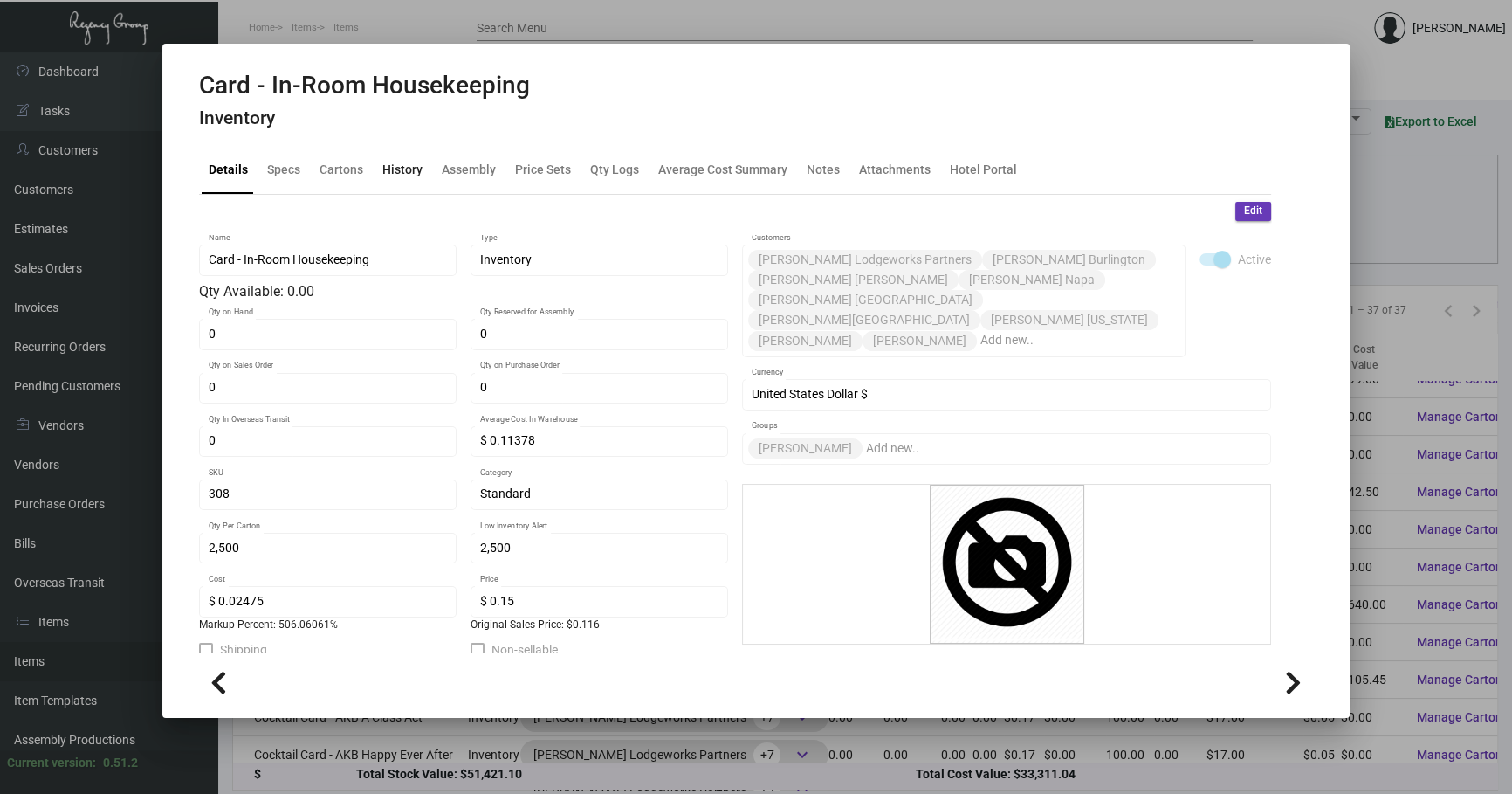
click at [392, 177] on div "History" at bounding box center [402, 169] width 40 height 18
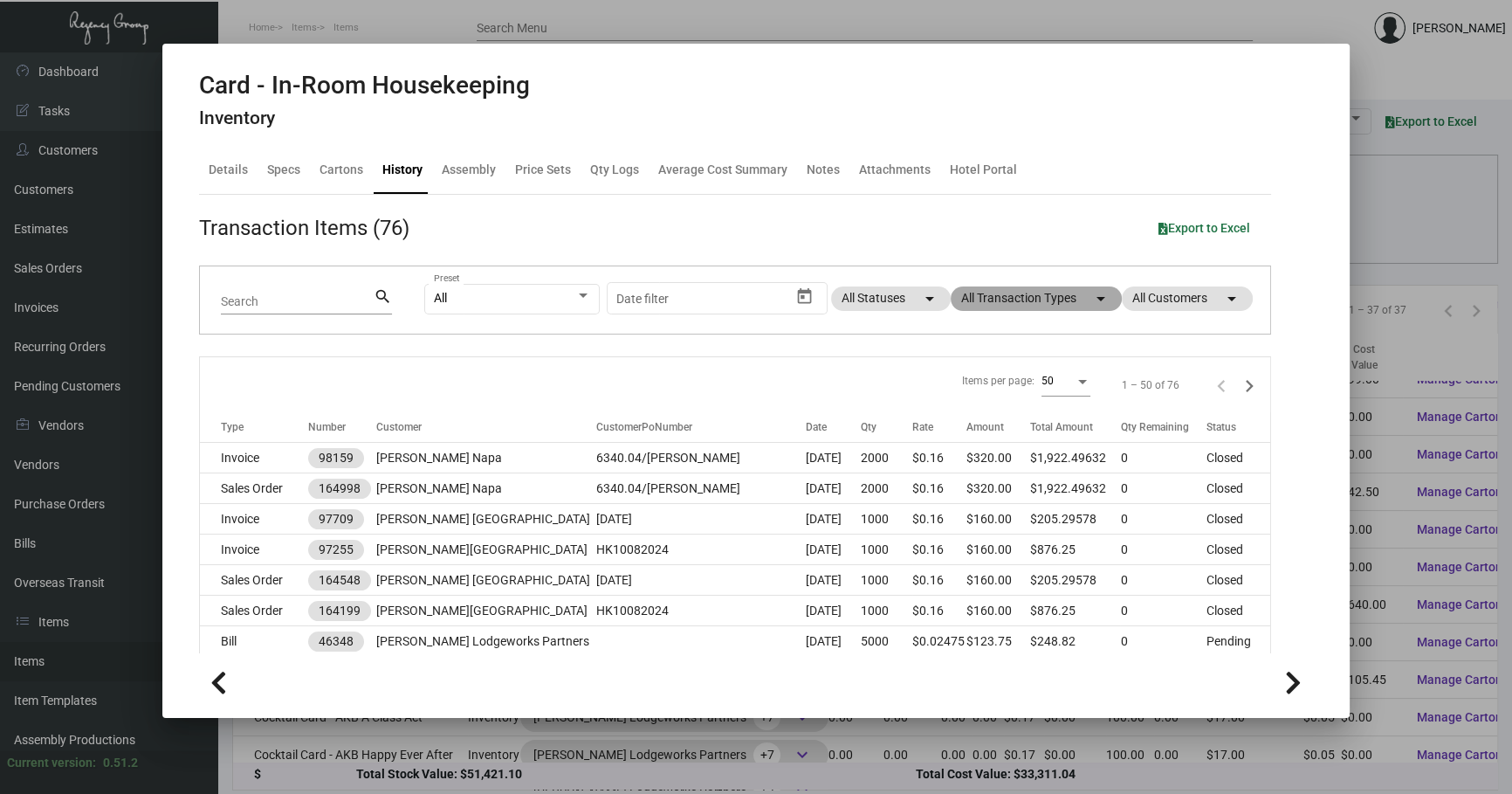
click at [1010, 305] on mat-chip "All Transaction Types arrow_drop_down" at bounding box center [1037, 299] width 171 height 25
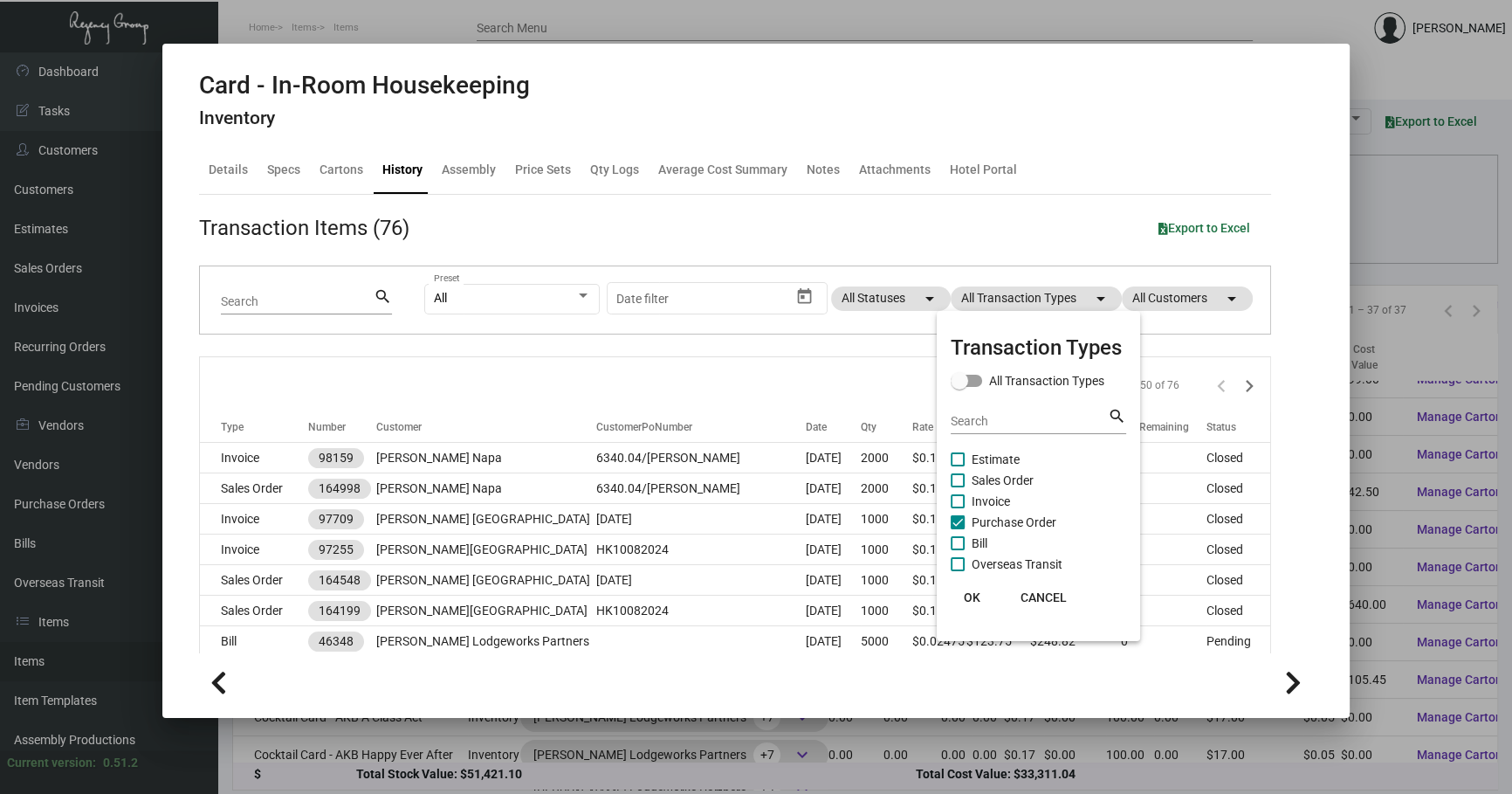
click at [1018, 521] on span "Purchase Order" at bounding box center [1014, 522] width 84 height 21
click at [958, 529] on input "Purchase Order" at bounding box center [957, 529] width 1 height 1
click at [1018, 521] on span "Purchase Order" at bounding box center [1014, 522] width 84 height 21
click at [958, 529] on input "Purchase Order" at bounding box center [957, 529] width 1 height 1
checkbox input "true"
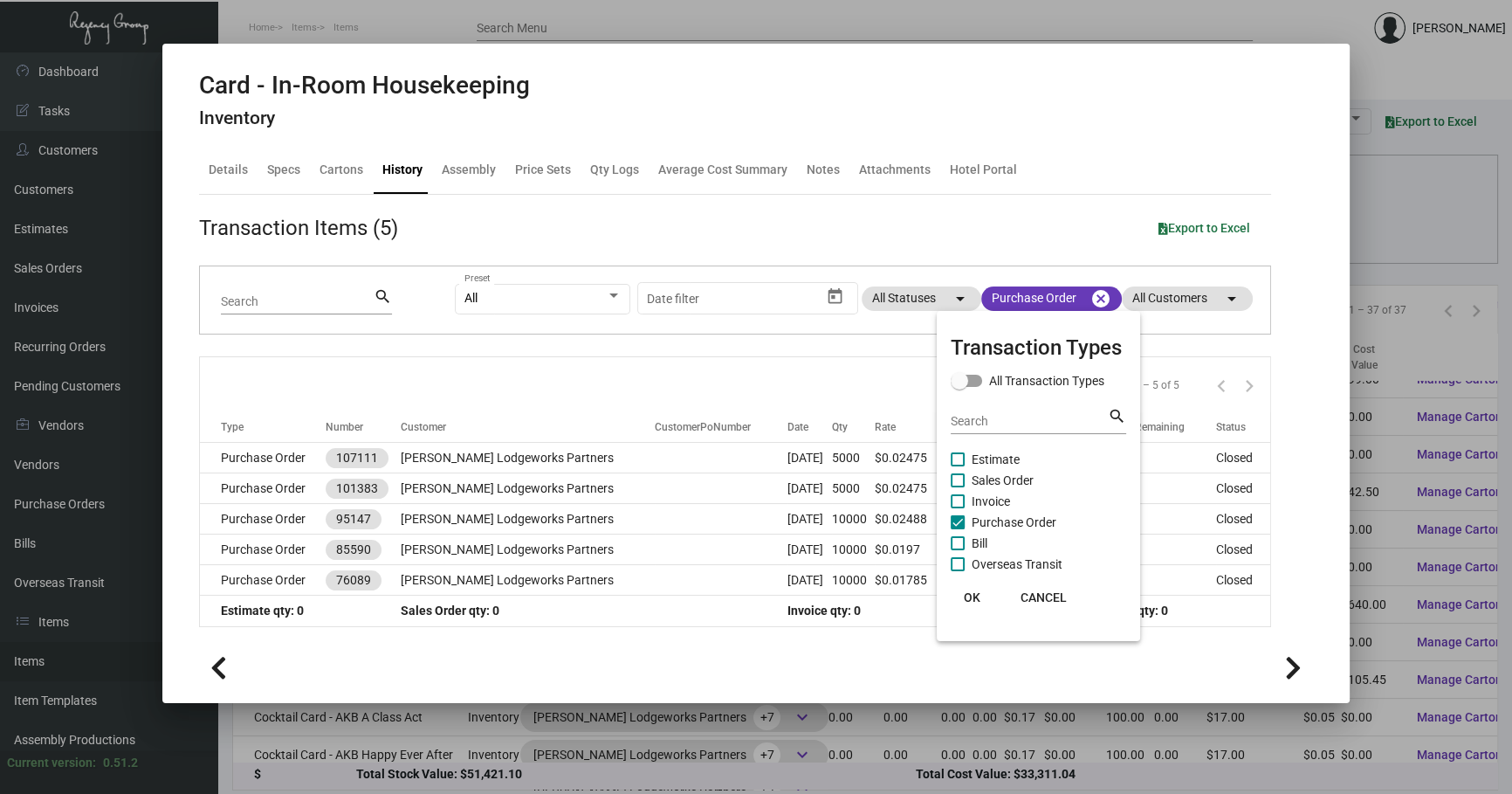
click at [759, 389] on div at bounding box center [756, 397] width 1512 height 794
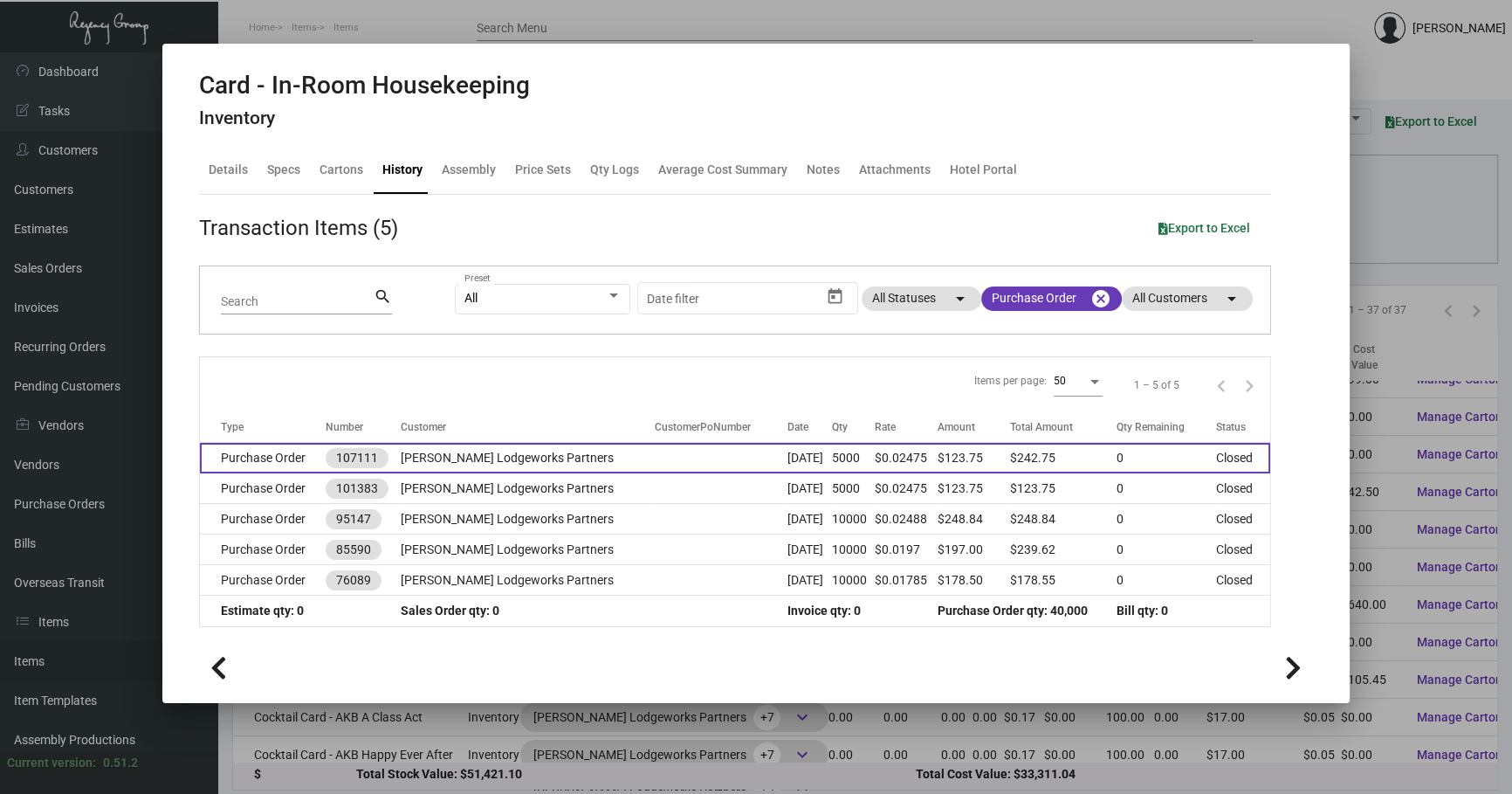
click at [787, 462] on td "[DATE]" at bounding box center [809, 458] width 45 height 30
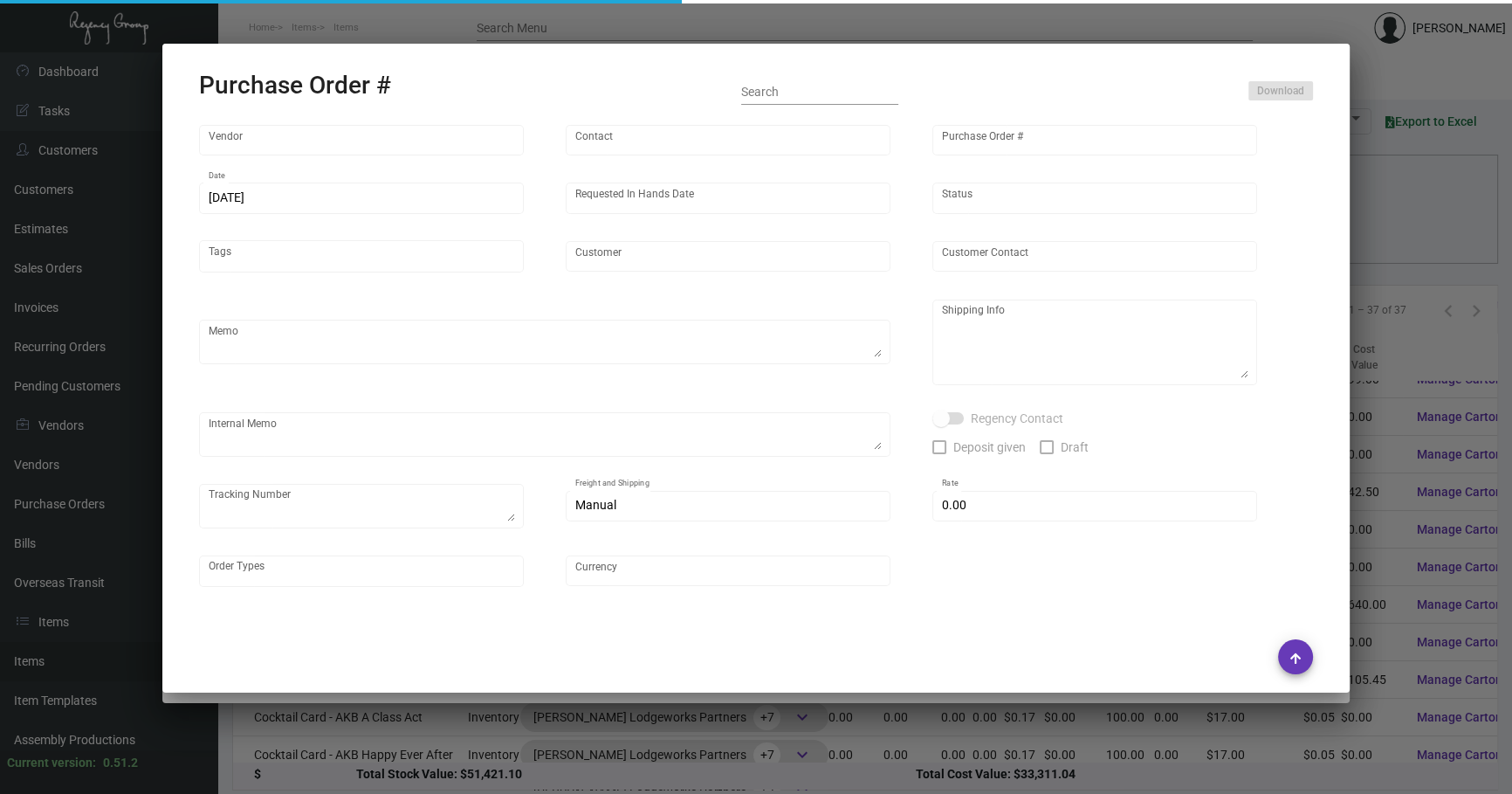
type input "4 Over"
type input "107111"
type input "[DATE]"
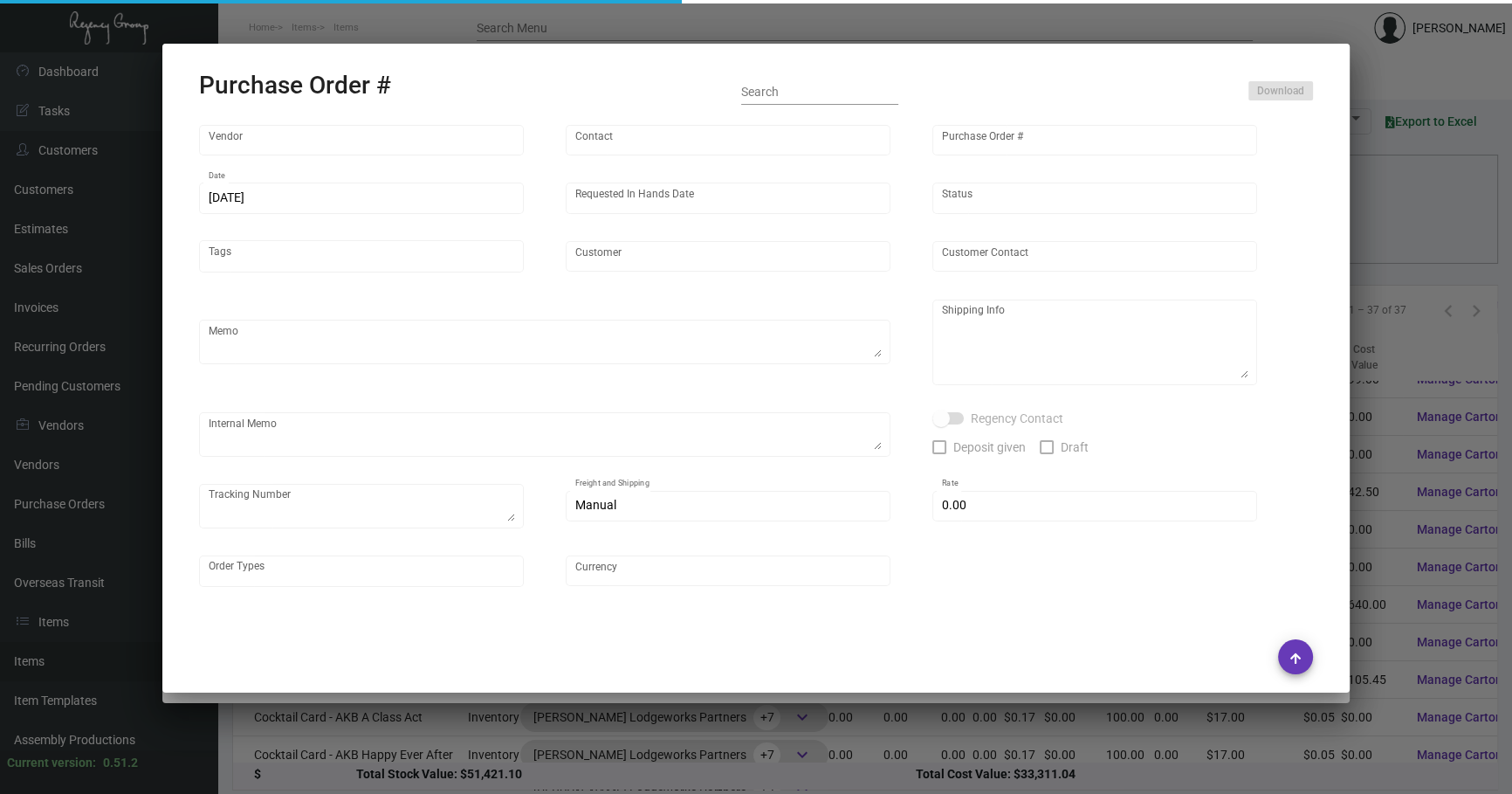
type input "[PERSON_NAME] Lodgeworks Partners"
type textarea "Regency Group NJ - [PERSON_NAME] [STREET_ADDRESS]"
type textarea "this will go to the NJ warehouse.$2.98 + 3.09 -- handling fee J4640095929"
checkbox input "true"
type input "$ 0.00"
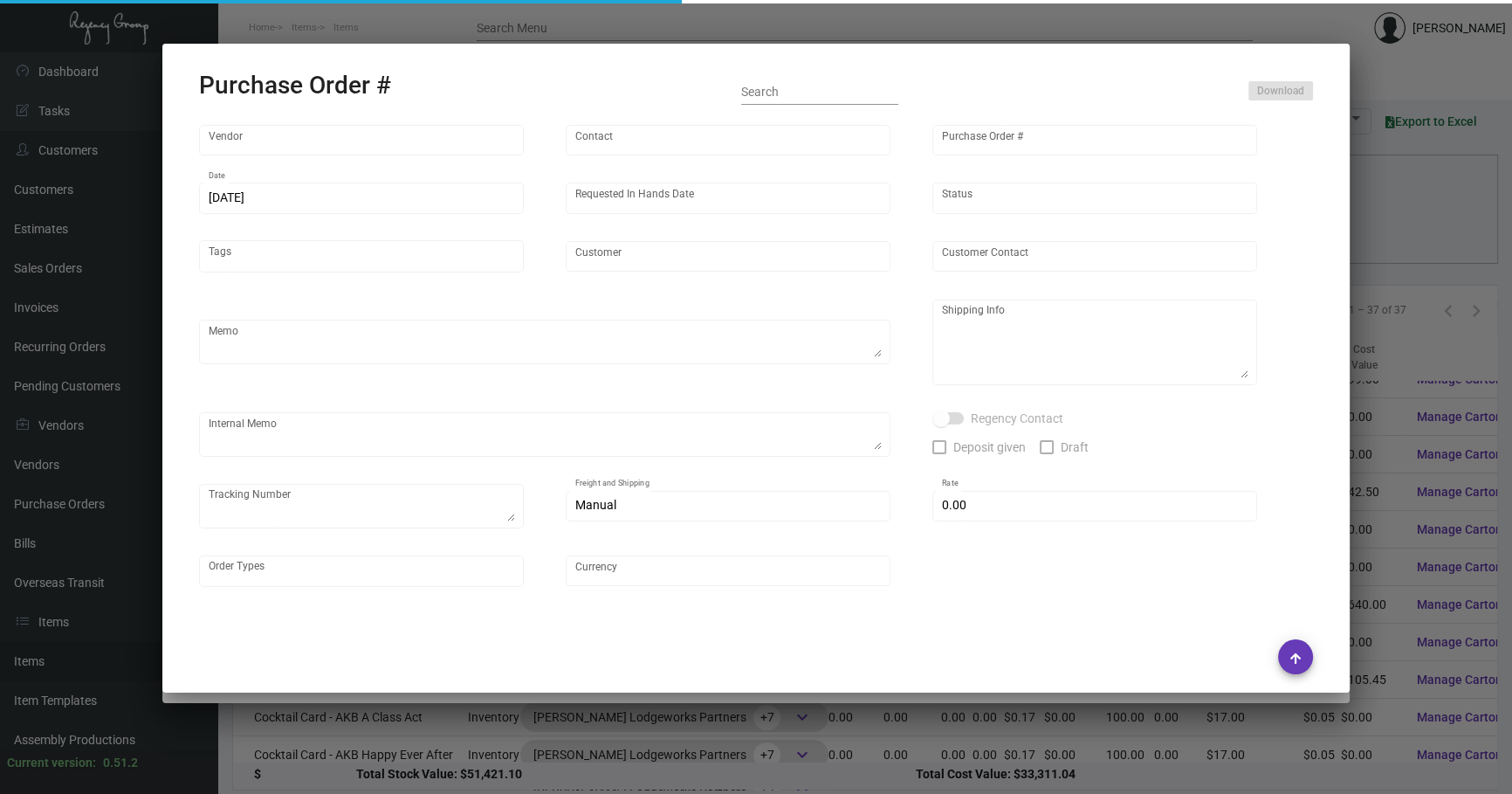
type input "United States Dollar $"
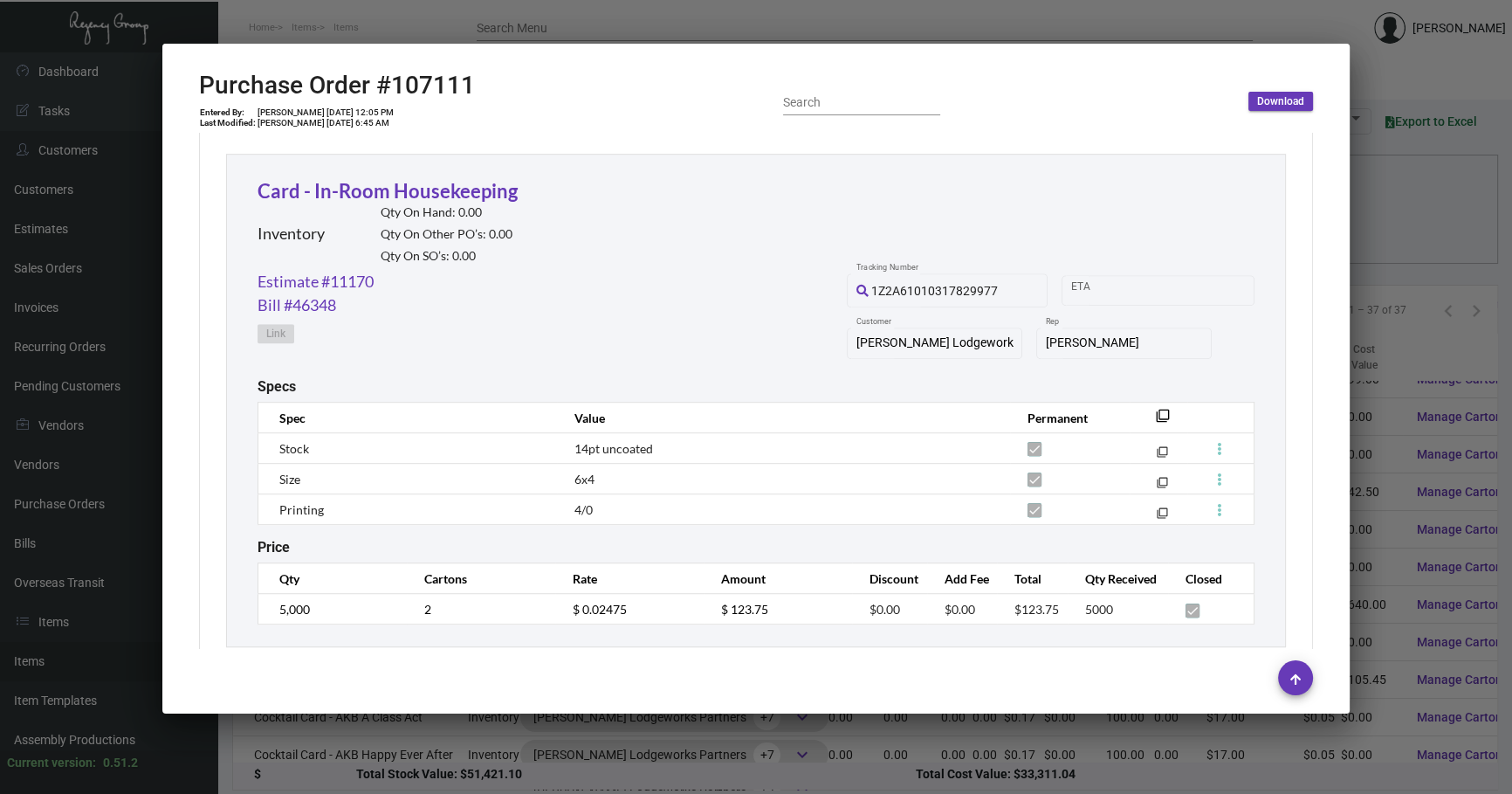
scroll to position [1412, 0]
